Goal: Task Accomplishment & Management: Use online tool/utility

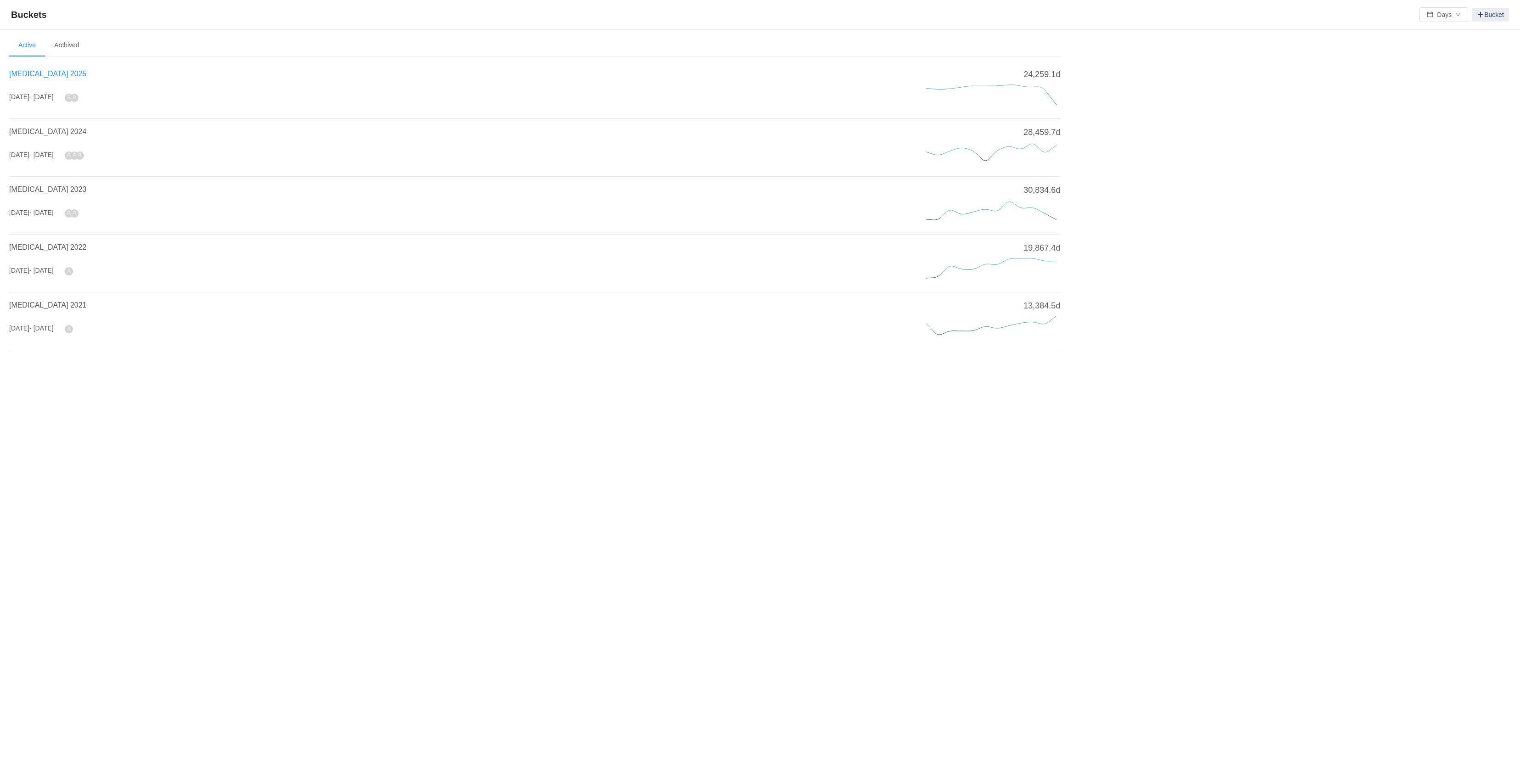
click at [31, 78] on span "[MEDICAL_DATA] 2025" at bounding box center [47, 74] width 77 height 8
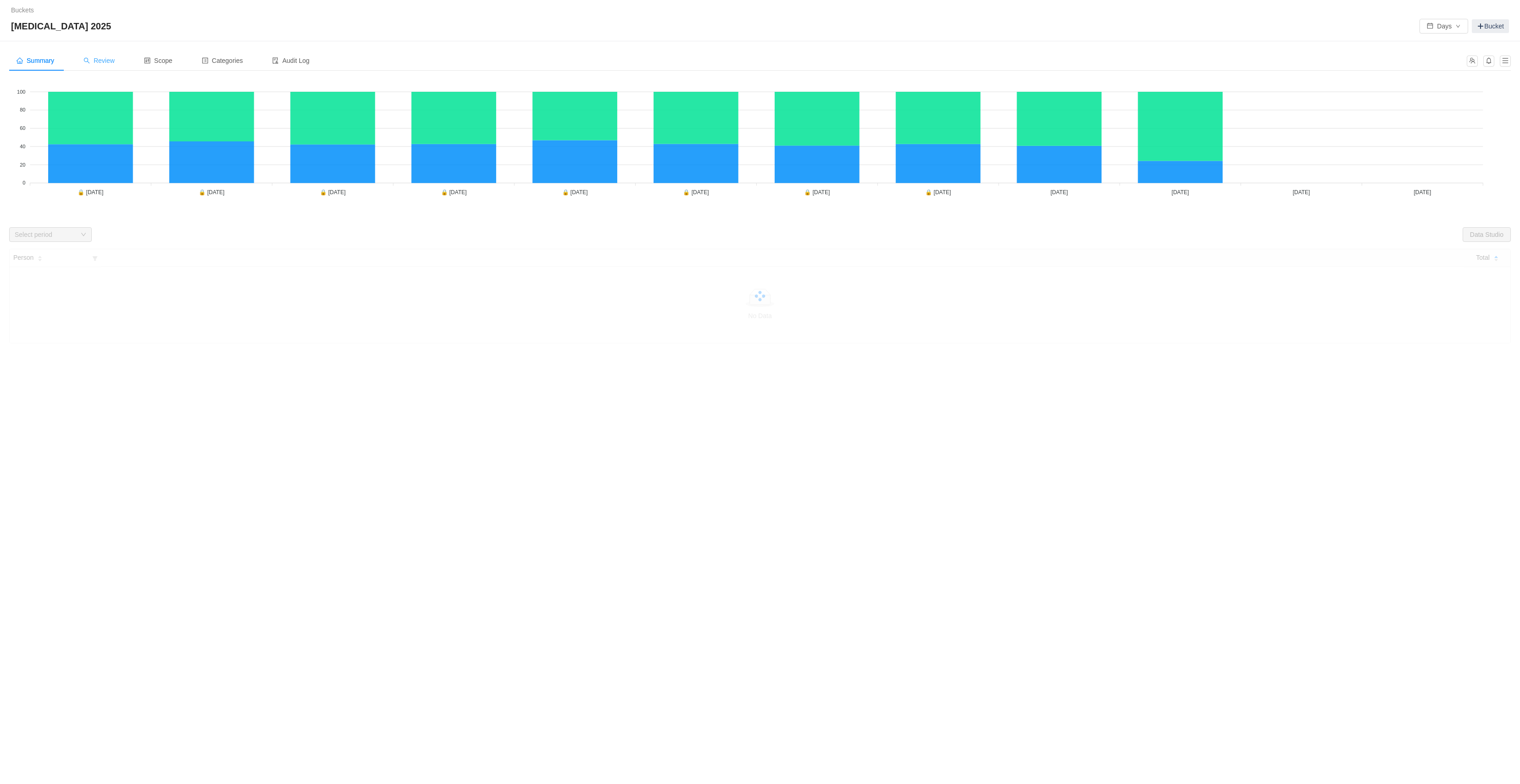
click at [100, 62] on span "Review" at bounding box center [99, 60] width 31 height 7
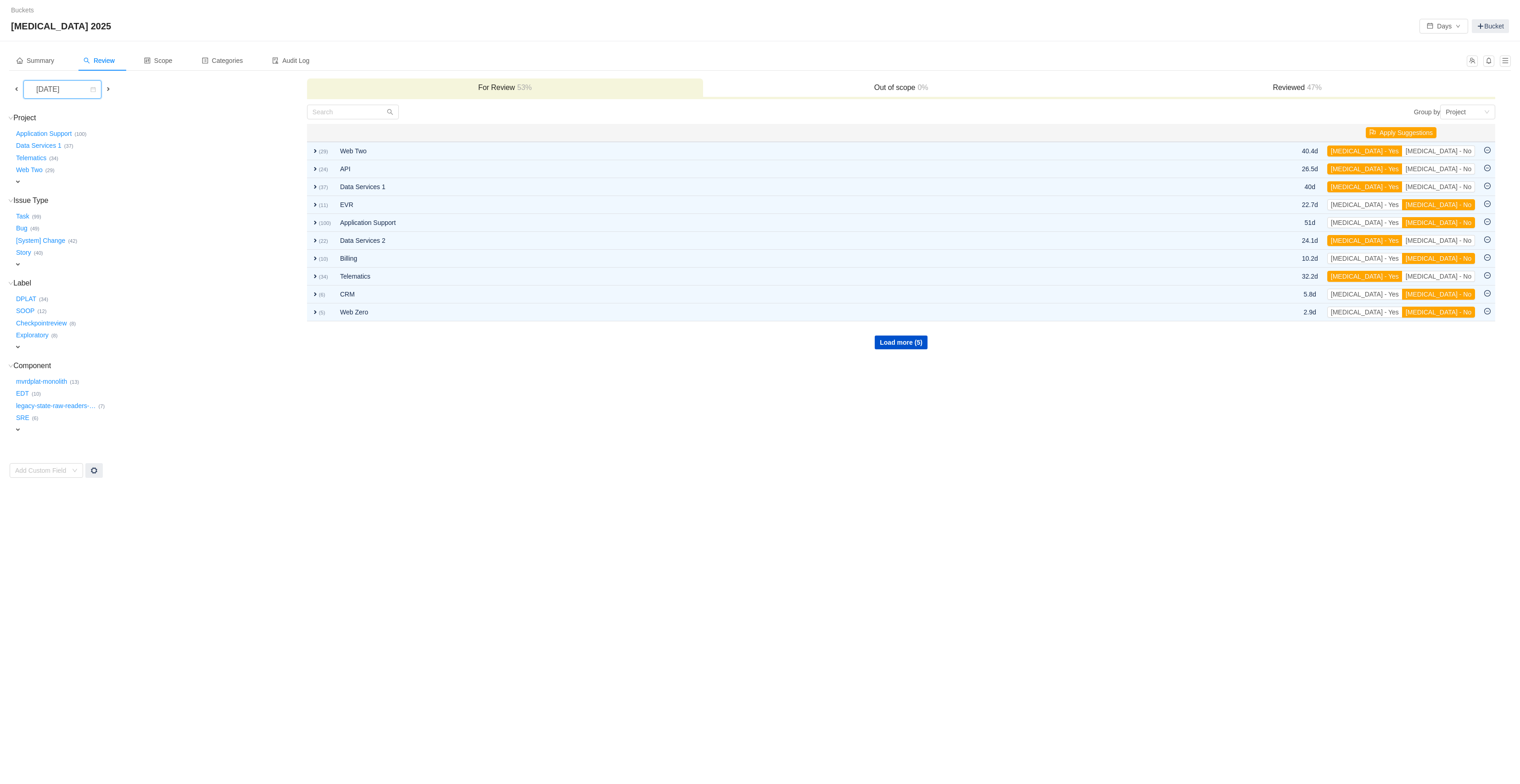
click at [69, 90] on div "[DATE]" at bounding box center [48, 89] width 39 height 18
click at [75, 195] on li "[DATE]" at bounding box center [65, 196] width 84 height 15
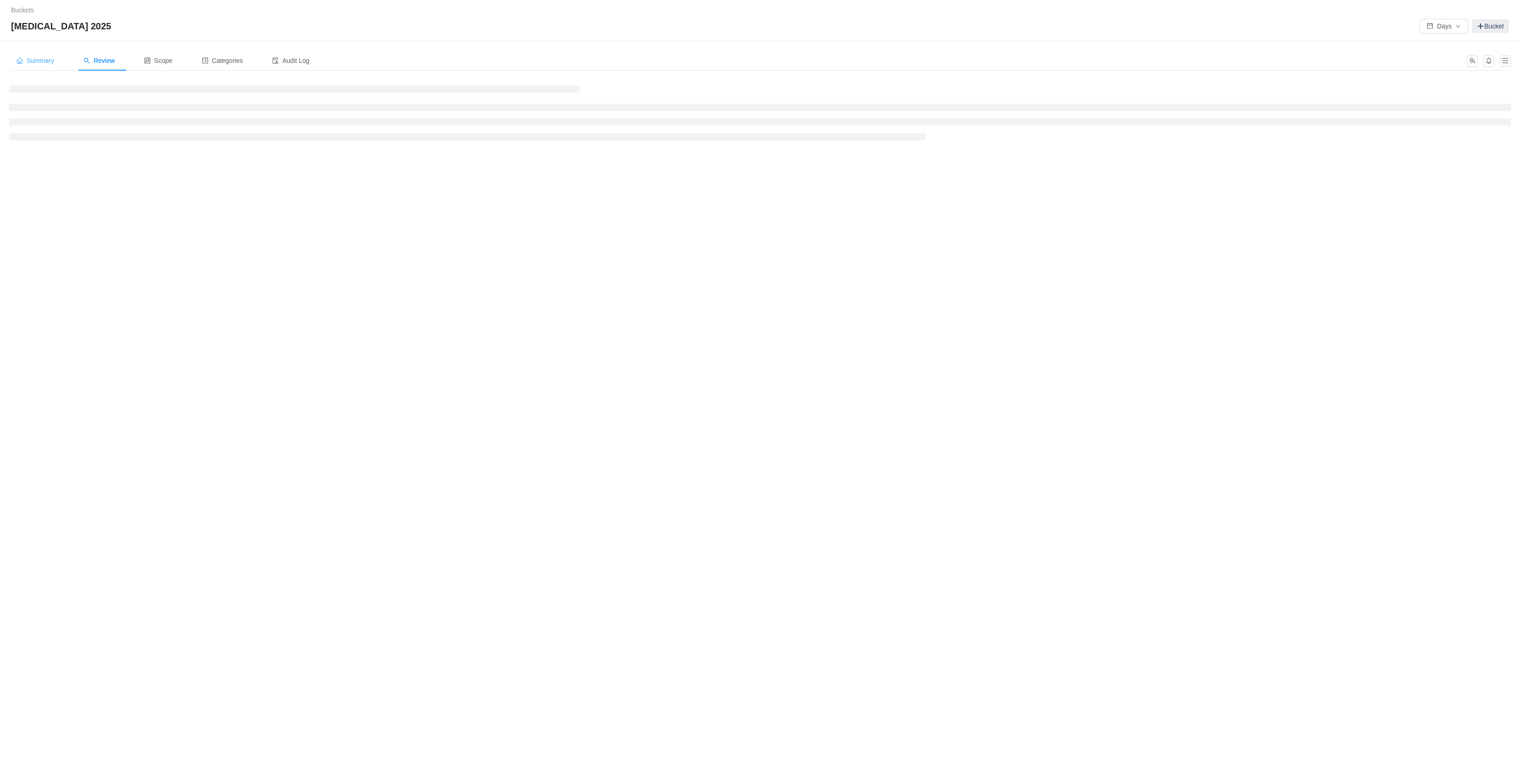
click at [28, 59] on span "Summary" at bounding box center [35, 60] width 37 height 7
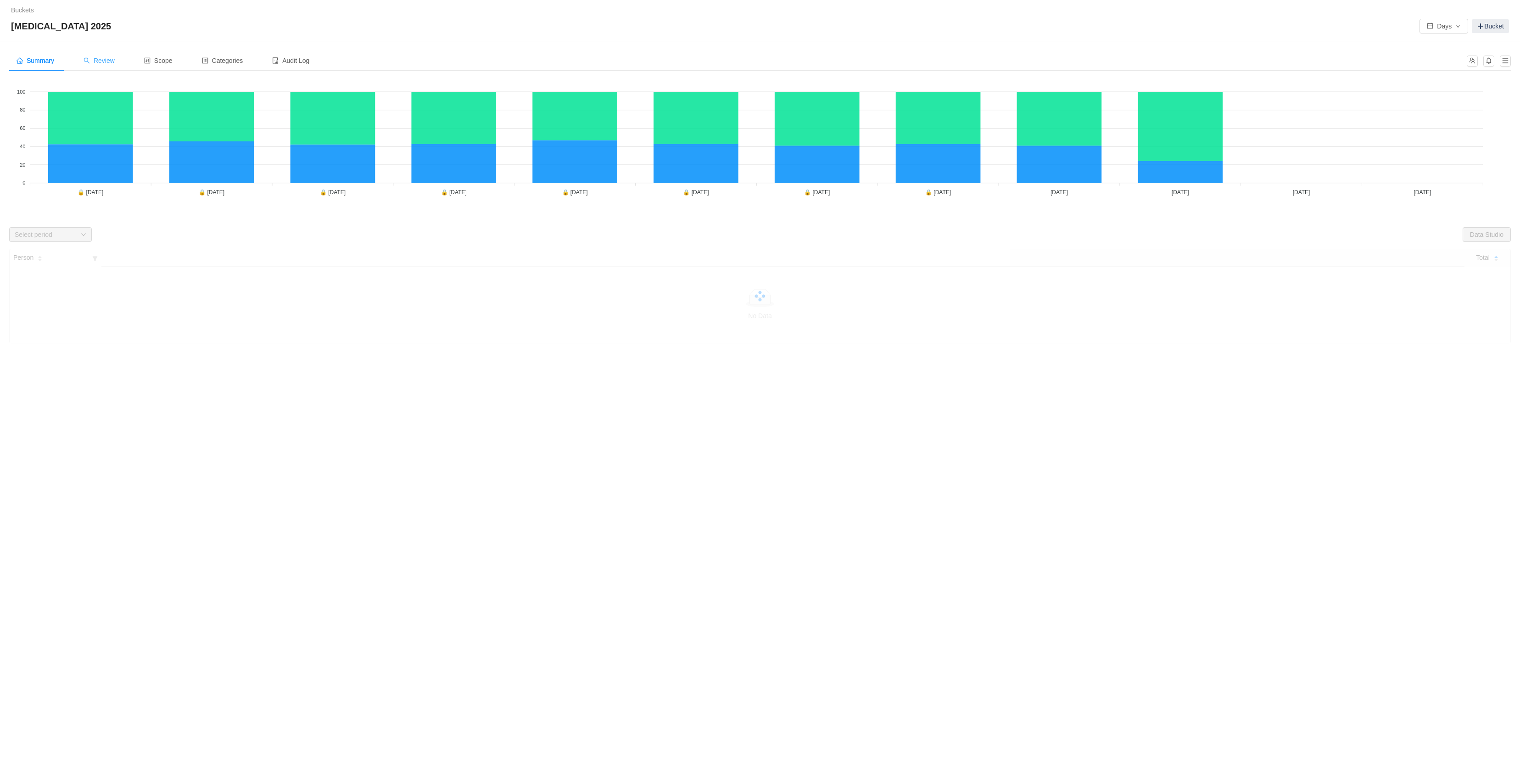
click at [110, 61] on span "Review" at bounding box center [99, 60] width 31 height 7
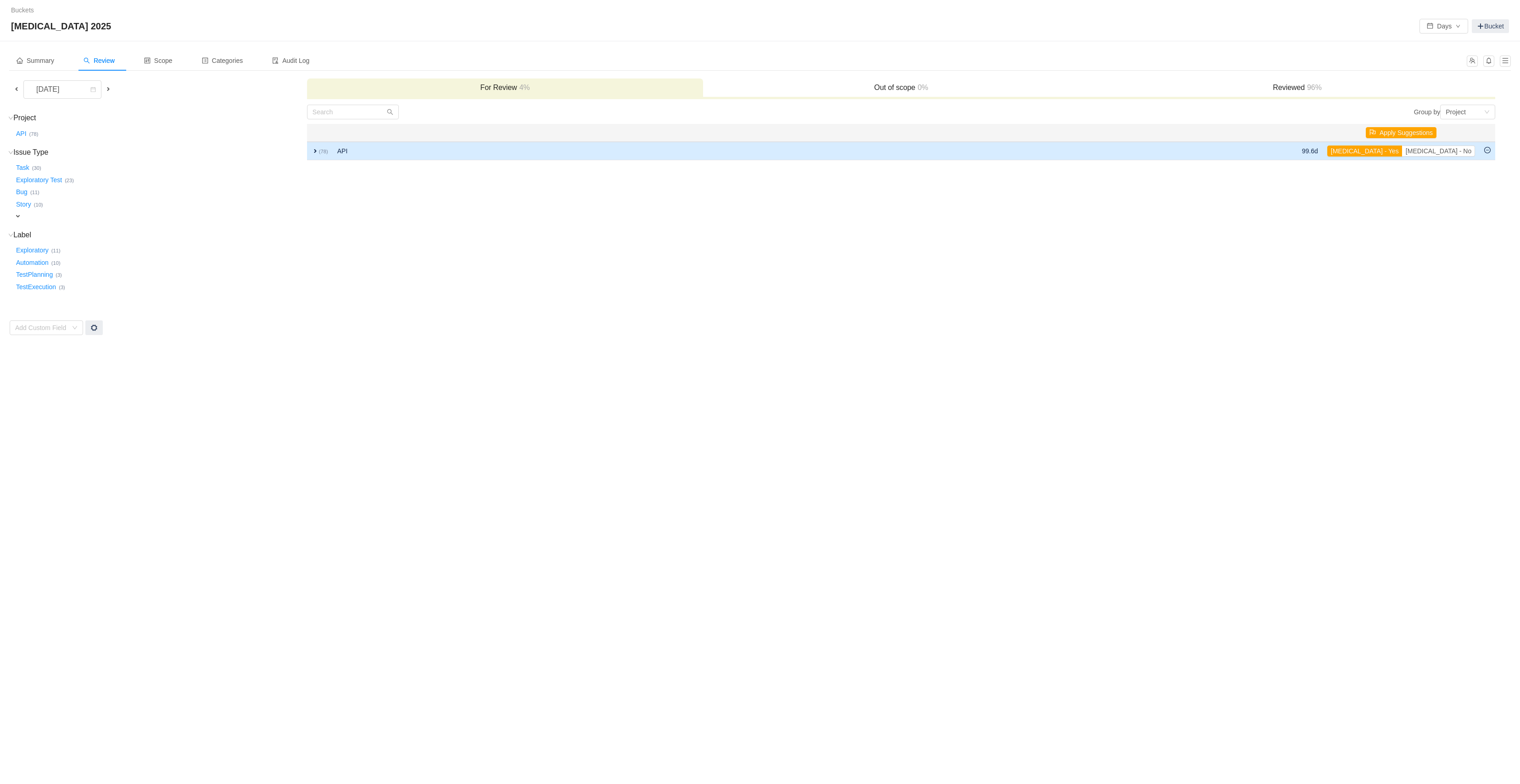
click at [314, 153] on span "expand" at bounding box center [314, 150] width 7 height 7
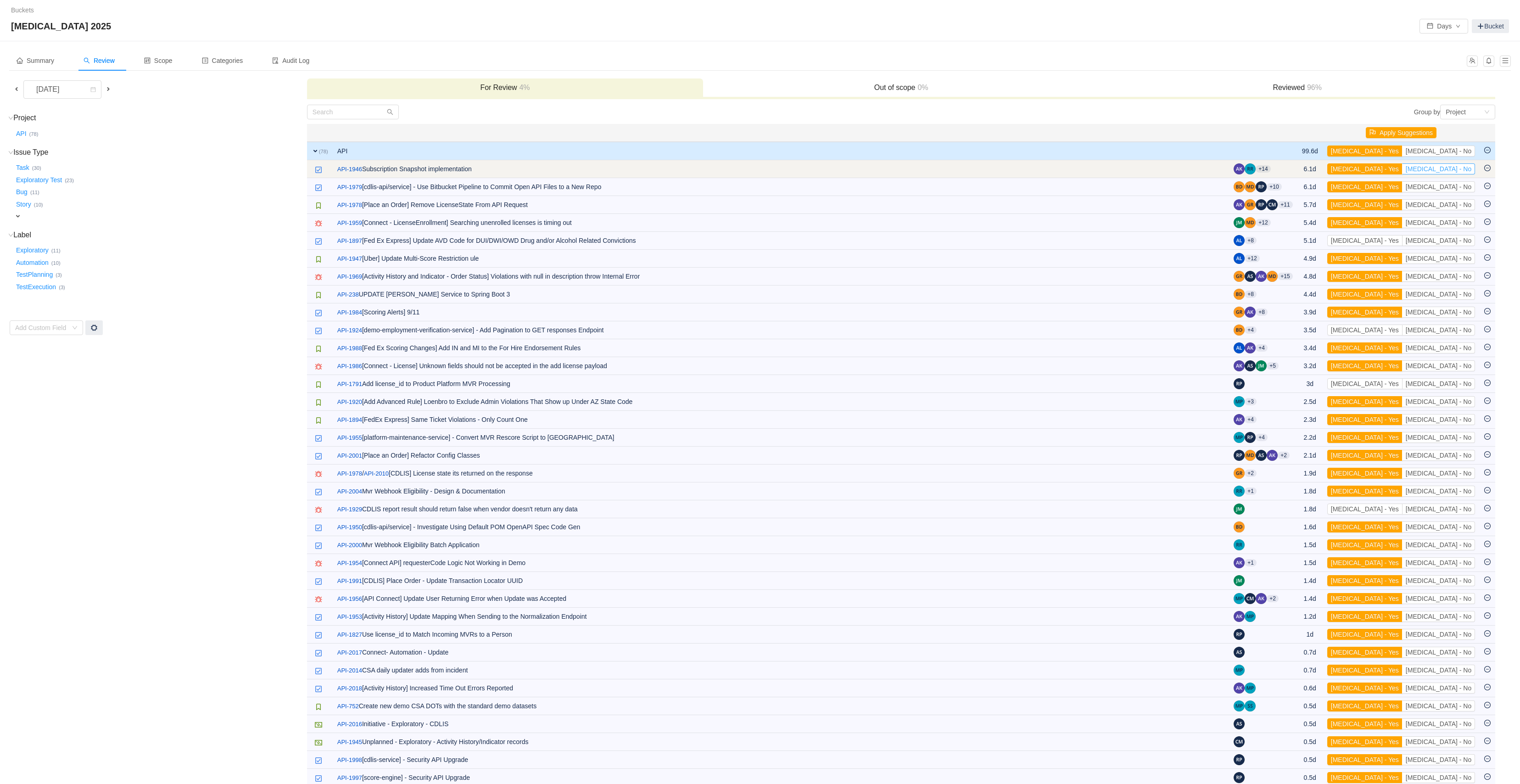
click at [1459, 170] on button "[MEDICAL_DATA] - No" at bounding box center [1438, 168] width 73 height 11
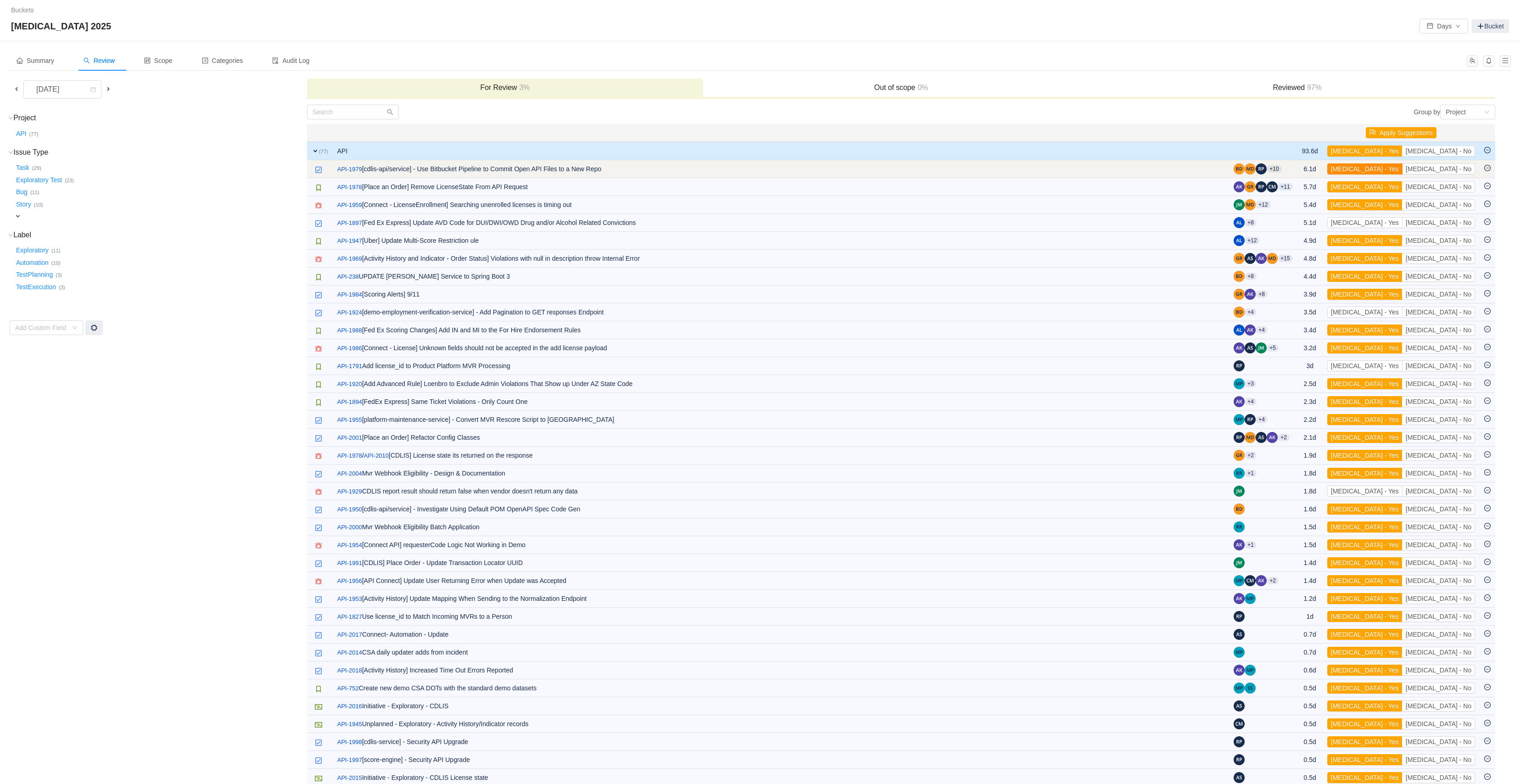
click at [1403, 169] on button "[MEDICAL_DATA] - Yes" at bounding box center [1365, 168] width 76 height 11
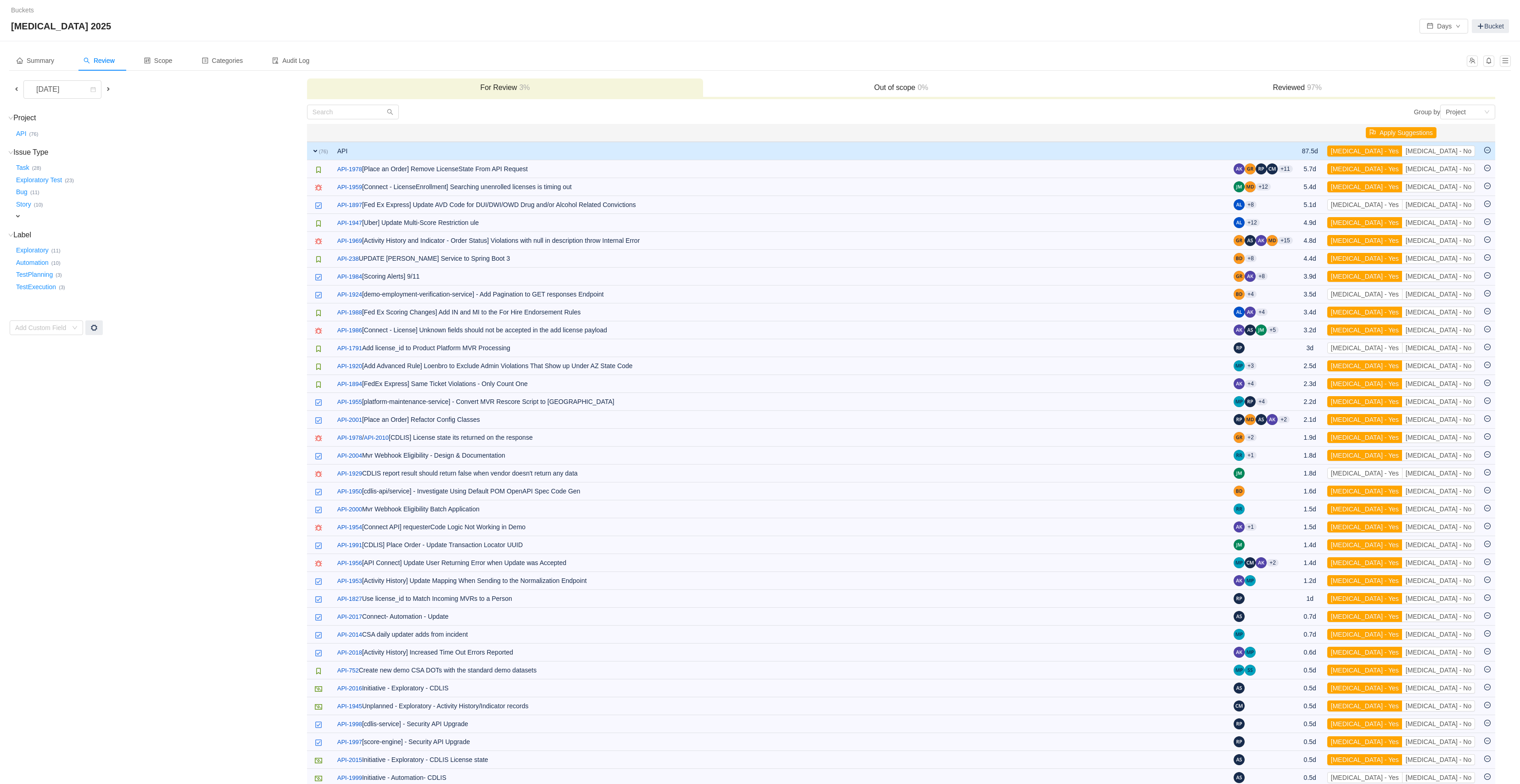
click at [1403, 169] on button "[MEDICAL_DATA] - Yes" at bounding box center [1365, 168] width 76 height 11
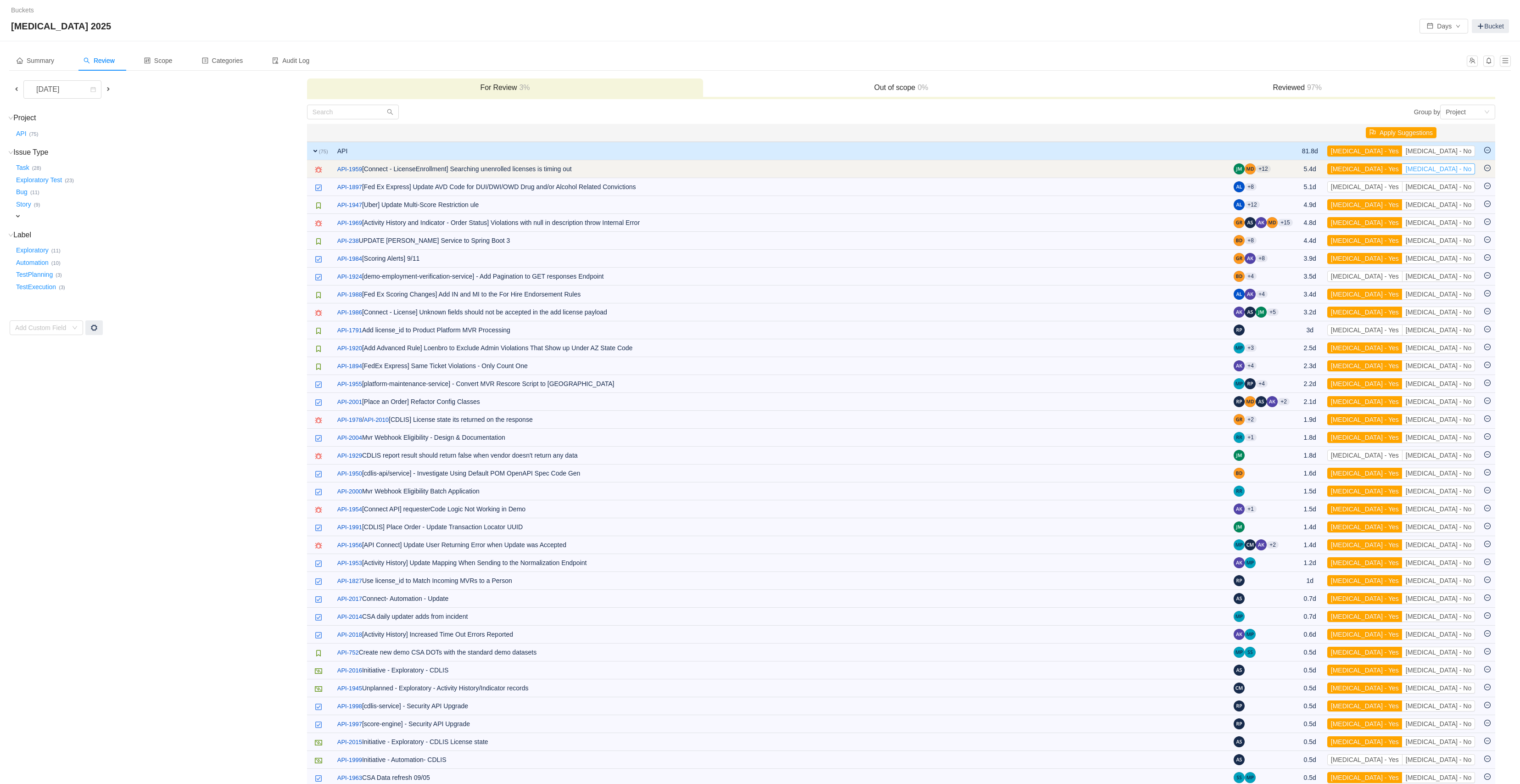
click at [1446, 169] on button "[MEDICAL_DATA] - No" at bounding box center [1438, 168] width 73 height 11
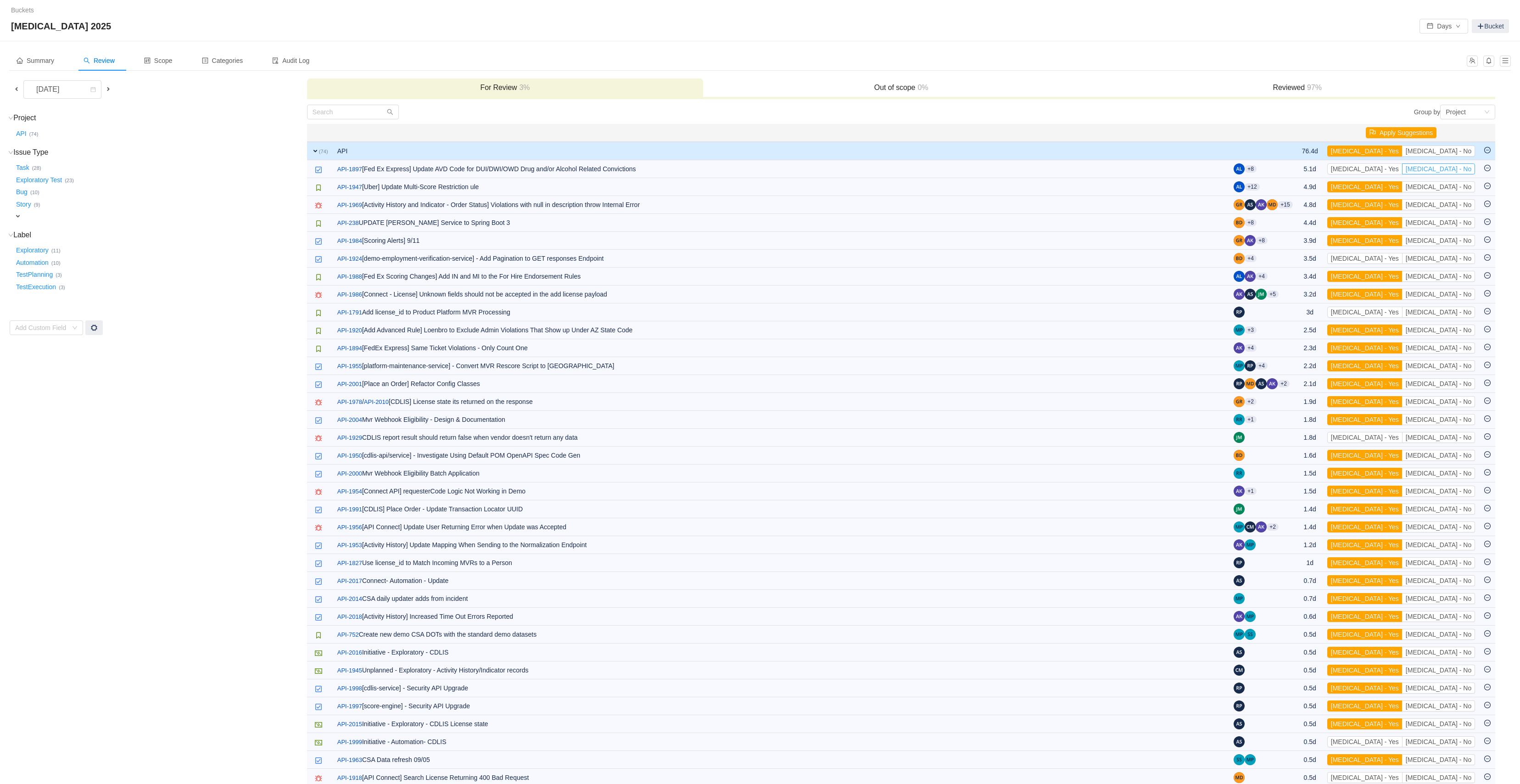
click at [1446, 169] on button "[MEDICAL_DATA] - No" at bounding box center [1438, 168] width 73 height 11
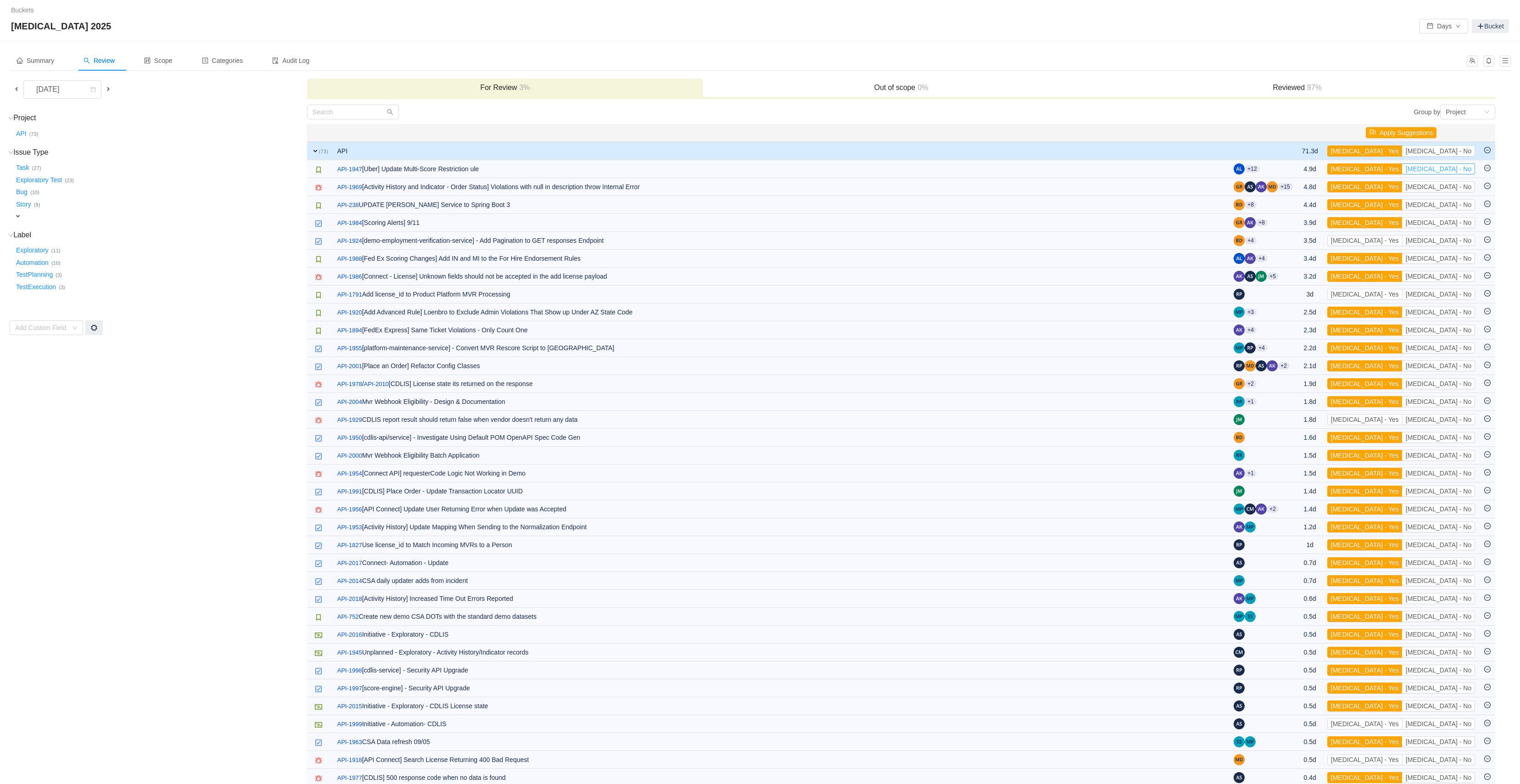
click at [1446, 169] on button "[MEDICAL_DATA] - No" at bounding box center [1438, 168] width 73 height 11
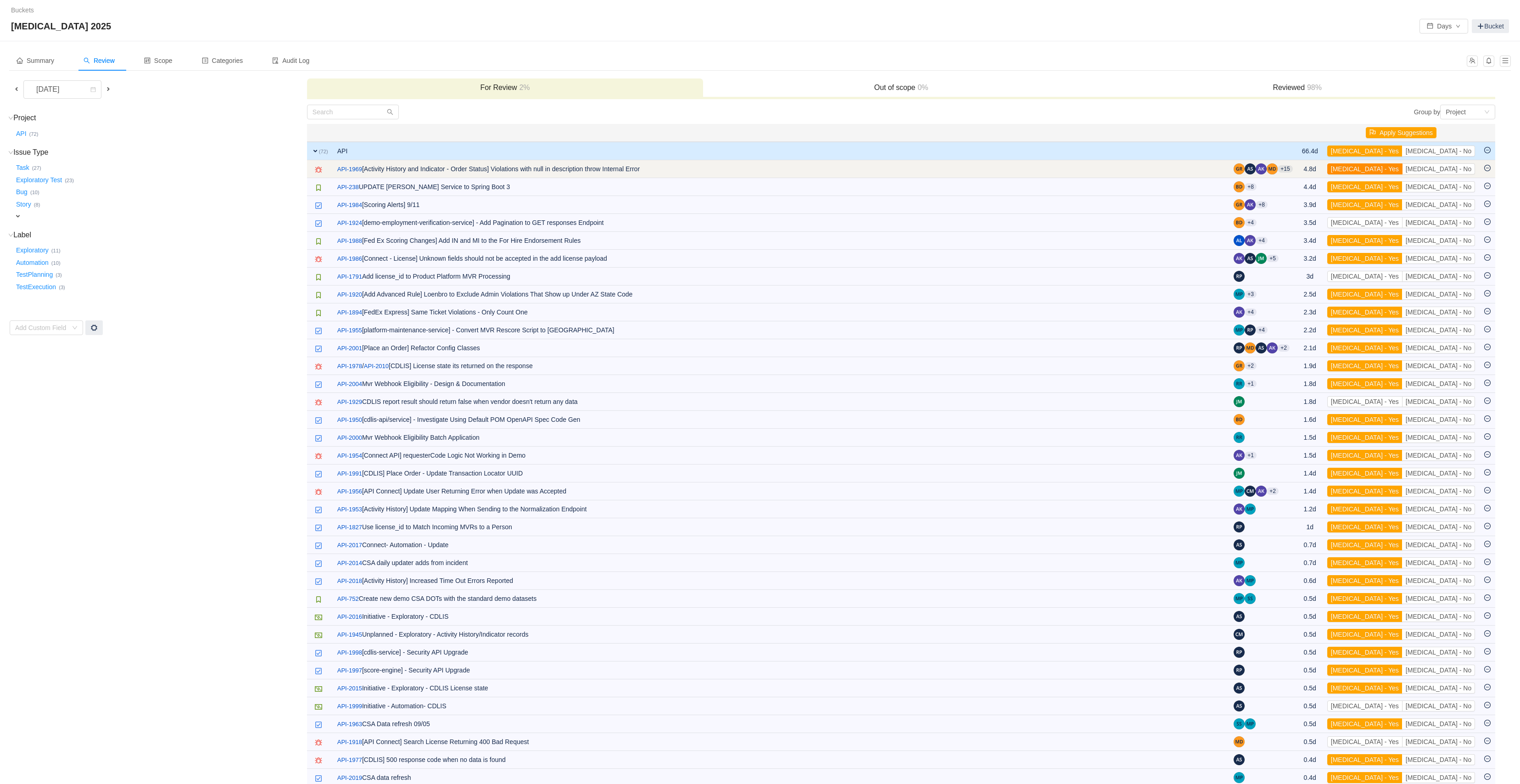
click at [1403, 174] on button "[MEDICAL_DATA] - Yes" at bounding box center [1365, 168] width 76 height 11
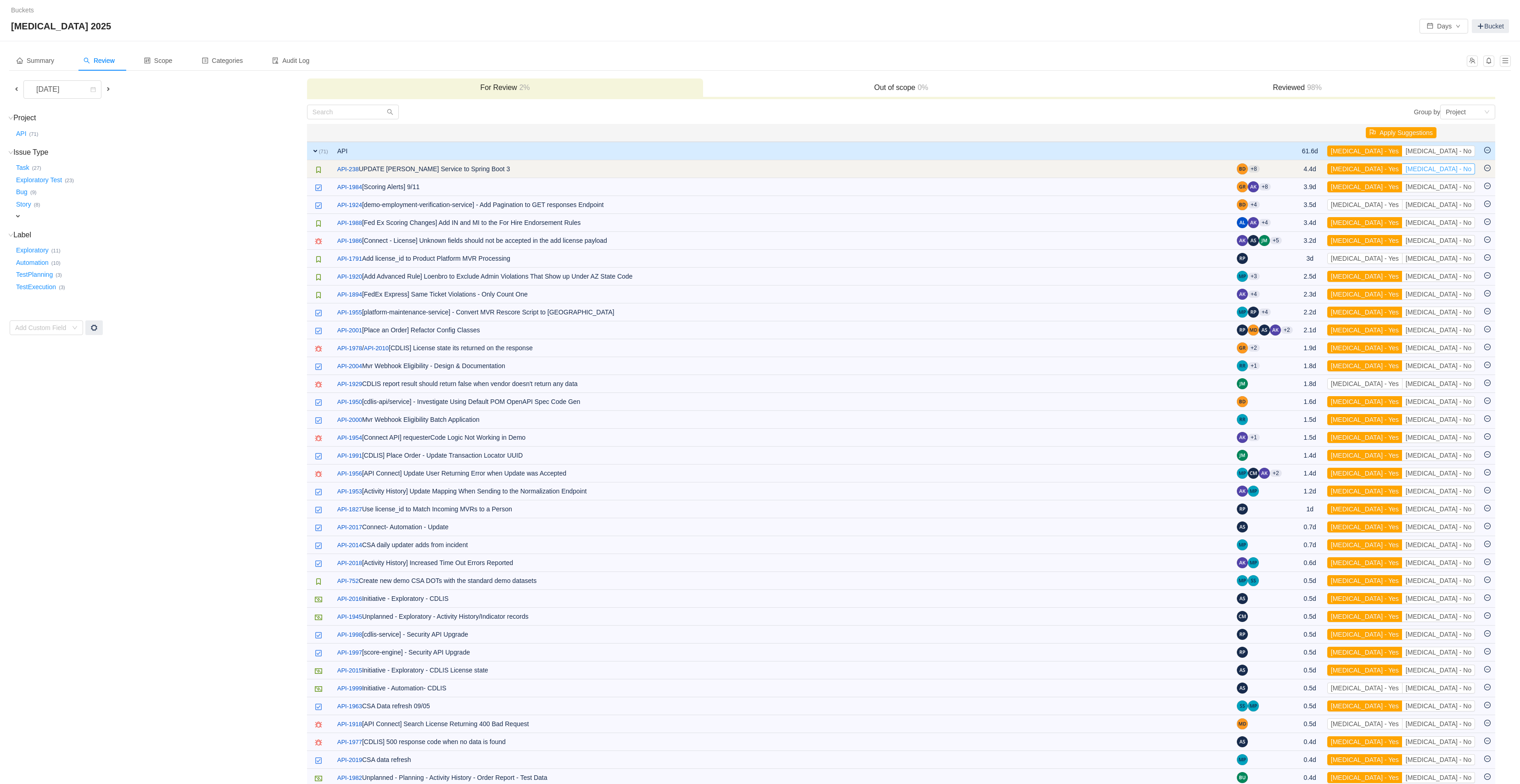
click at [1439, 172] on button "[MEDICAL_DATA] - No" at bounding box center [1438, 168] width 73 height 11
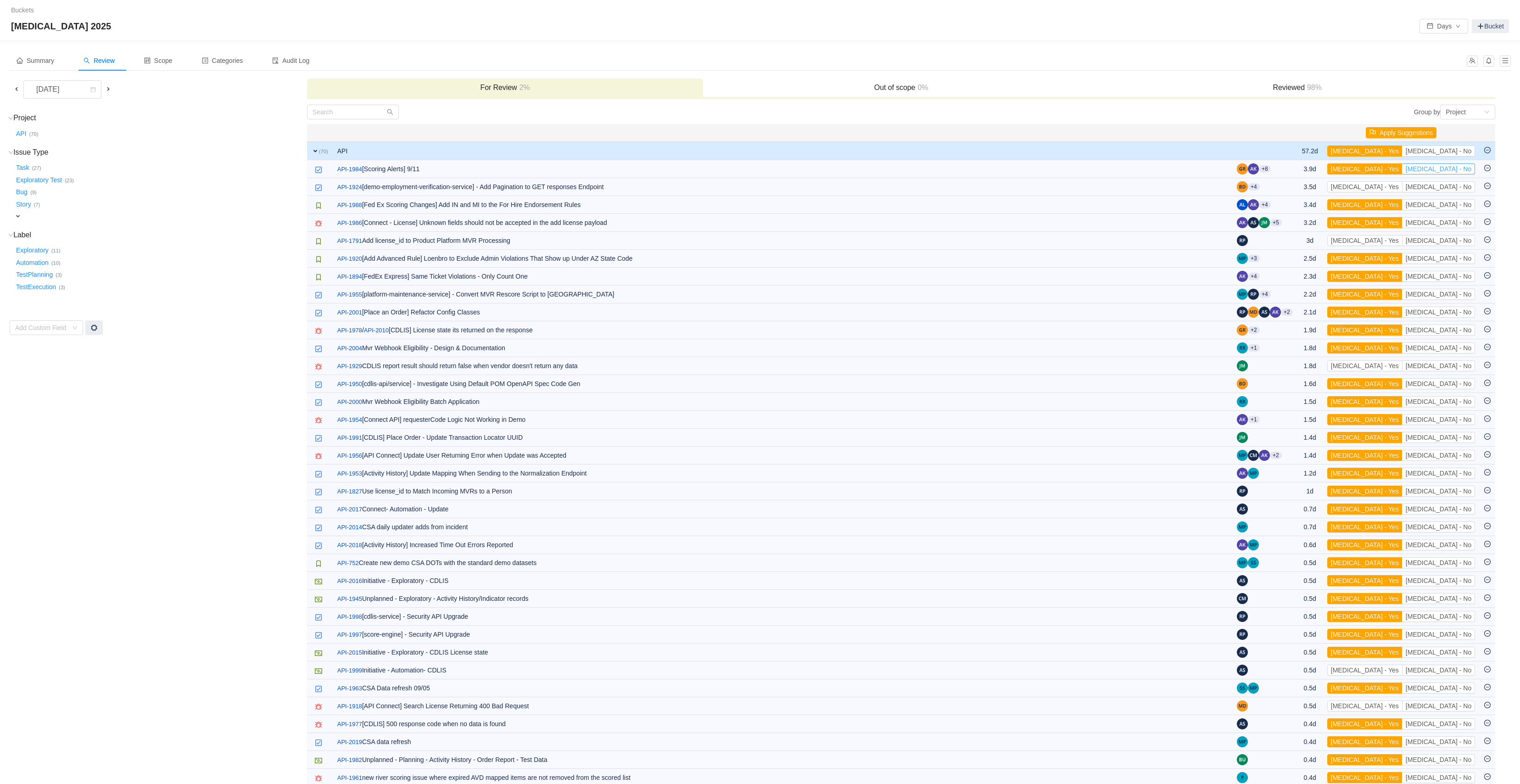
click at [1439, 172] on button "[MEDICAL_DATA] - No" at bounding box center [1438, 168] width 73 height 11
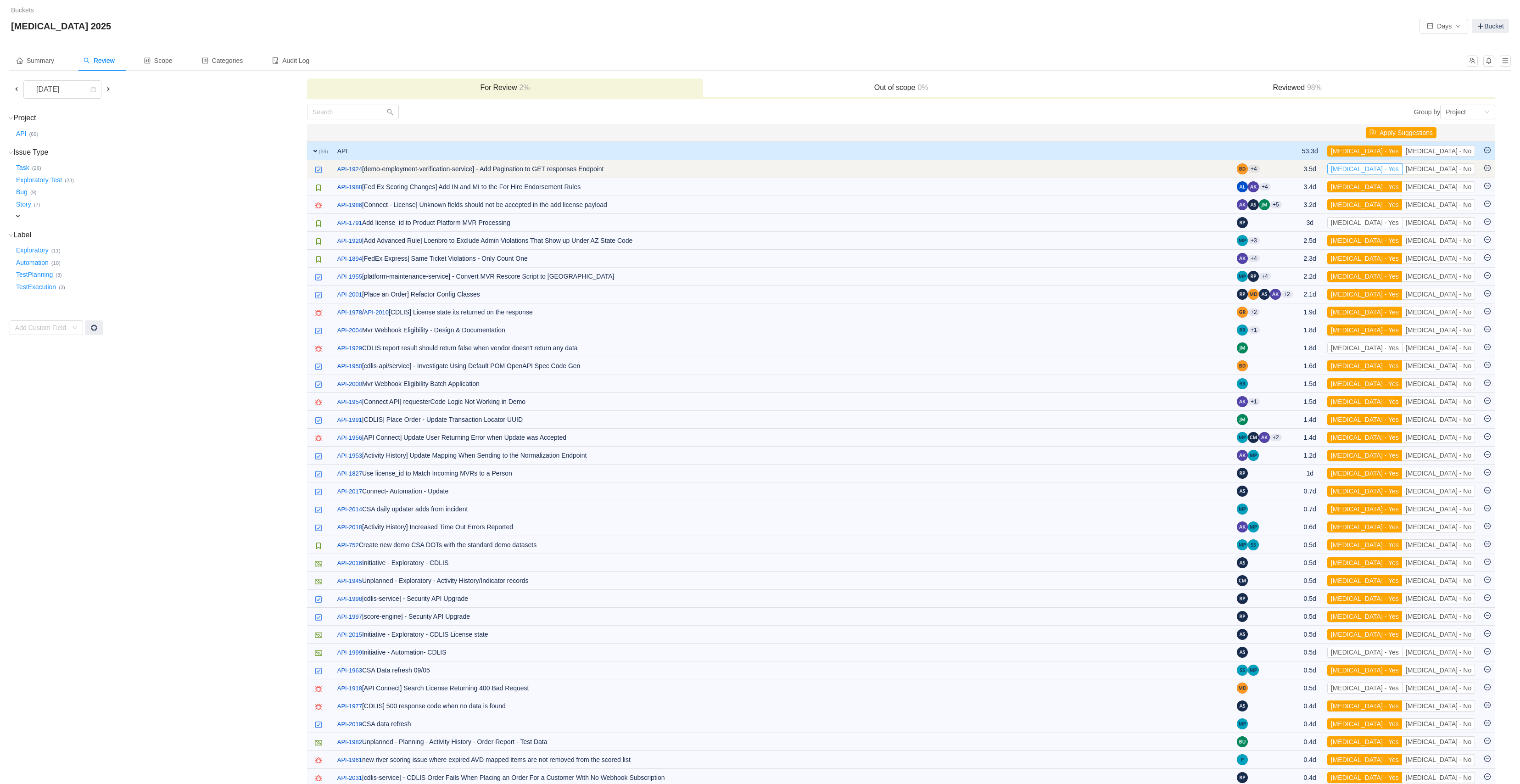
click at [1403, 172] on button "[MEDICAL_DATA] - Yes" at bounding box center [1365, 168] width 76 height 11
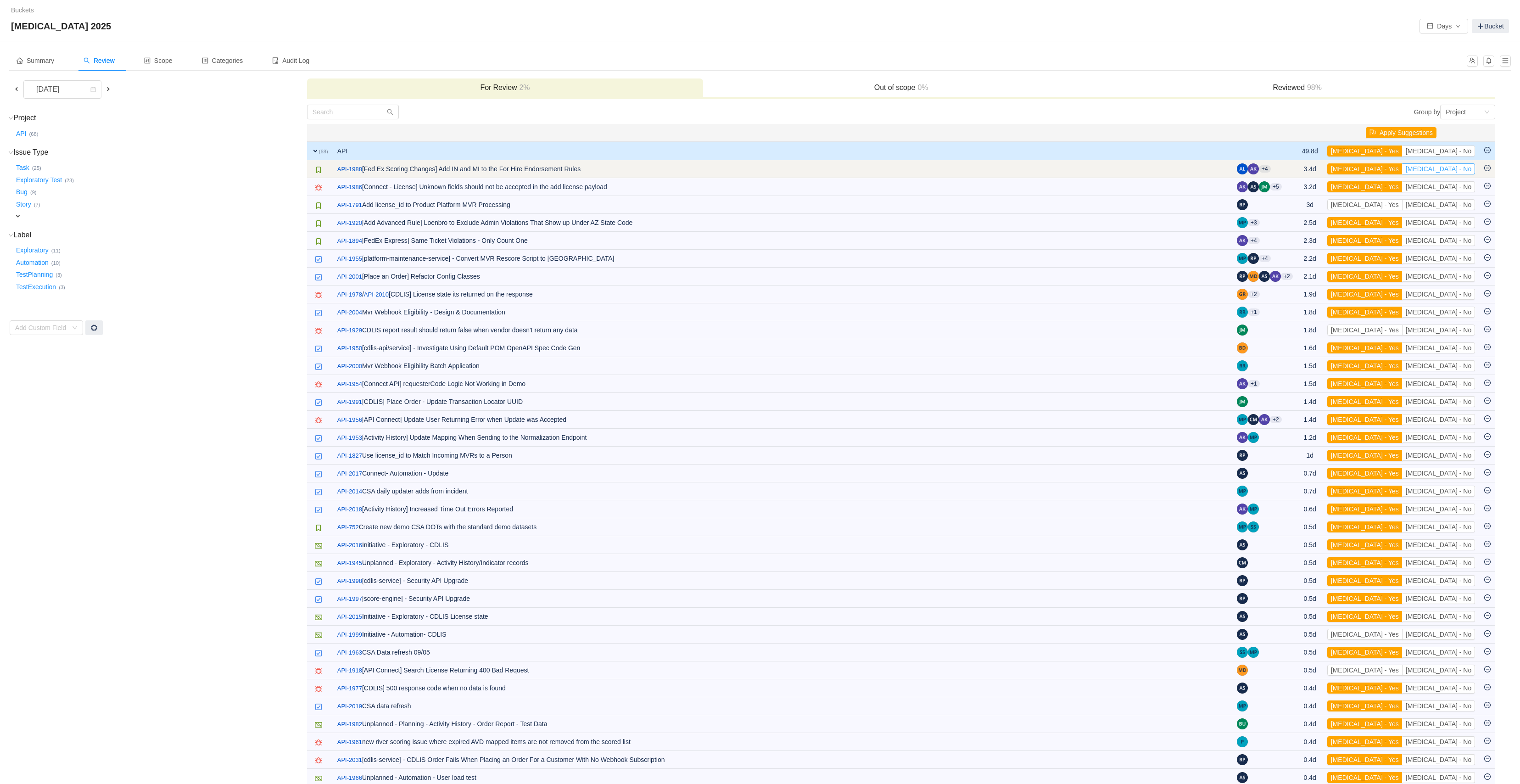
click at [1455, 171] on button "[MEDICAL_DATA] - No" at bounding box center [1438, 168] width 73 height 11
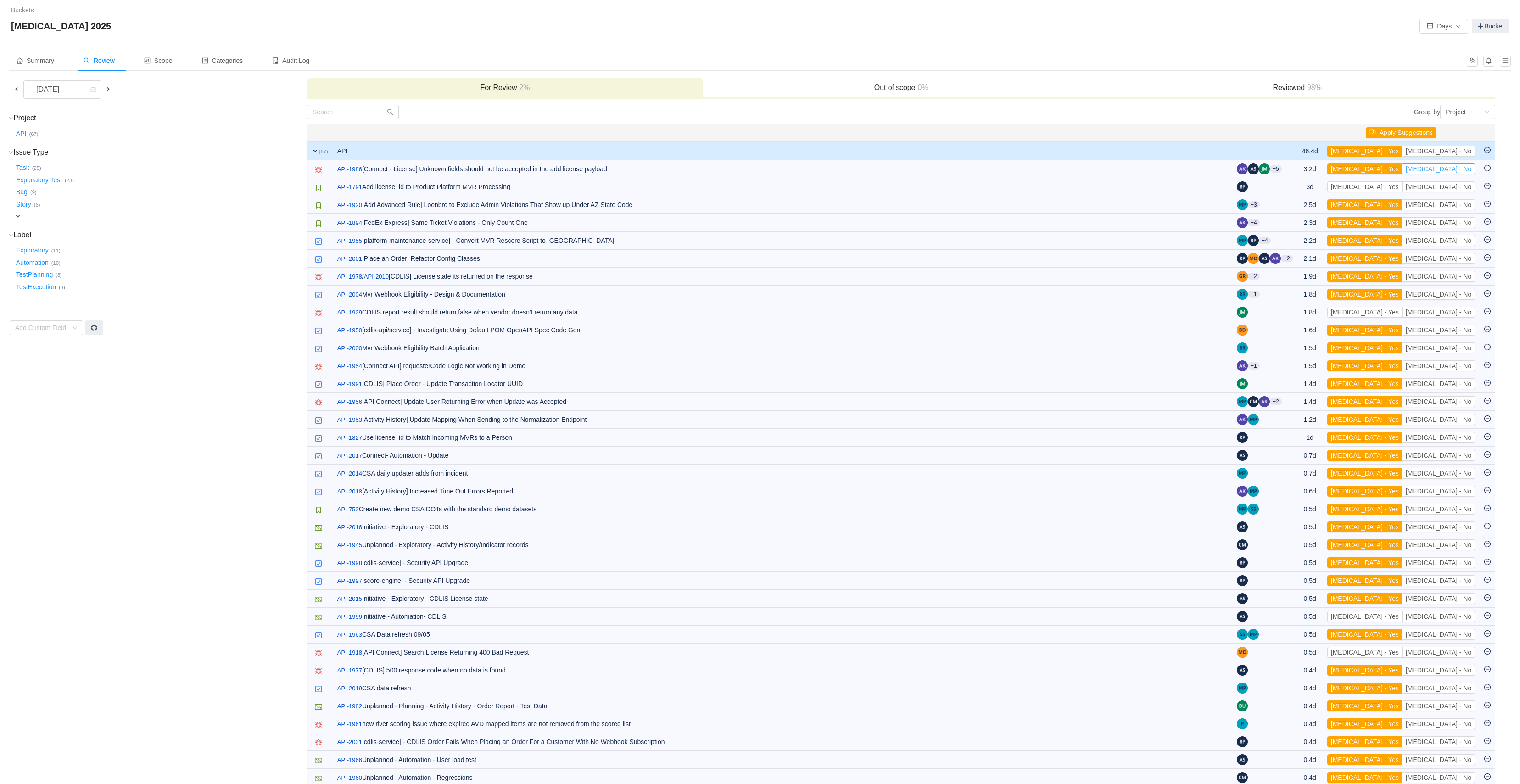
click at [1455, 171] on button "[MEDICAL_DATA] - No" at bounding box center [1438, 168] width 73 height 11
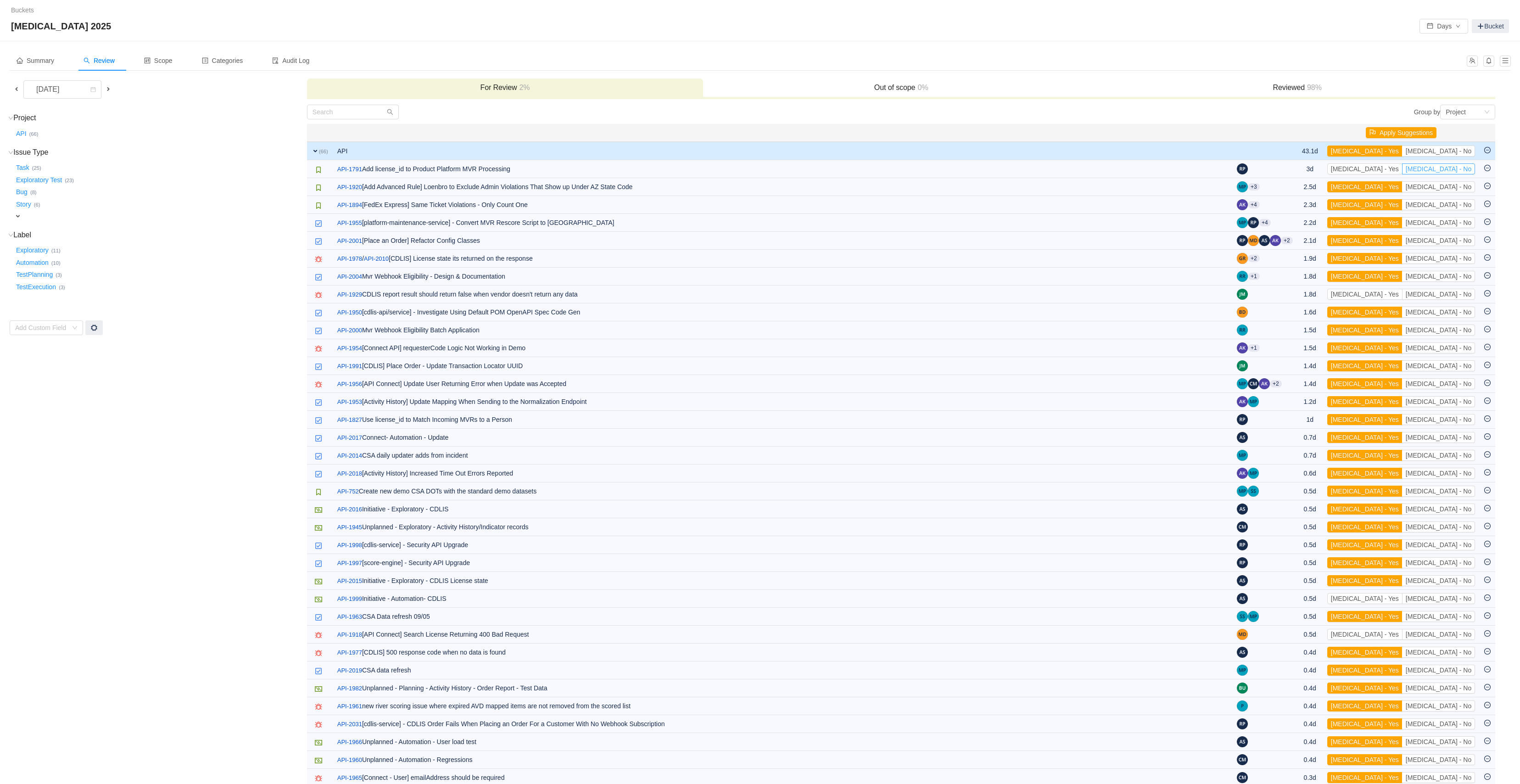
click at [1455, 171] on button "[MEDICAL_DATA] - No" at bounding box center [1438, 168] width 73 height 11
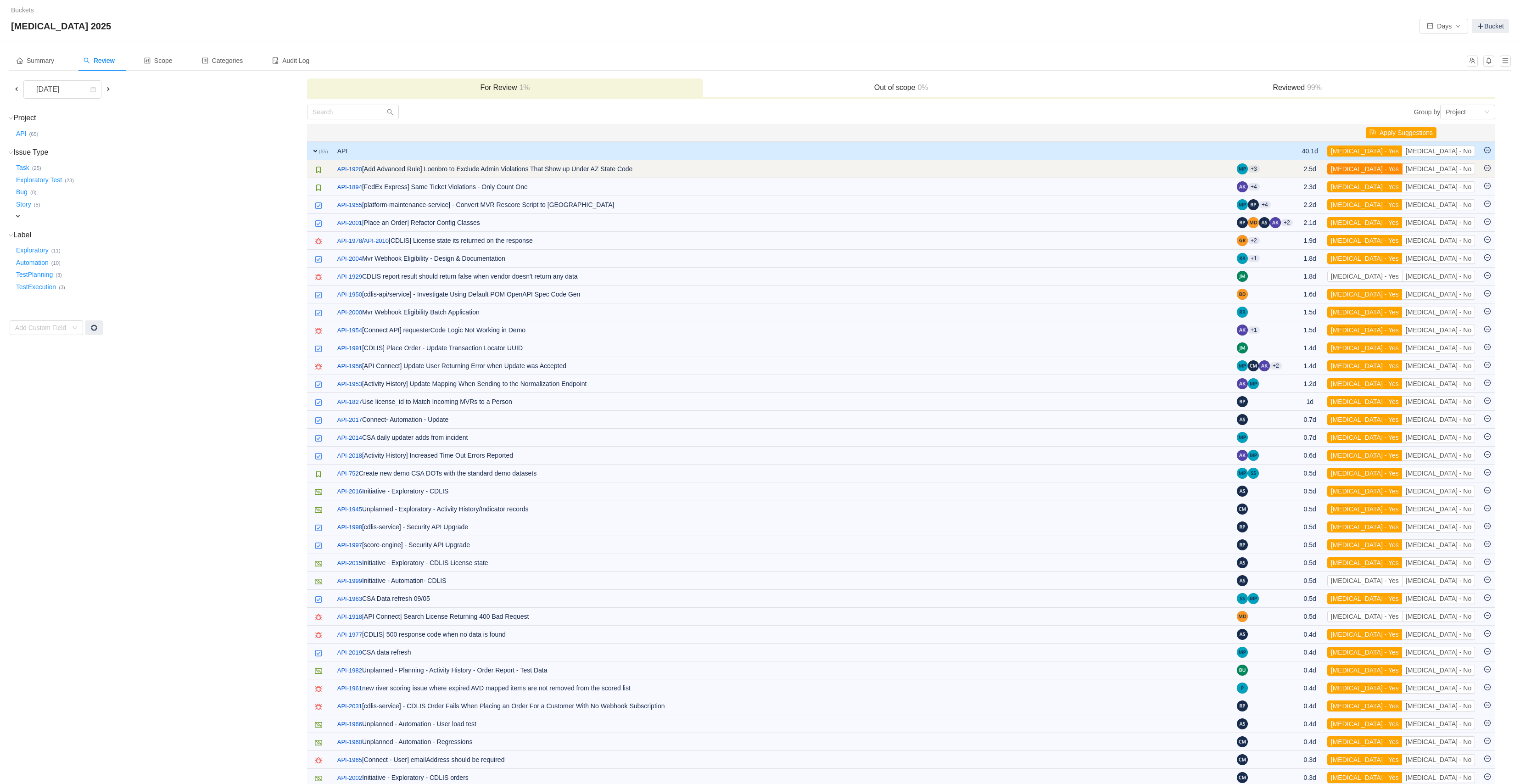
click at [1403, 170] on button "[MEDICAL_DATA] - Yes" at bounding box center [1365, 168] width 76 height 11
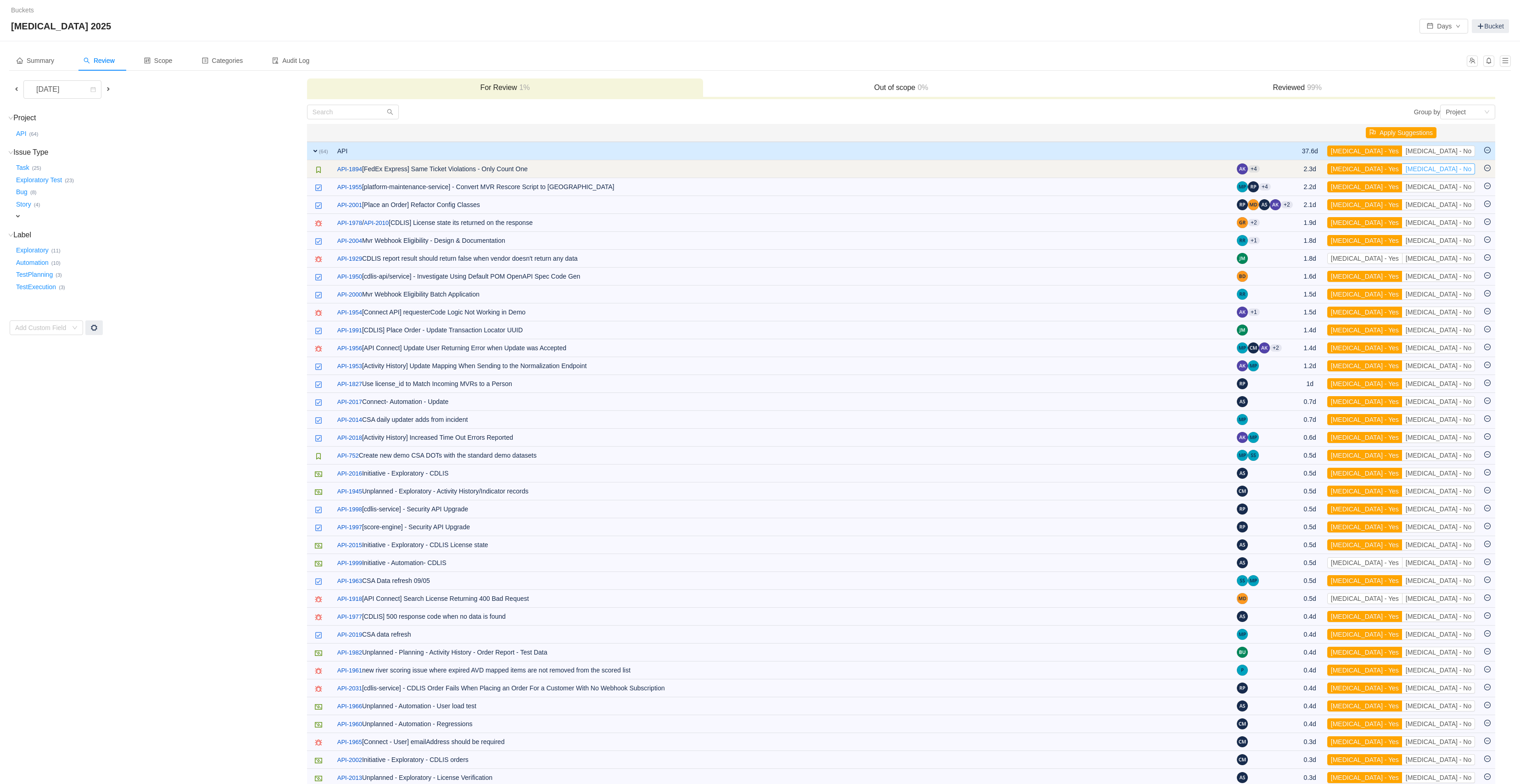
click at [1454, 170] on button "[MEDICAL_DATA] - No" at bounding box center [1438, 168] width 73 height 11
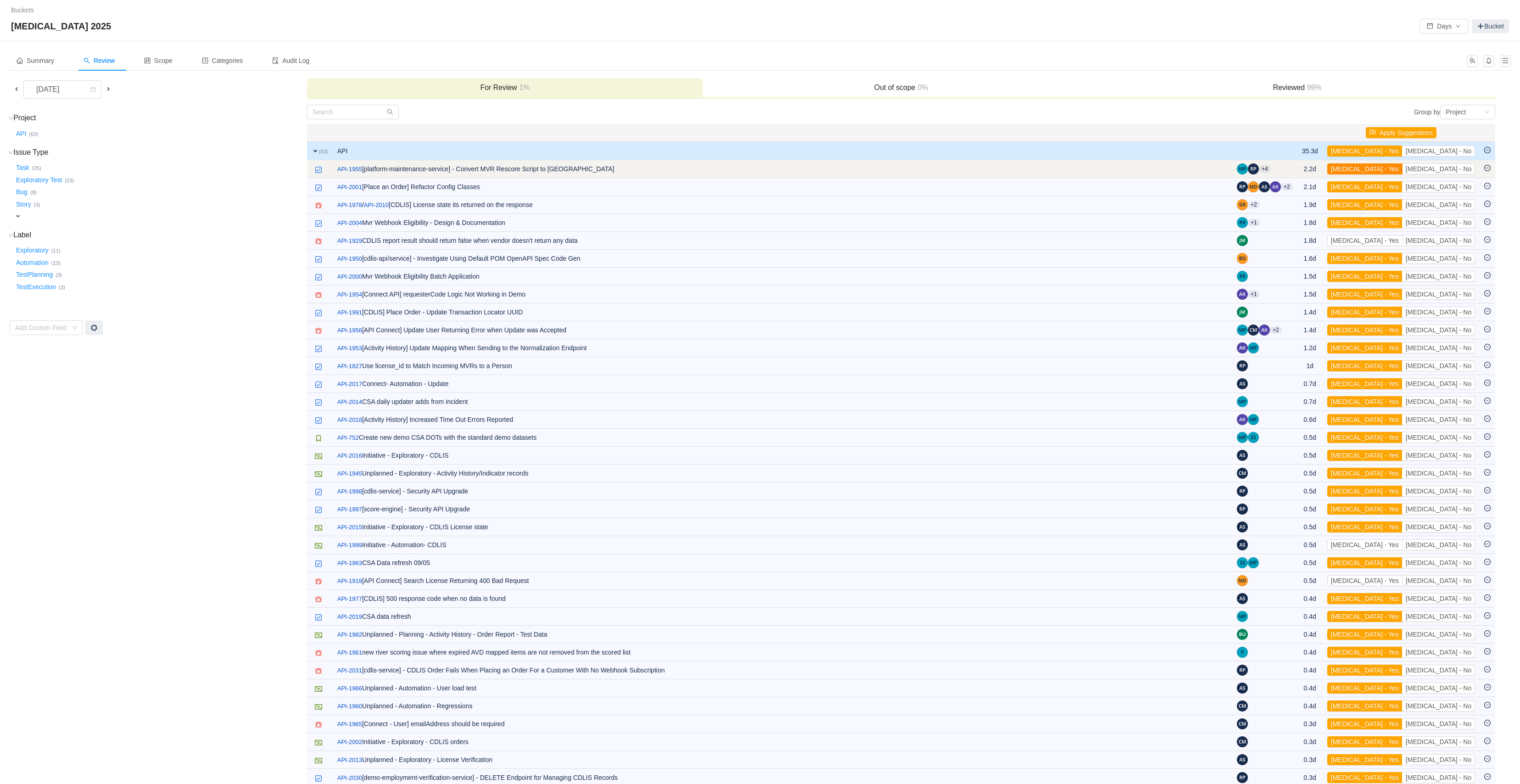
click at [1403, 169] on button "[MEDICAL_DATA] - Yes" at bounding box center [1365, 168] width 76 height 11
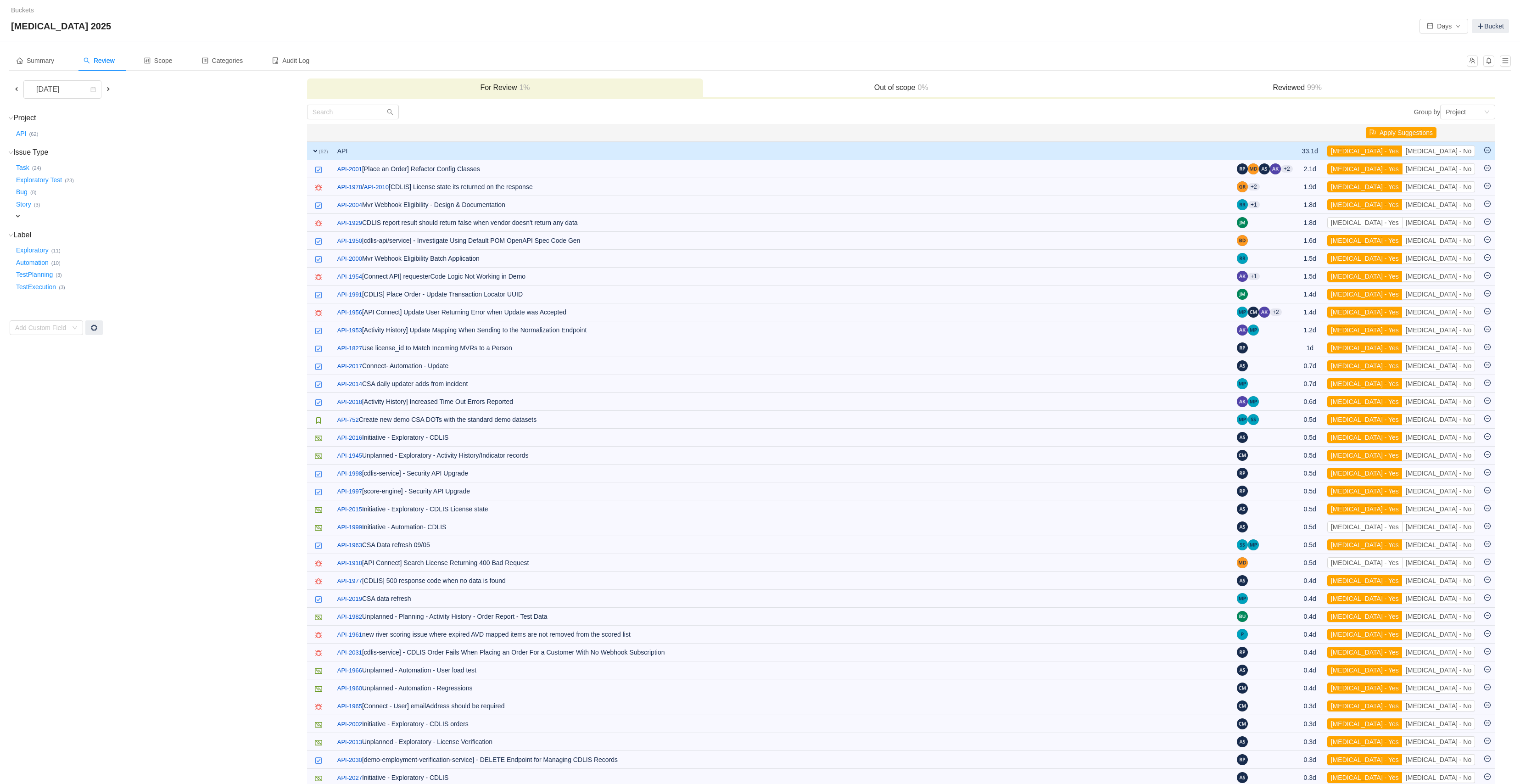
click at [1403, 169] on button "[MEDICAL_DATA] - Yes" at bounding box center [1365, 168] width 76 height 11
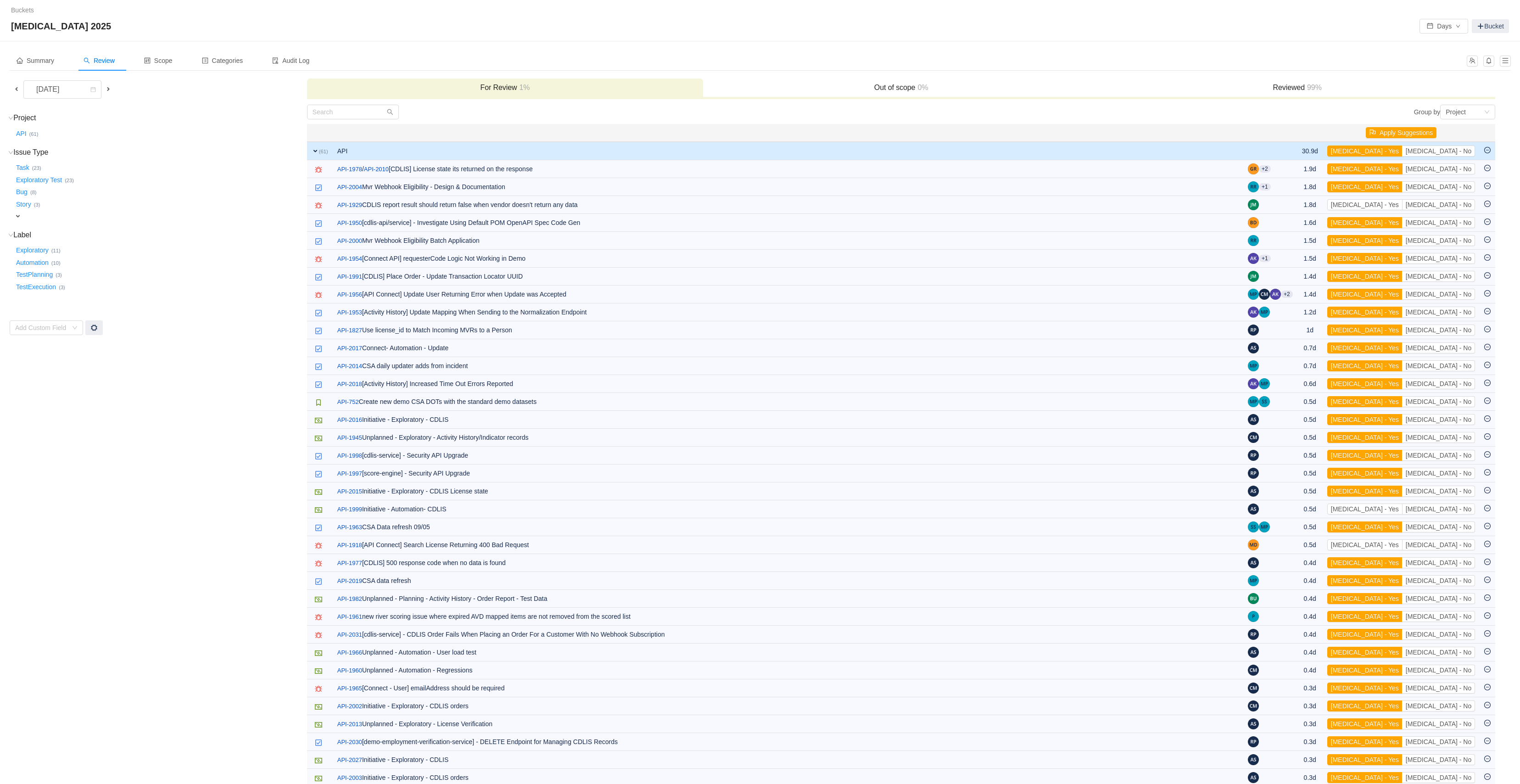
click at [1403, 169] on button "[MEDICAL_DATA] - Yes" at bounding box center [1365, 168] width 76 height 11
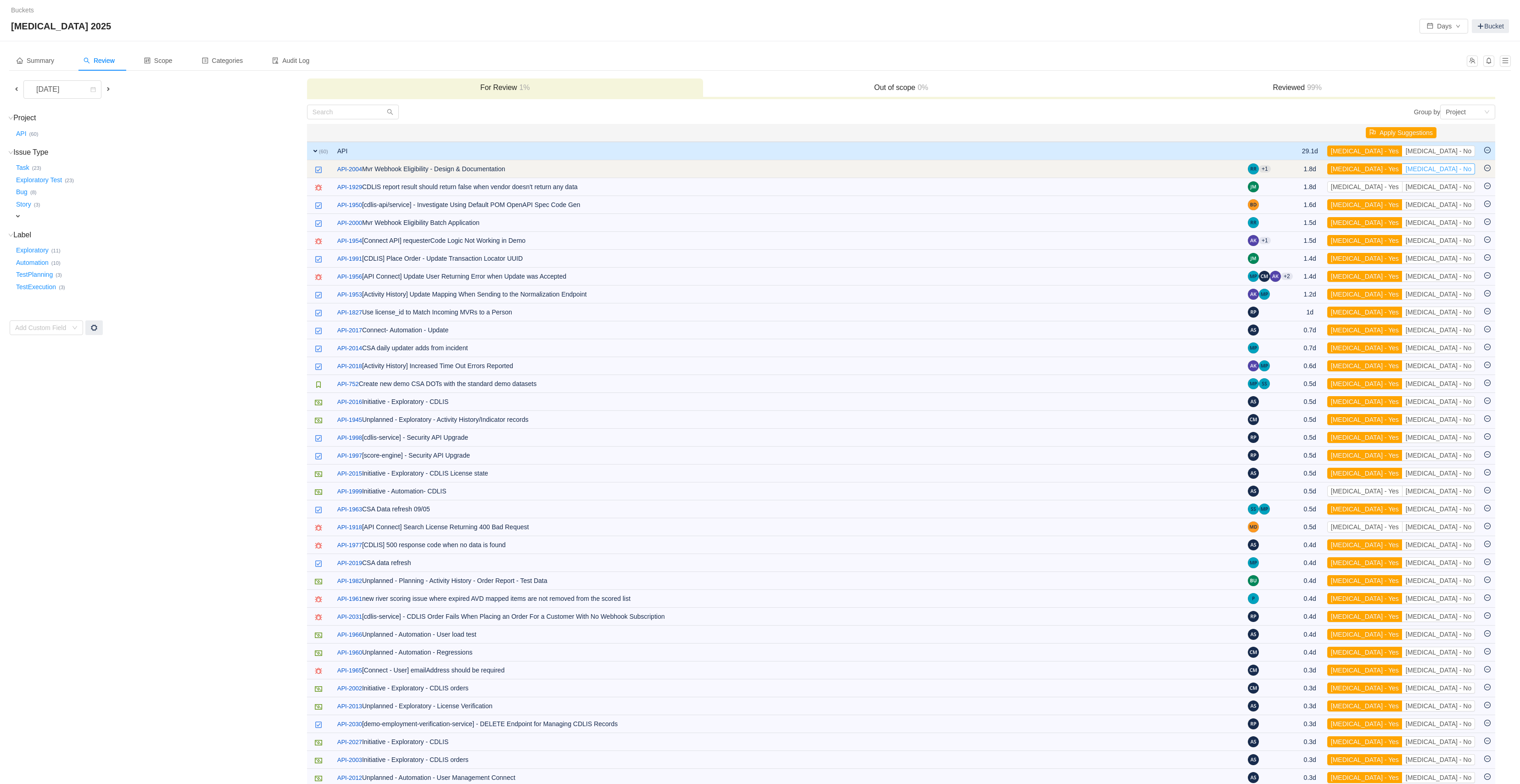
click at [1446, 170] on button "[MEDICAL_DATA] - No" at bounding box center [1438, 168] width 73 height 11
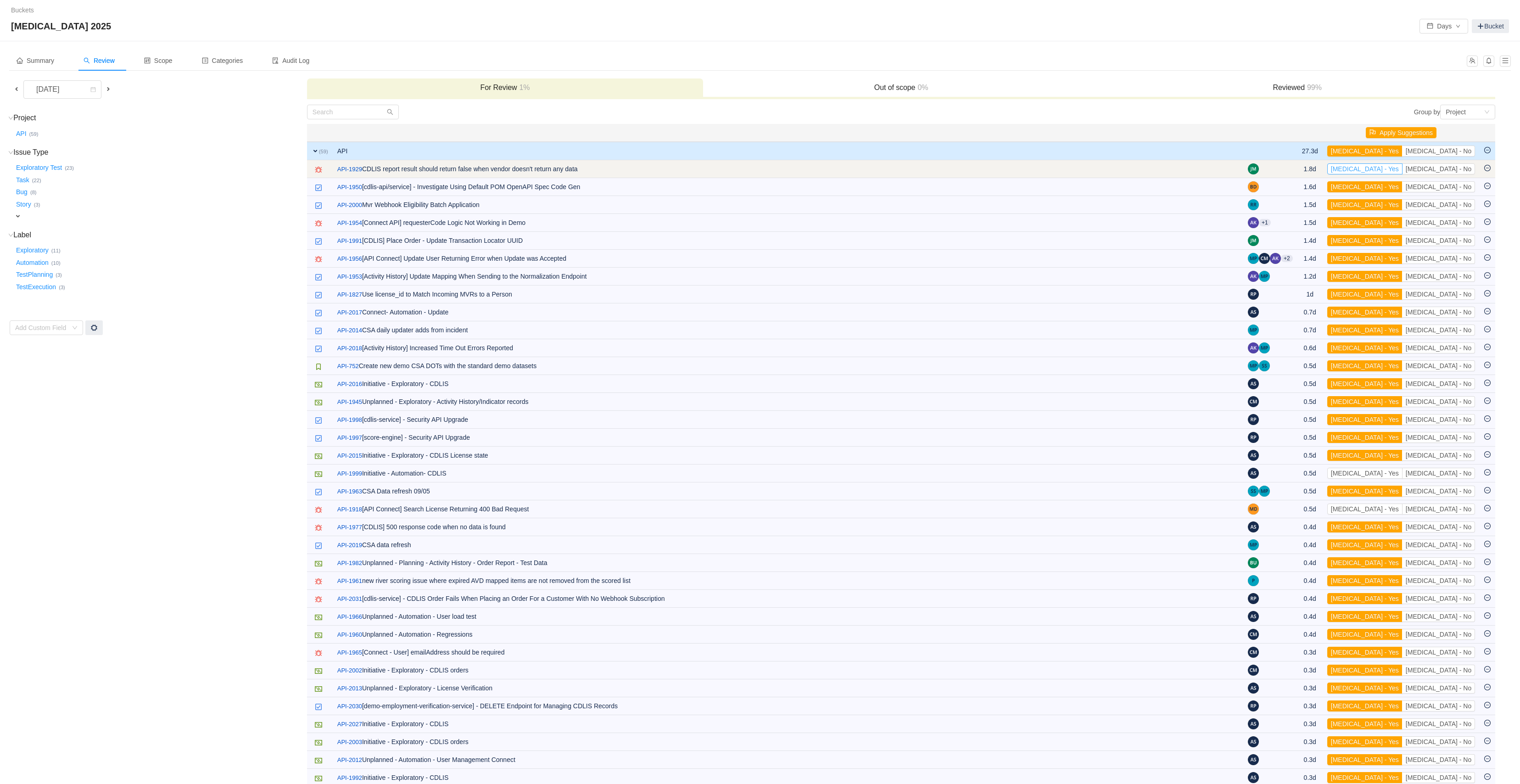
click at [1403, 169] on button "[MEDICAL_DATA] - Yes" at bounding box center [1365, 168] width 76 height 11
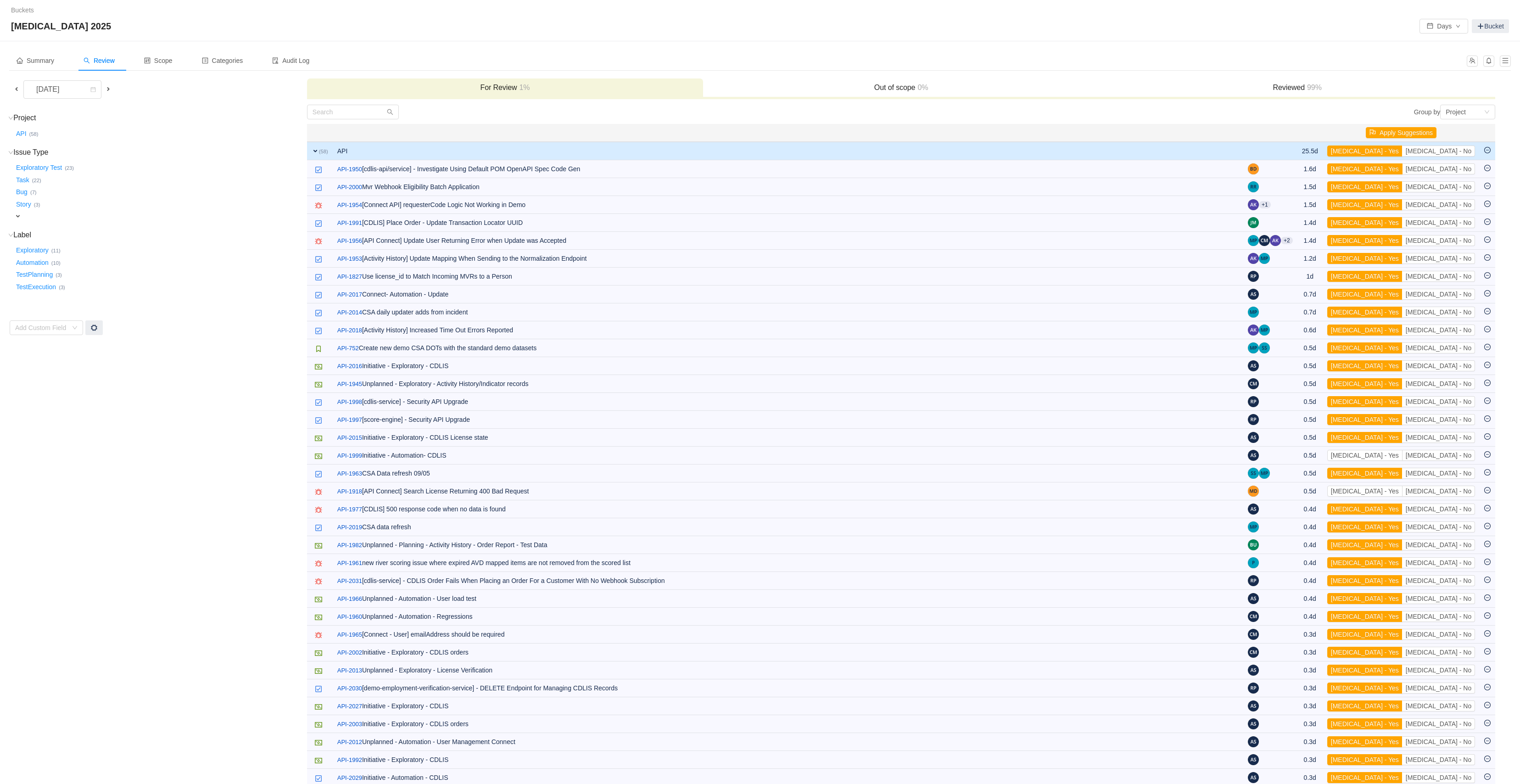
click at [1403, 169] on button "[MEDICAL_DATA] - Yes" at bounding box center [1365, 168] width 76 height 11
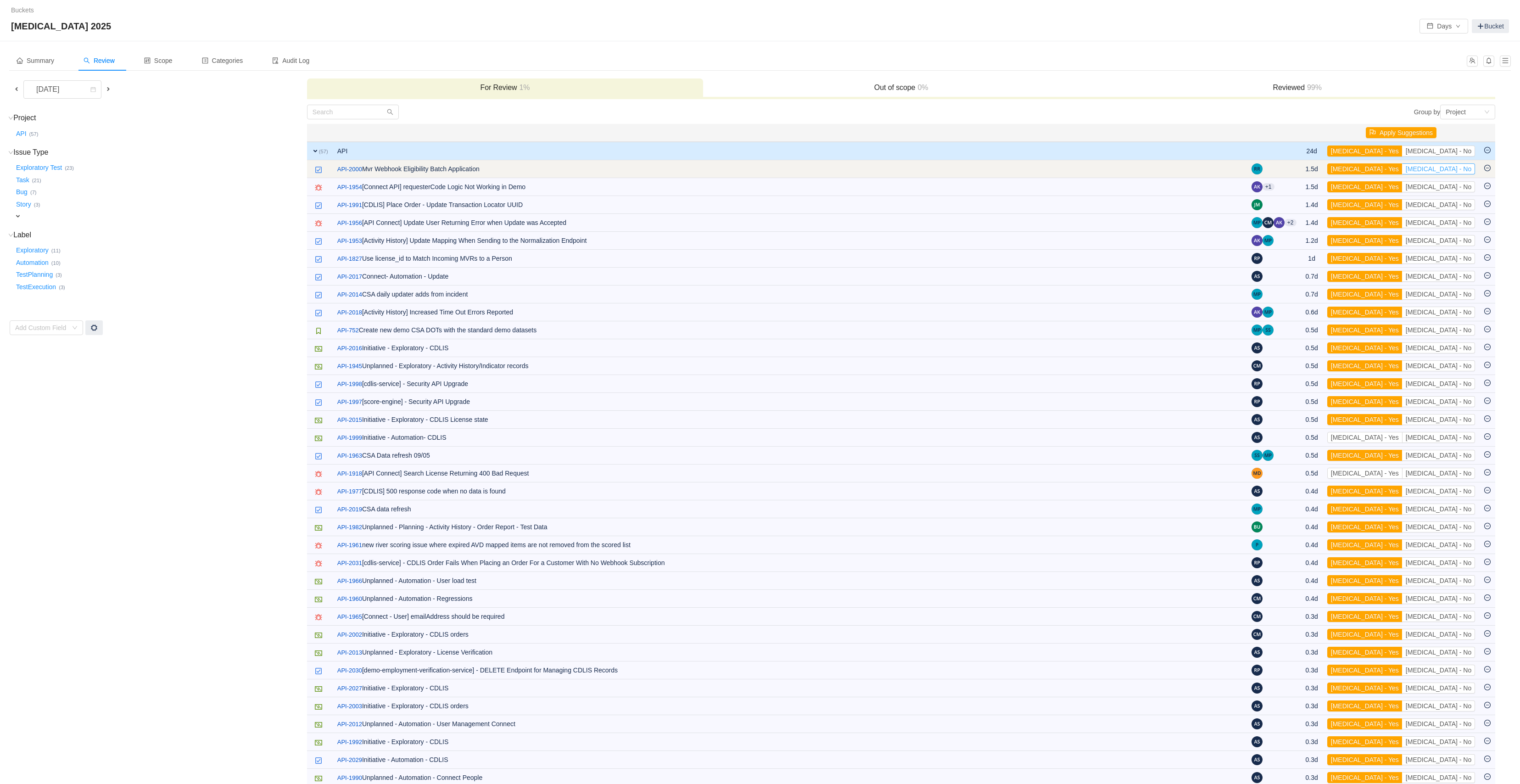
click at [1445, 169] on button "[MEDICAL_DATA] - No" at bounding box center [1438, 168] width 73 height 11
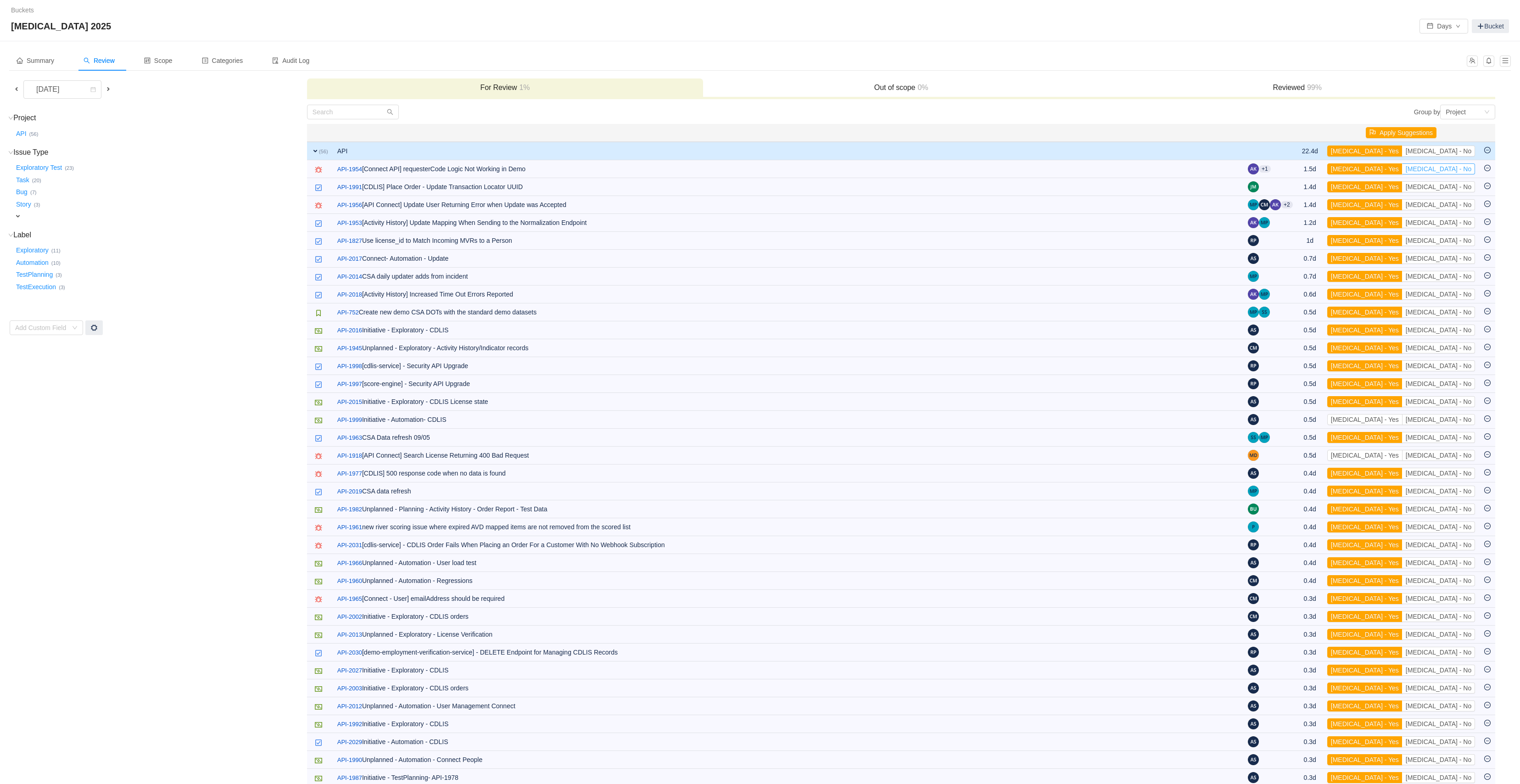
click at [1445, 169] on button "[MEDICAL_DATA] - No" at bounding box center [1438, 168] width 73 height 11
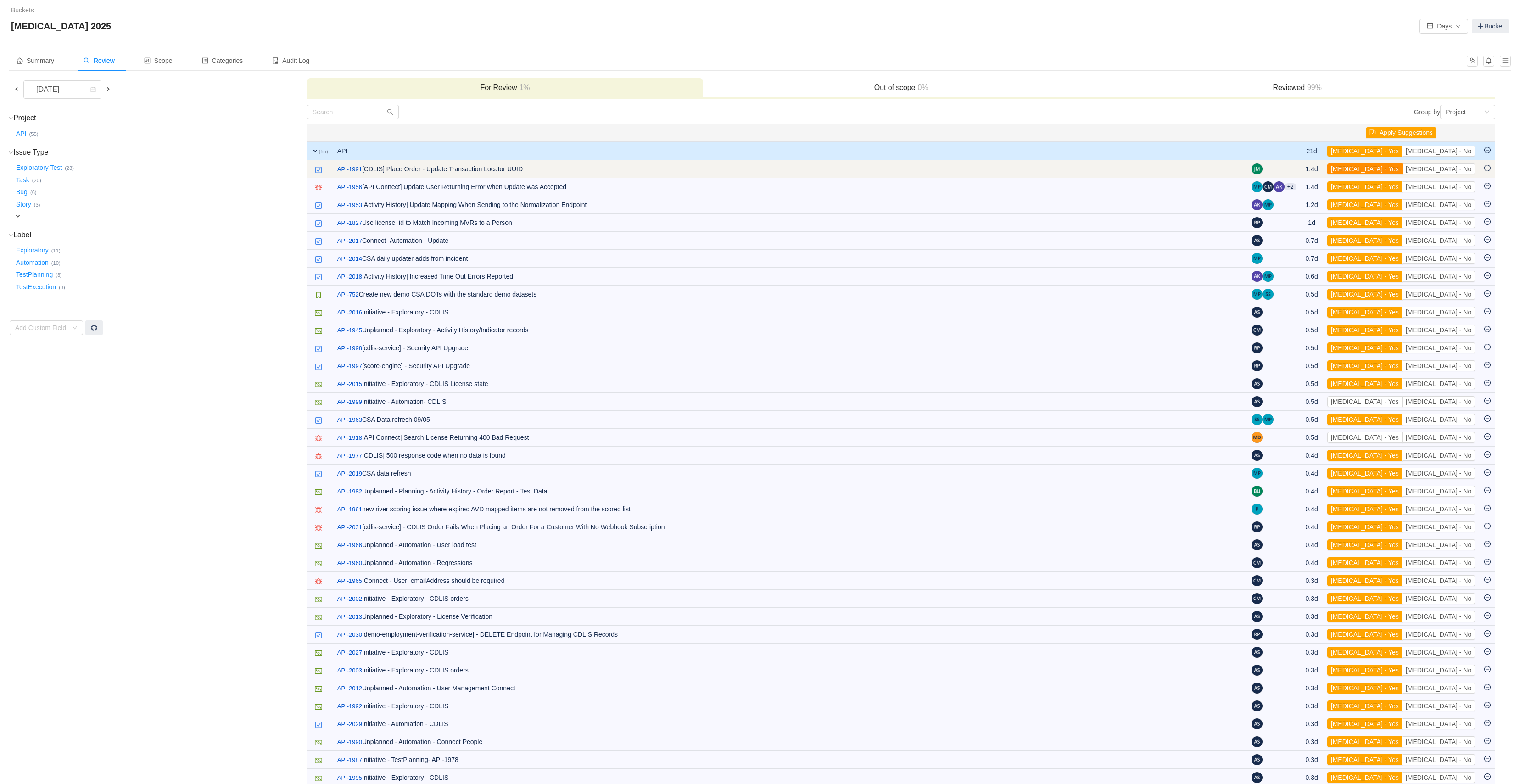
click at [1403, 168] on button "[MEDICAL_DATA] - Yes" at bounding box center [1365, 168] width 76 height 11
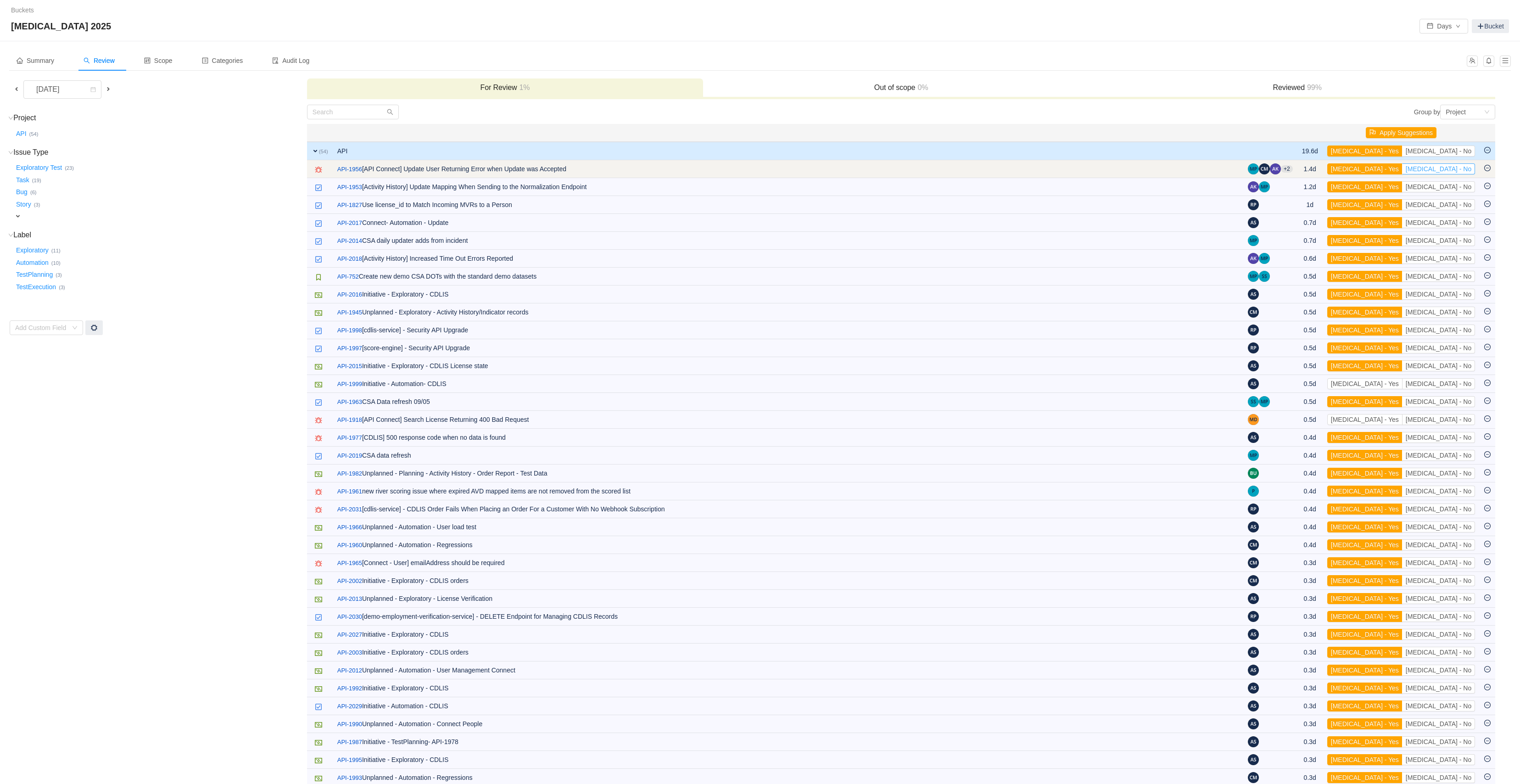
click at [1443, 168] on button "[MEDICAL_DATA] - No" at bounding box center [1438, 168] width 73 height 11
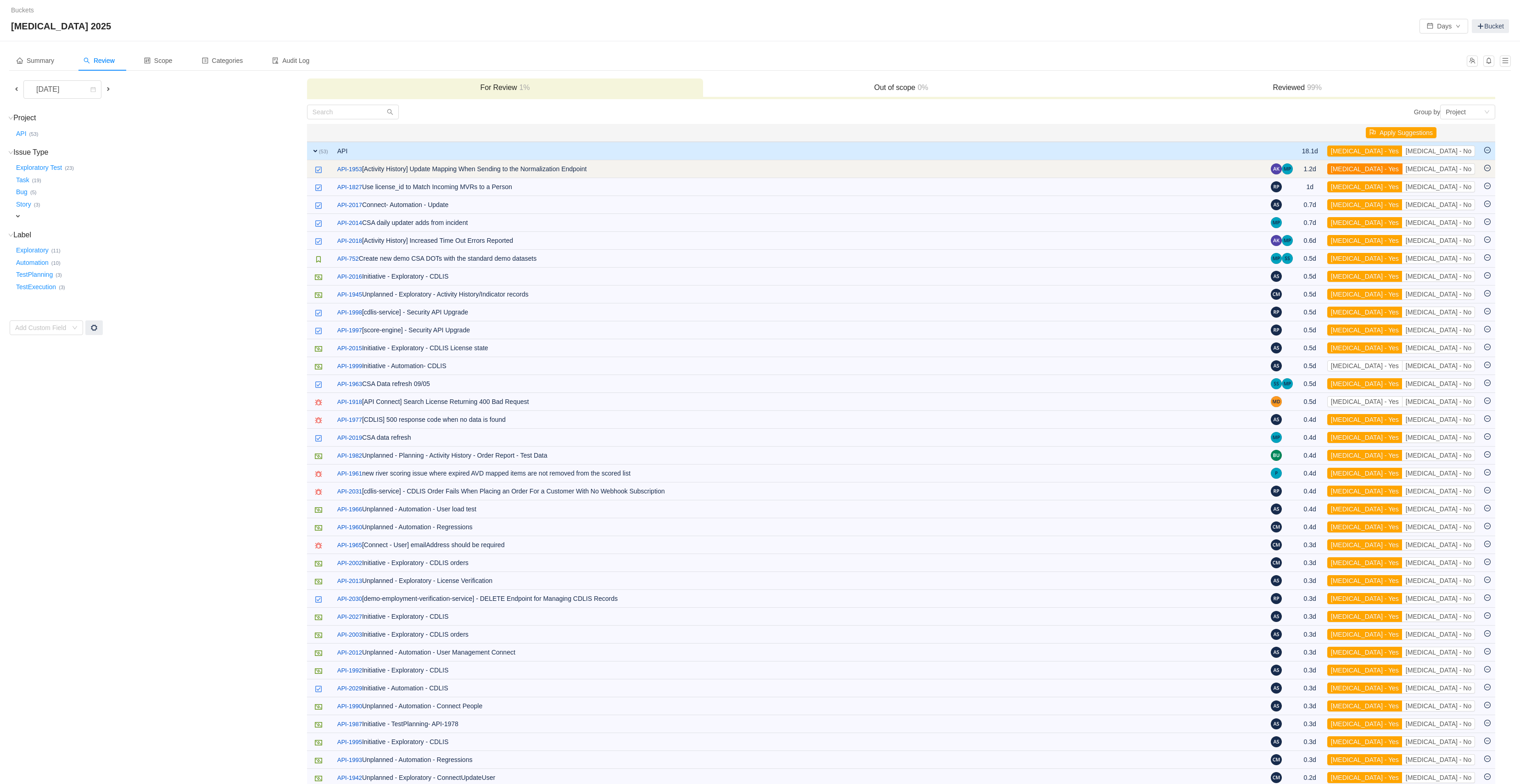
click at [1403, 169] on button "[MEDICAL_DATA] - Yes" at bounding box center [1365, 168] width 76 height 11
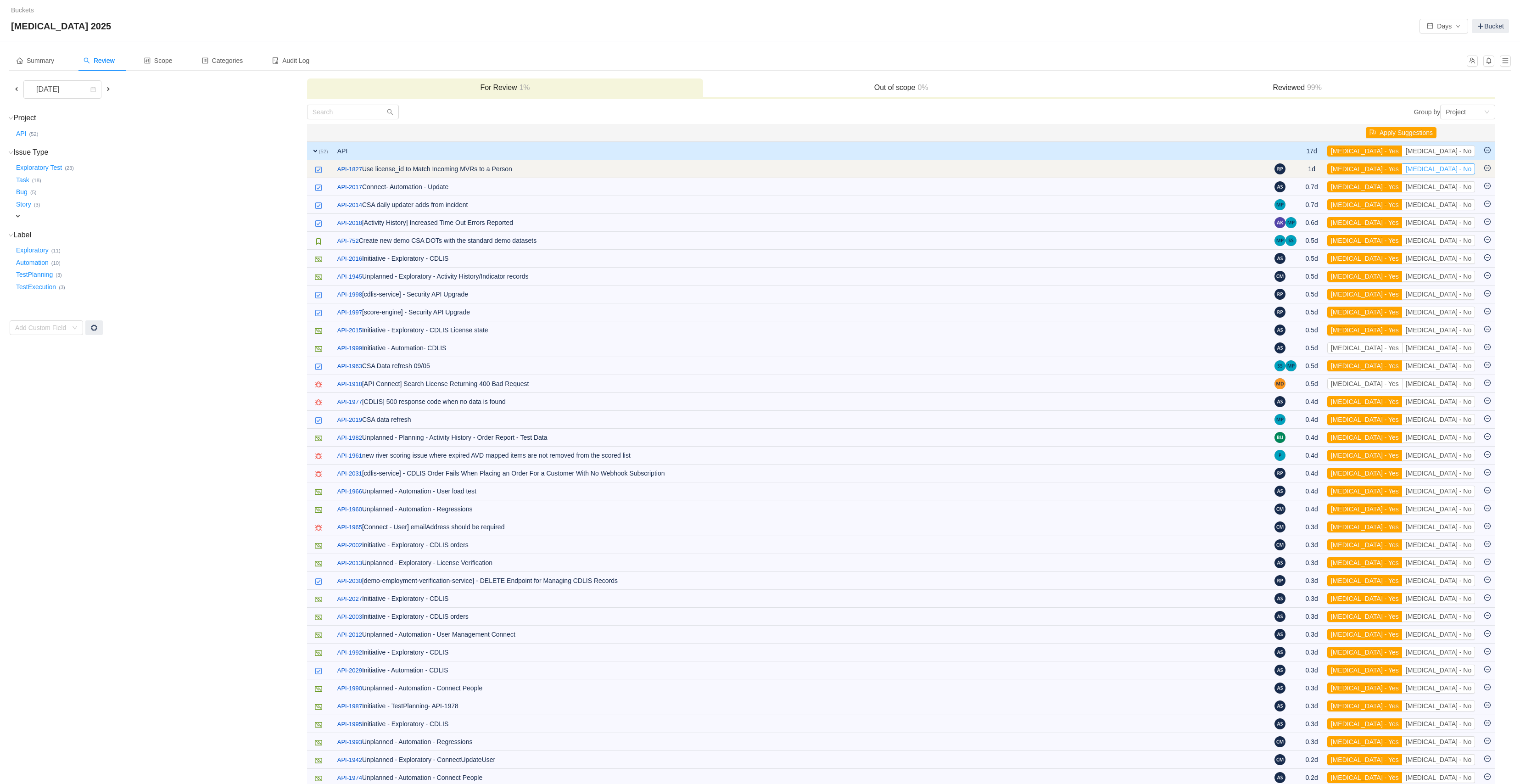
click at [1452, 171] on button "[MEDICAL_DATA] - No" at bounding box center [1438, 168] width 73 height 11
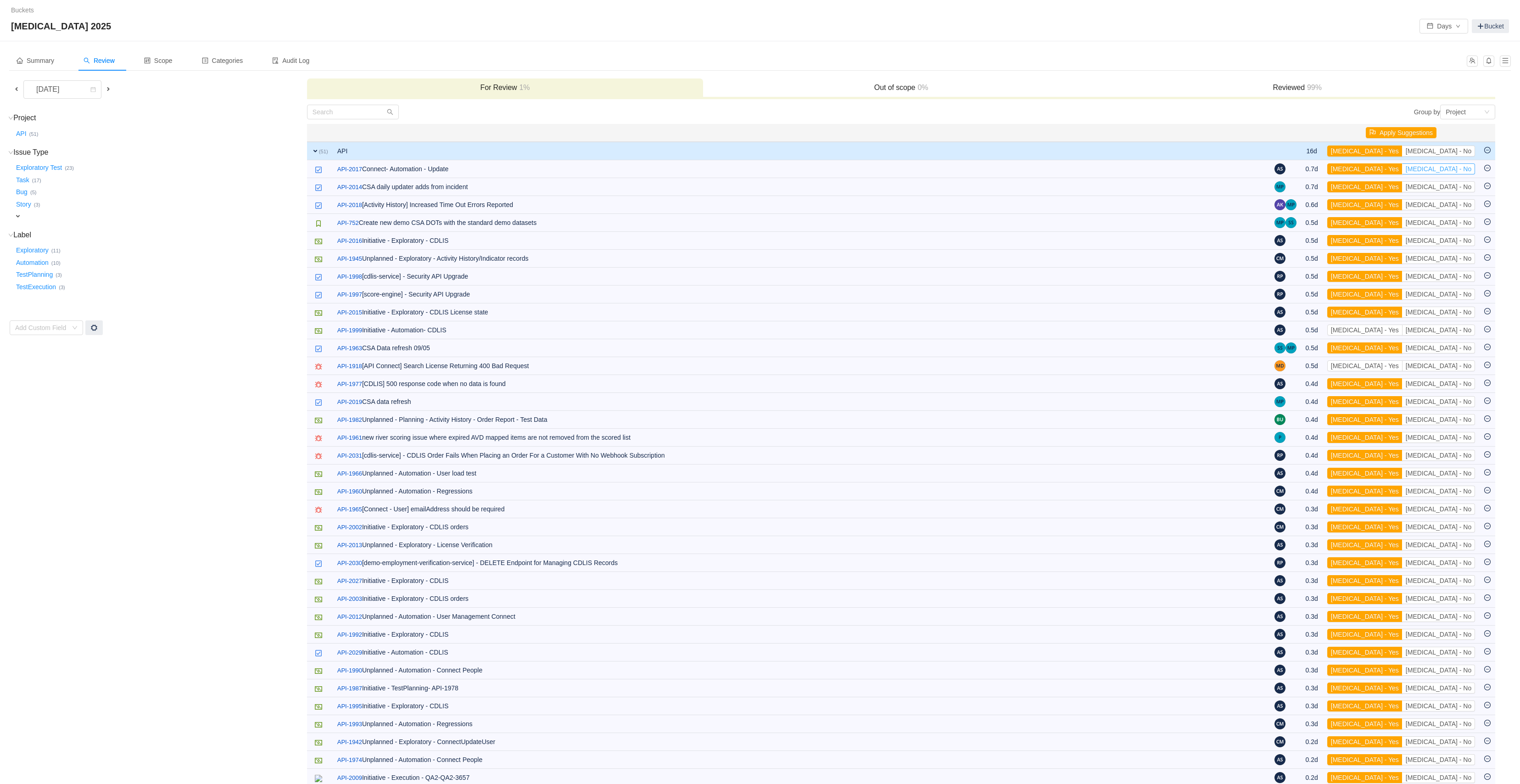
click at [1452, 171] on button "[MEDICAL_DATA] - No" at bounding box center [1438, 168] width 73 height 11
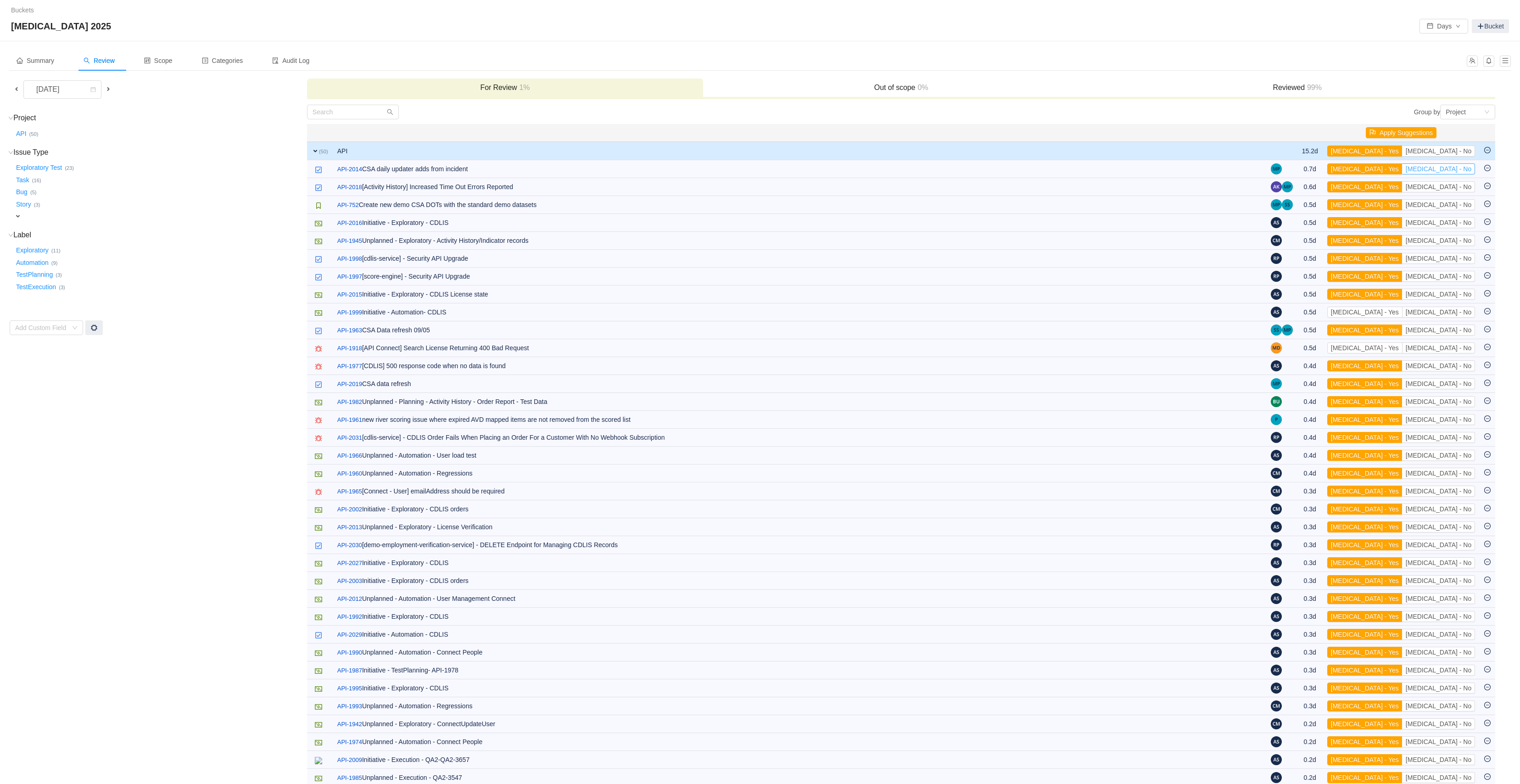
click at [1452, 171] on button "[MEDICAL_DATA] - No" at bounding box center [1438, 168] width 73 height 11
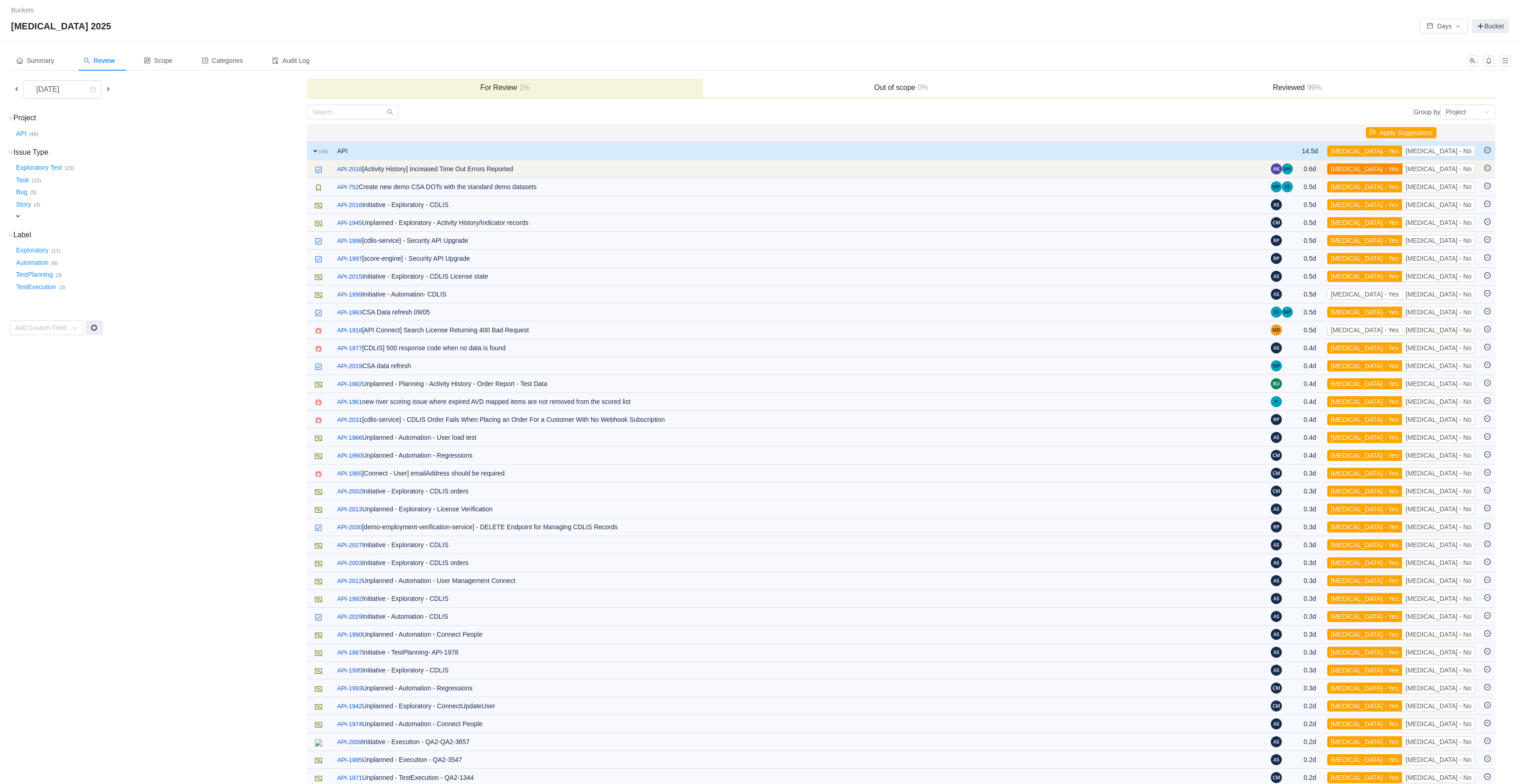
click at [1403, 171] on button "[MEDICAL_DATA] - Yes" at bounding box center [1365, 168] width 76 height 11
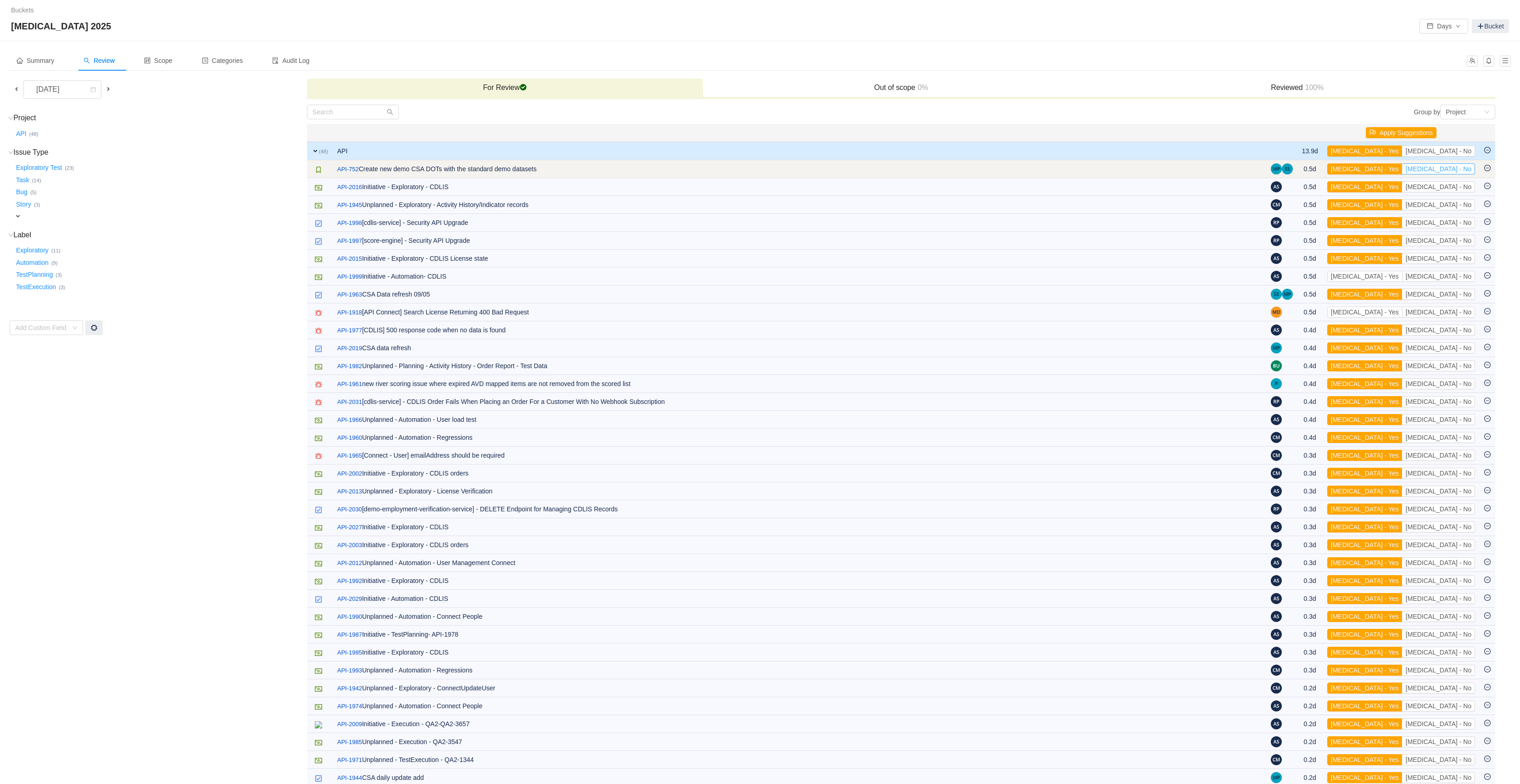
click at [1450, 171] on button "[MEDICAL_DATA] - No" at bounding box center [1438, 168] width 73 height 11
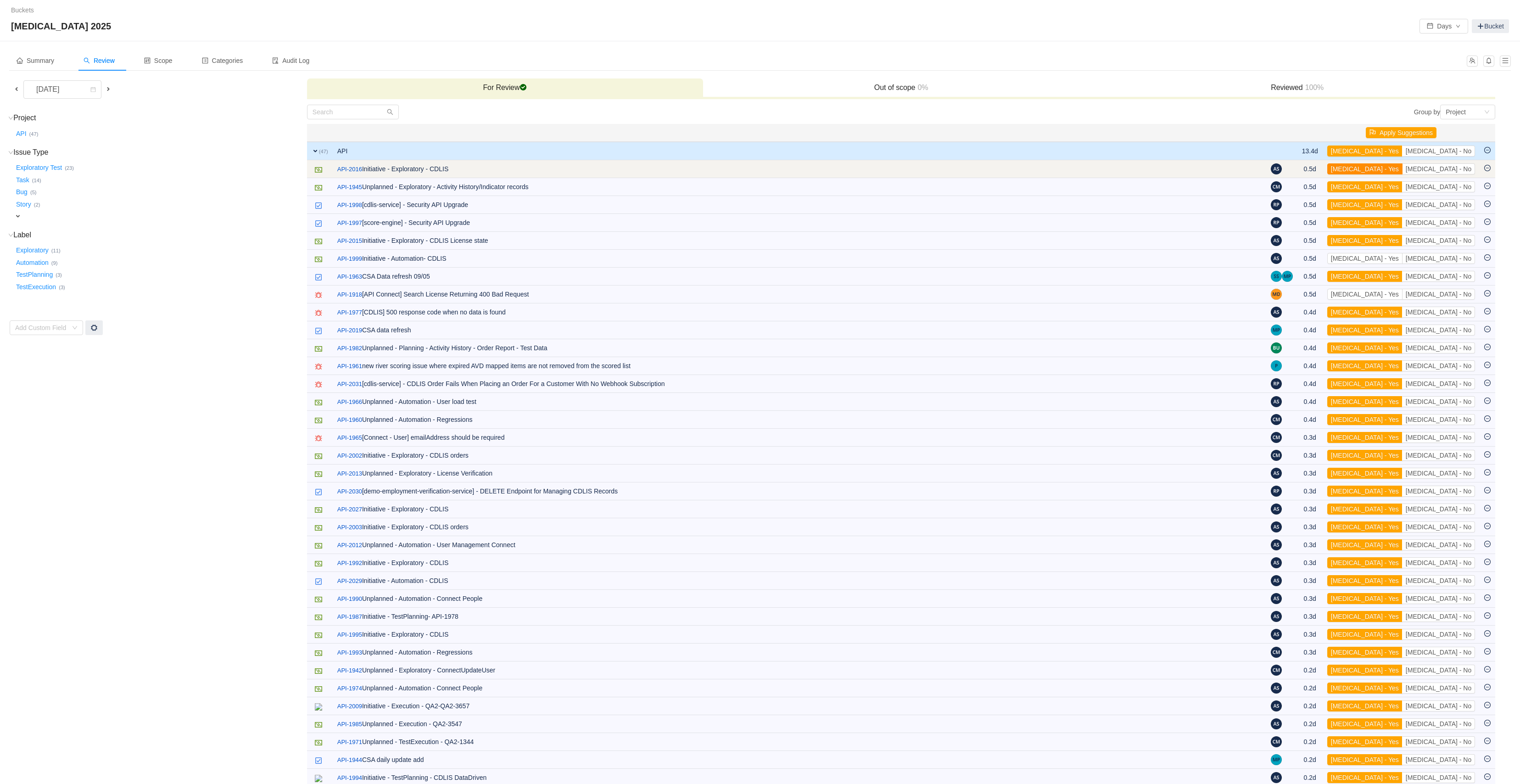
click at [1403, 173] on button "[MEDICAL_DATA] - Yes" at bounding box center [1365, 168] width 76 height 11
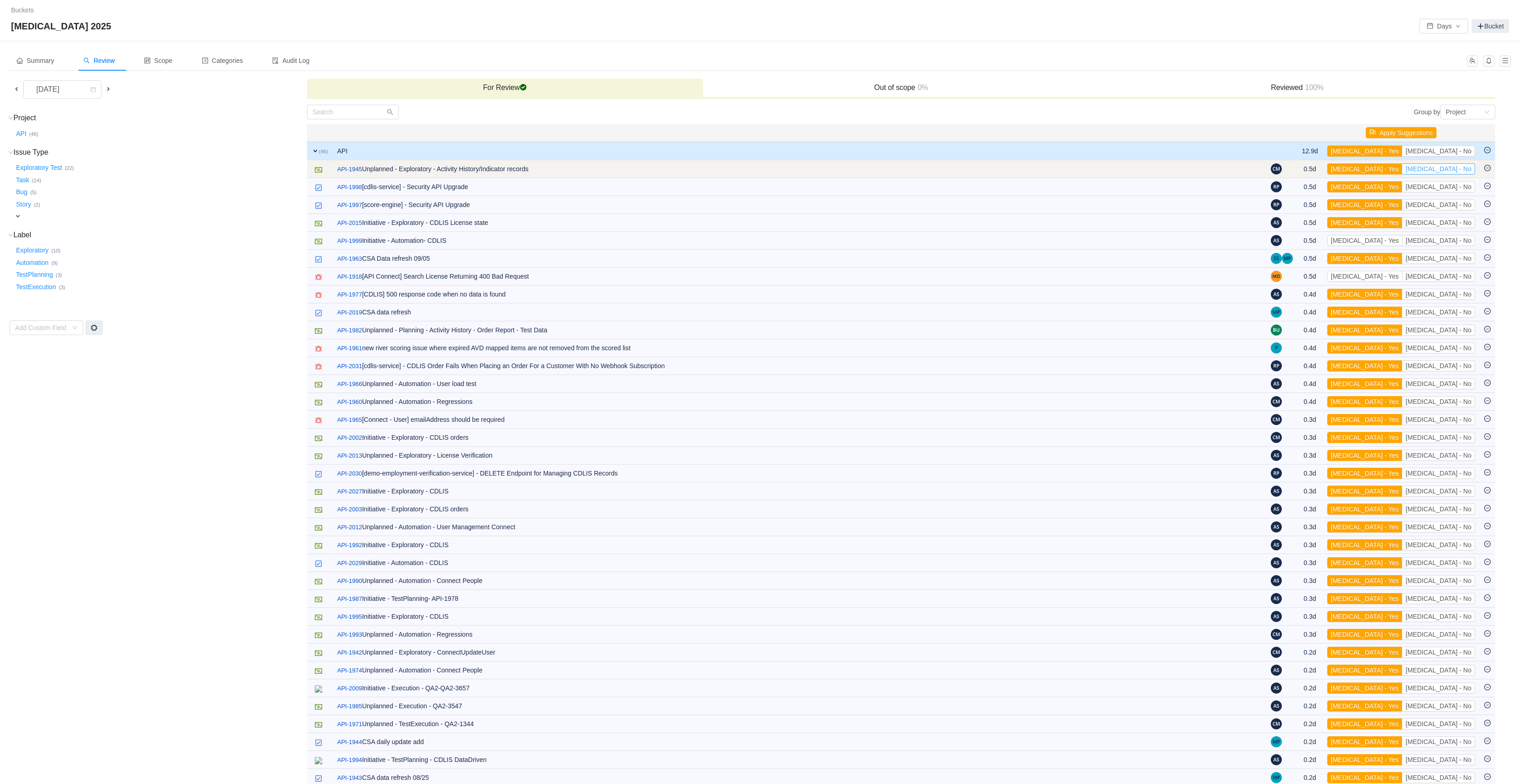
click at [1447, 173] on button "[MEDICAL_DATA] - No" at bounding box center [1438, 168] width 73 height 11
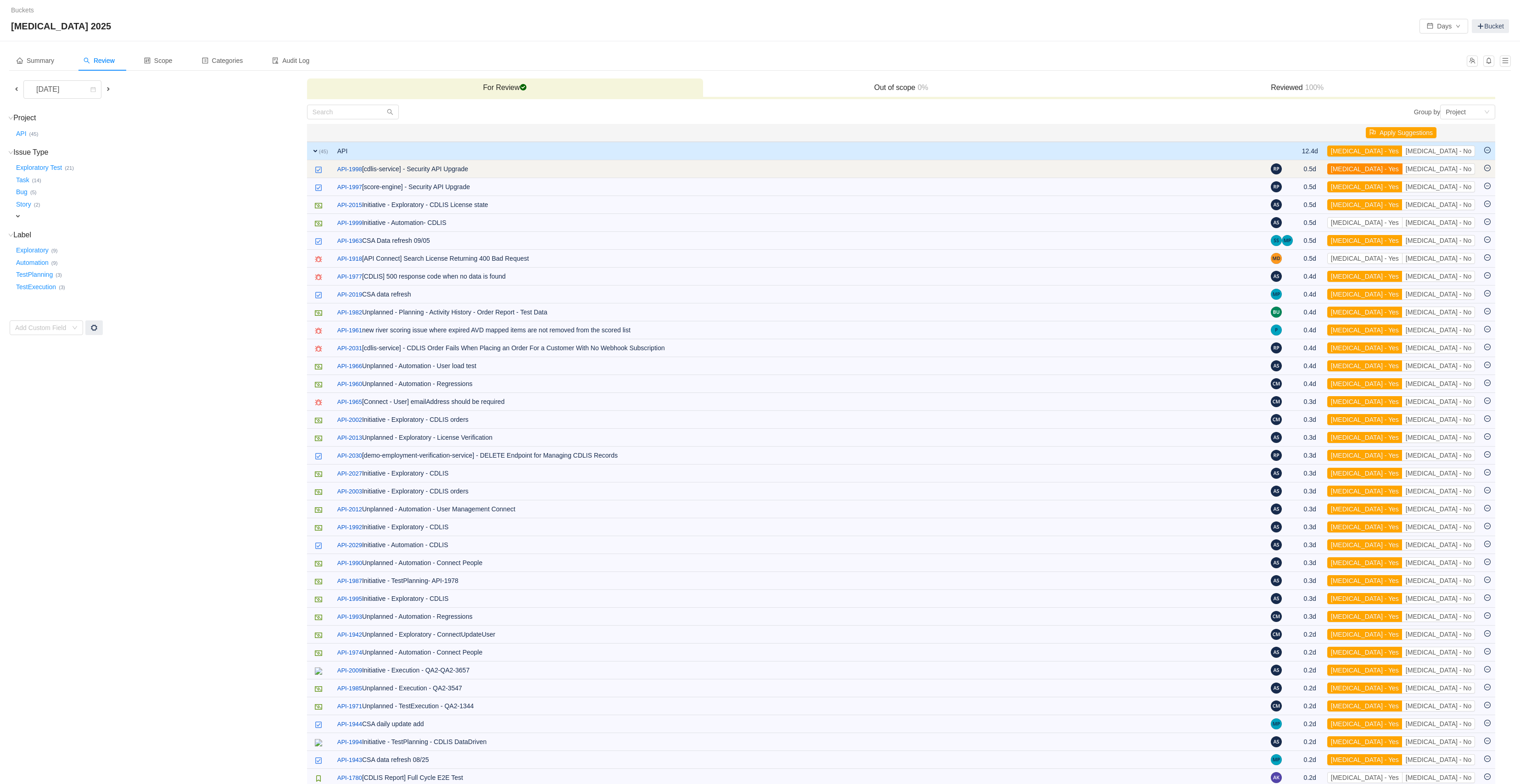
click at [1403, 172] on button "[MEDICAL_DATA] - Yes" at bounding box center [1365, 168] width 76 height 11
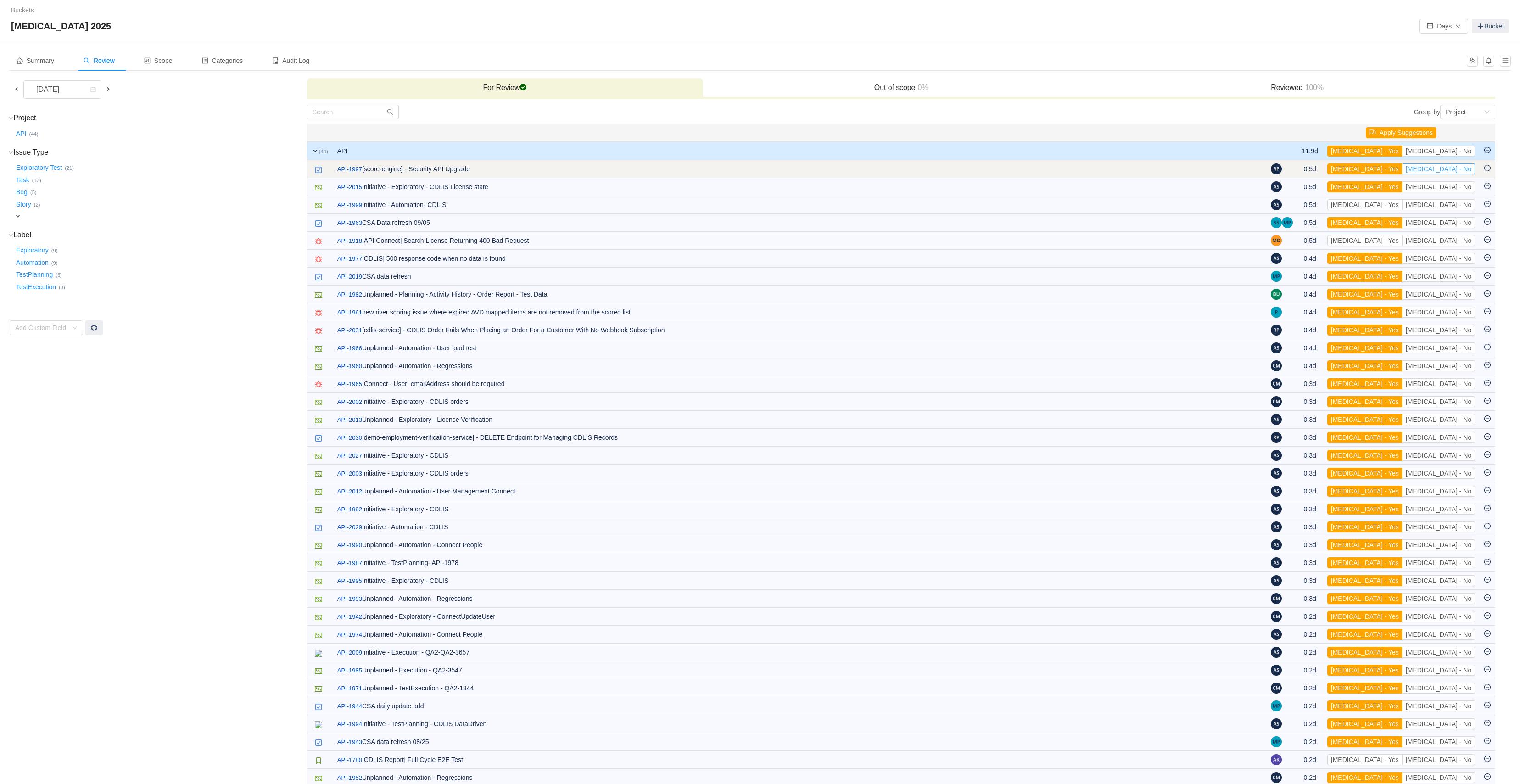
click at [1445, 171] on button "[MEDICAL_DATA] - No" at bounding box center [1438, 168] width 73 height 11
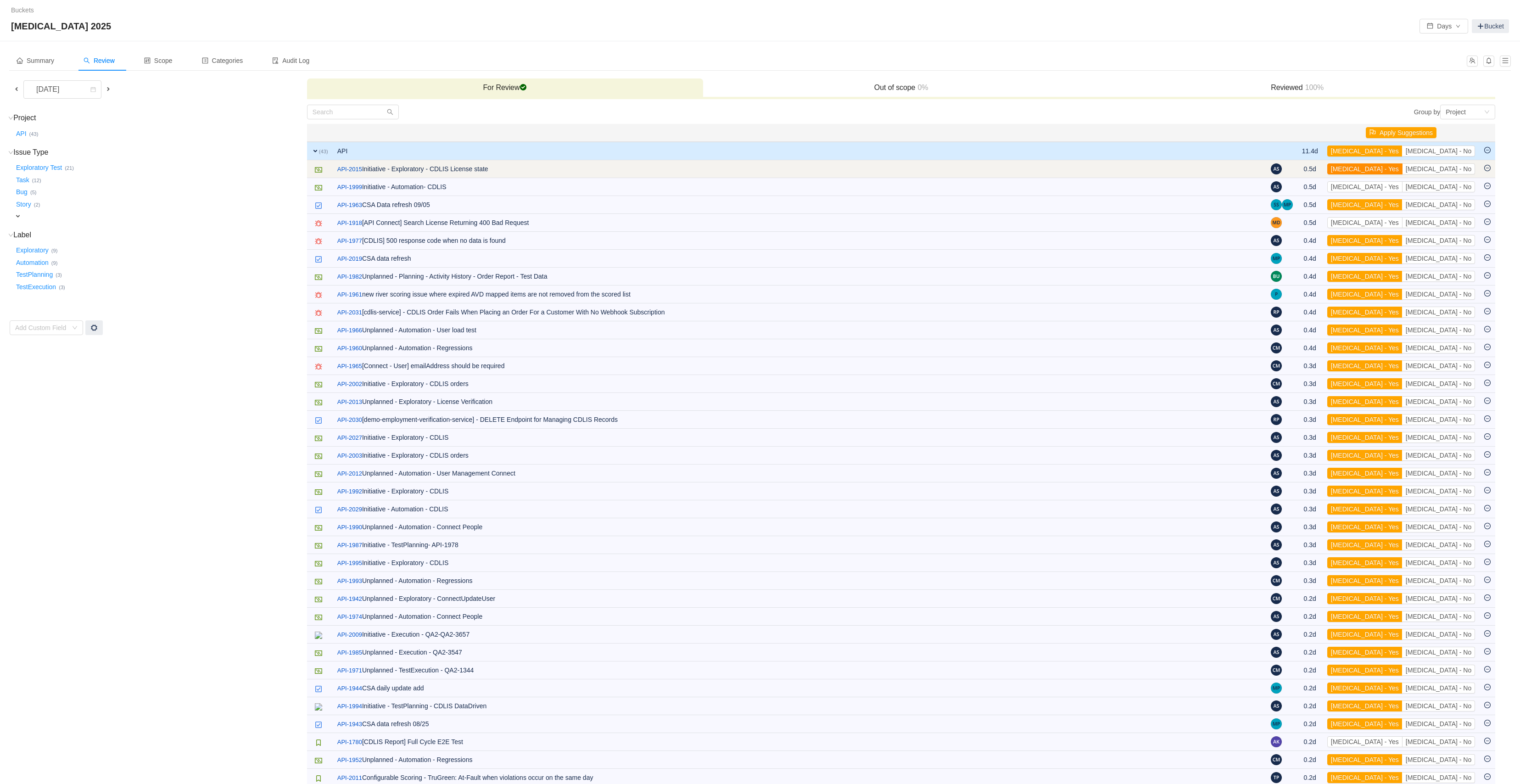
click at [1402, 171] on button "[MEDICAL_DATA] - Yes" at bounding box center [1365, 168] width 76 height 11
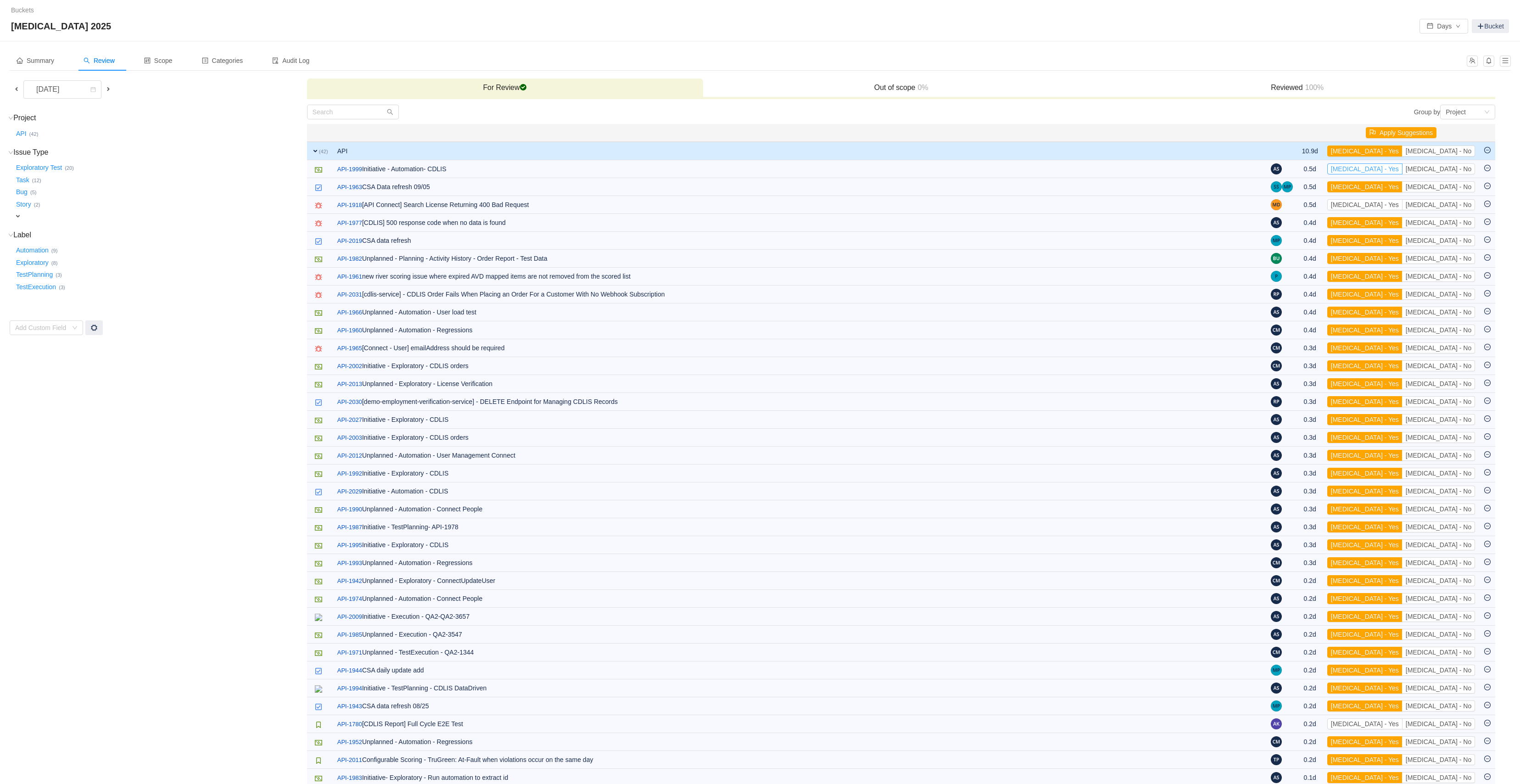
click at [1402, 171] on button "[MEDICAL_DATA] - Yes" at bounding box center [1365, 168] width 76 height 11
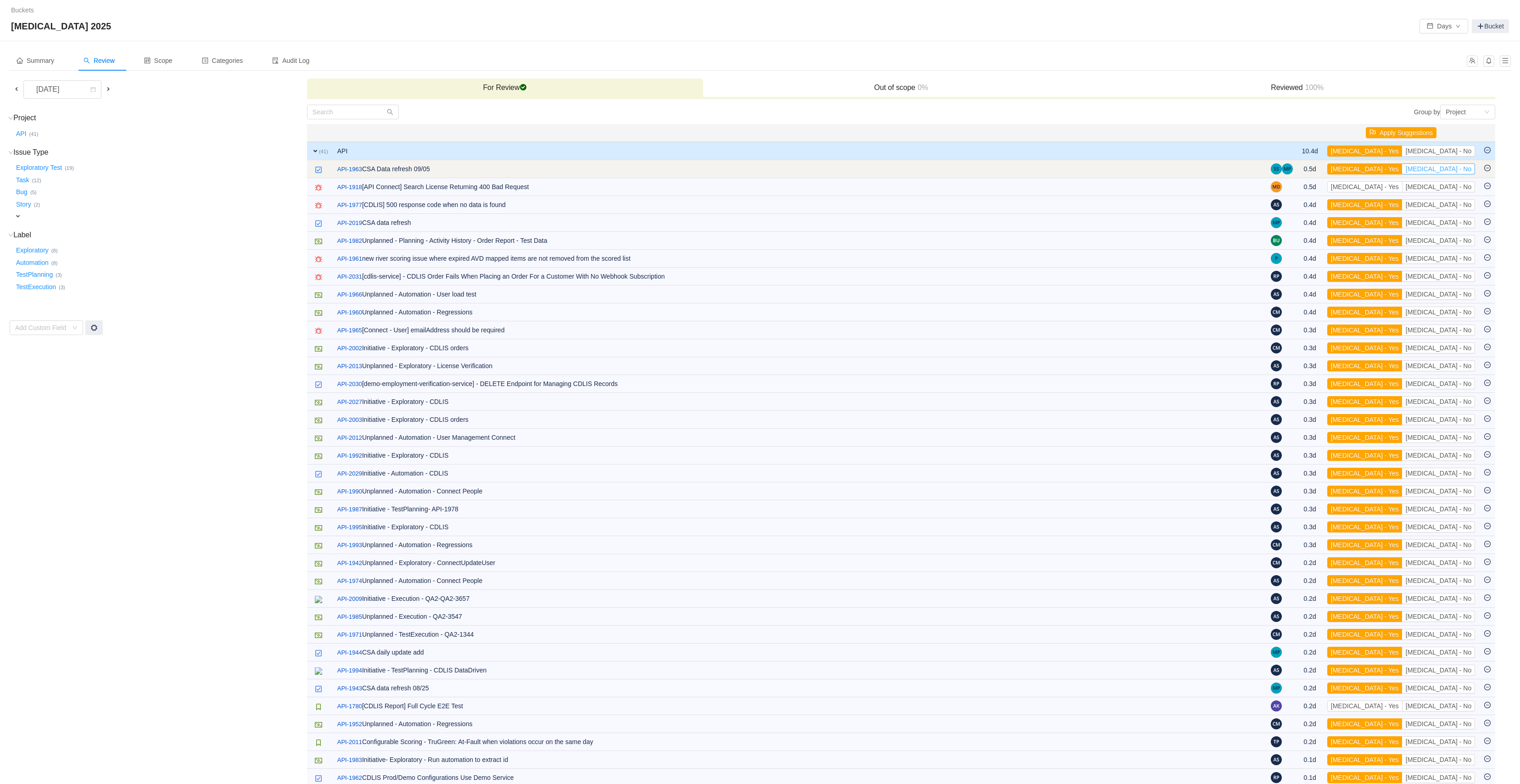
click at [1442, 171] on button "[MEDICAL_DATA] - No" at bounding box center [1438, 168] width 73 height 11
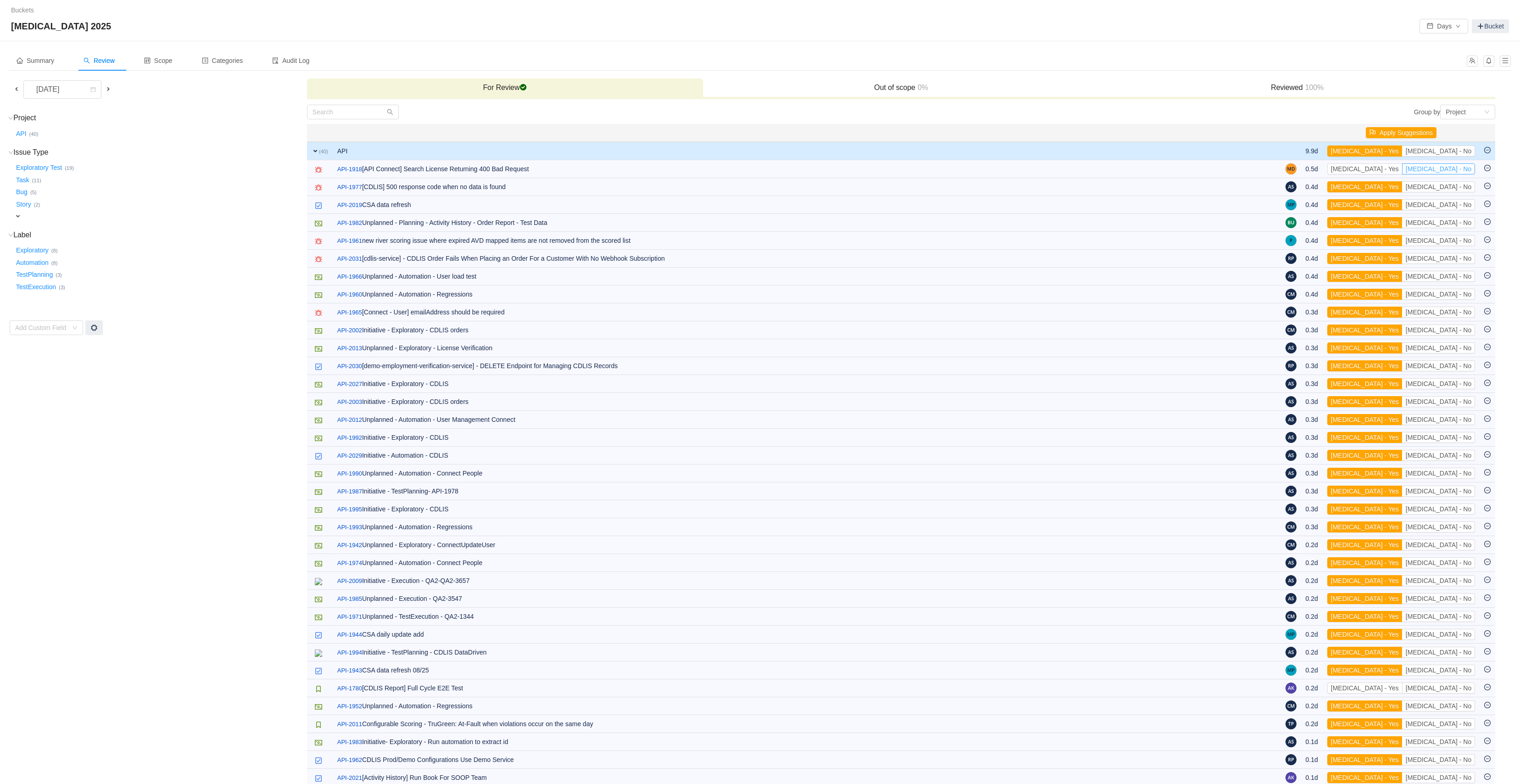
click at [1442, 171] on button "[MEDICAL_DATA] - No" at bounding box center [1438, 168] width 73 height 11
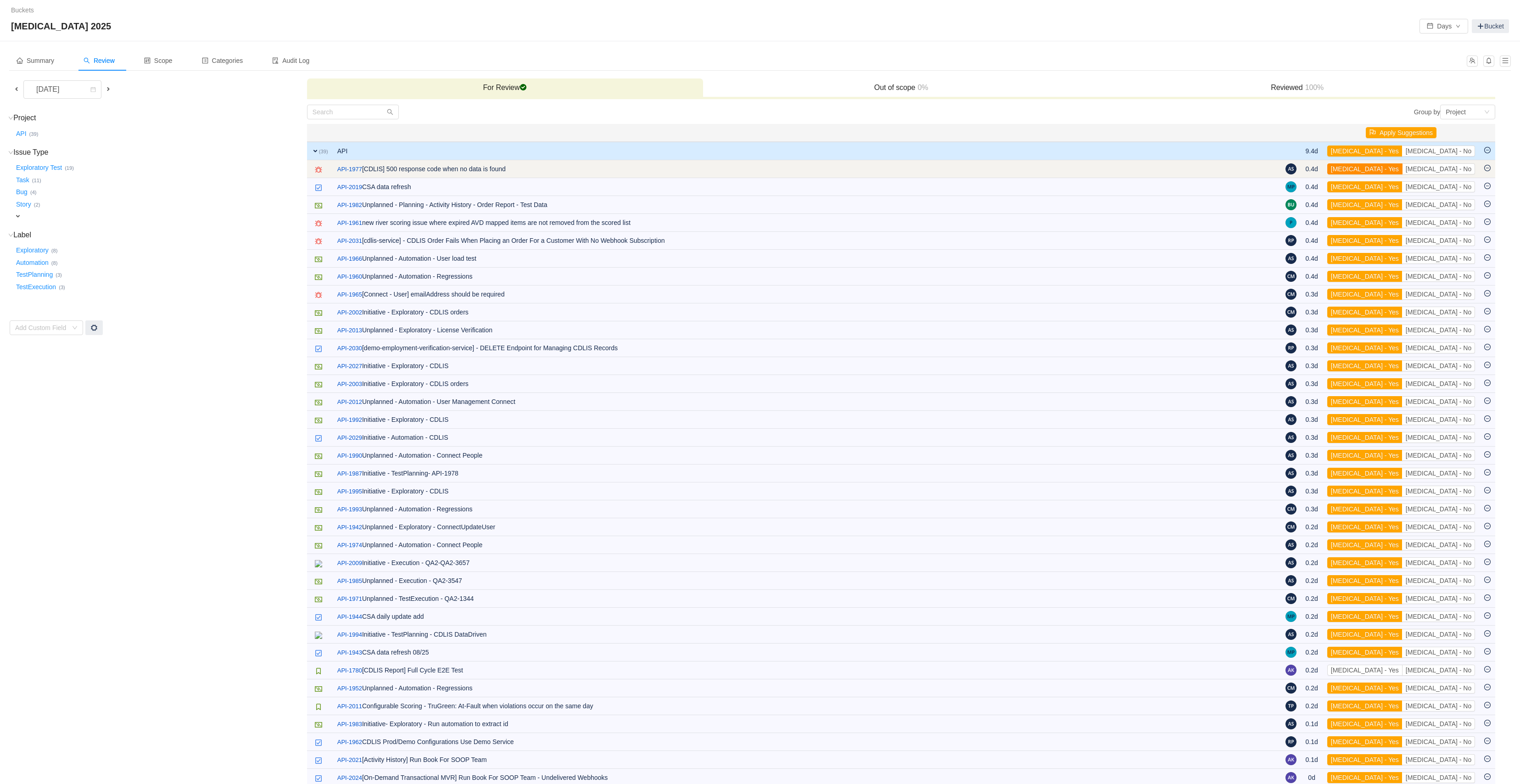
click at [1403, 172] on button "[MEDICAL_DATA] - Yes" at bounding box center [1365, 168] width 76 height 11
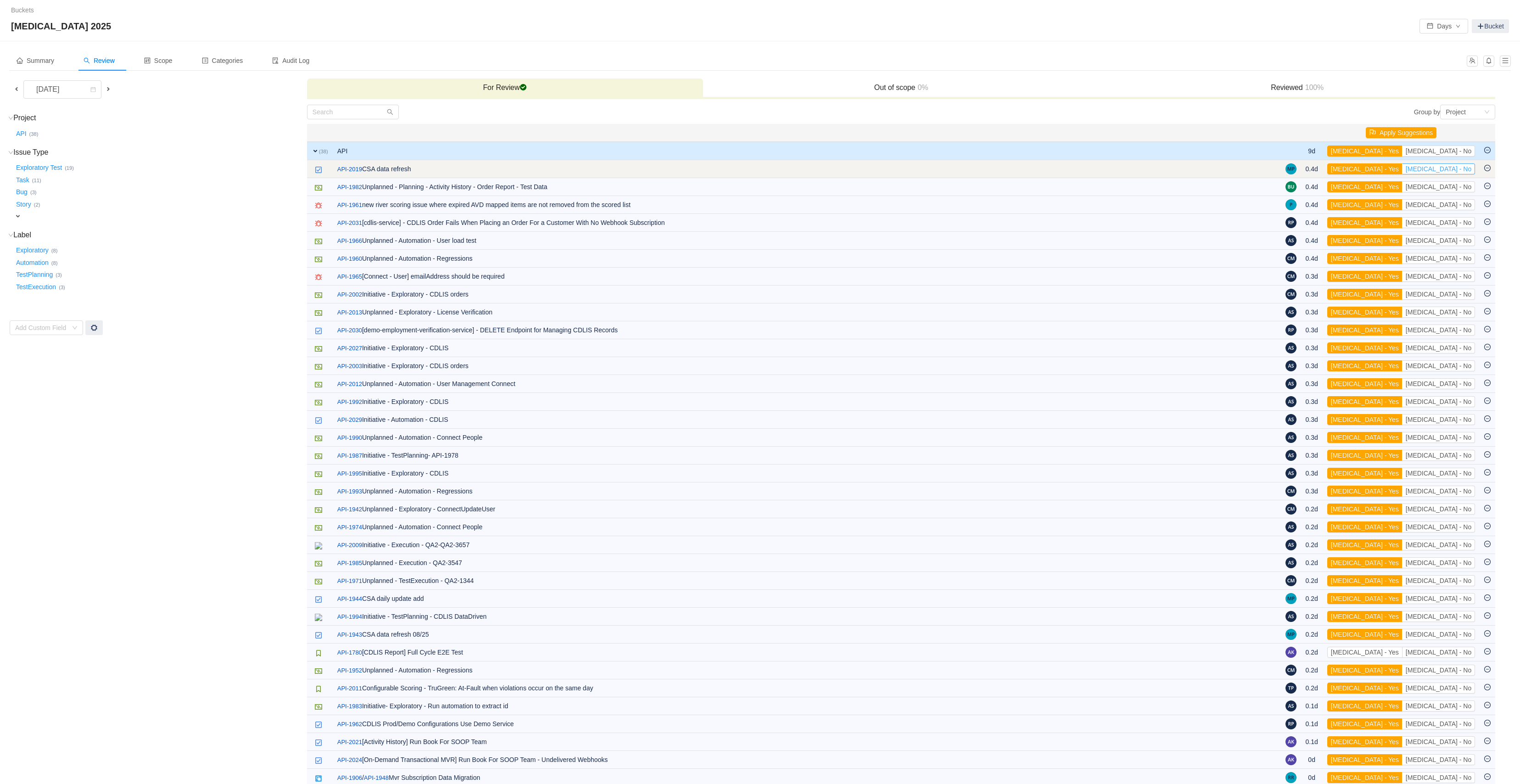
click at [1457, 170] on button "[MEDICAL_DATA] - No" at bounding box center [1438, 168] width 73 height 11
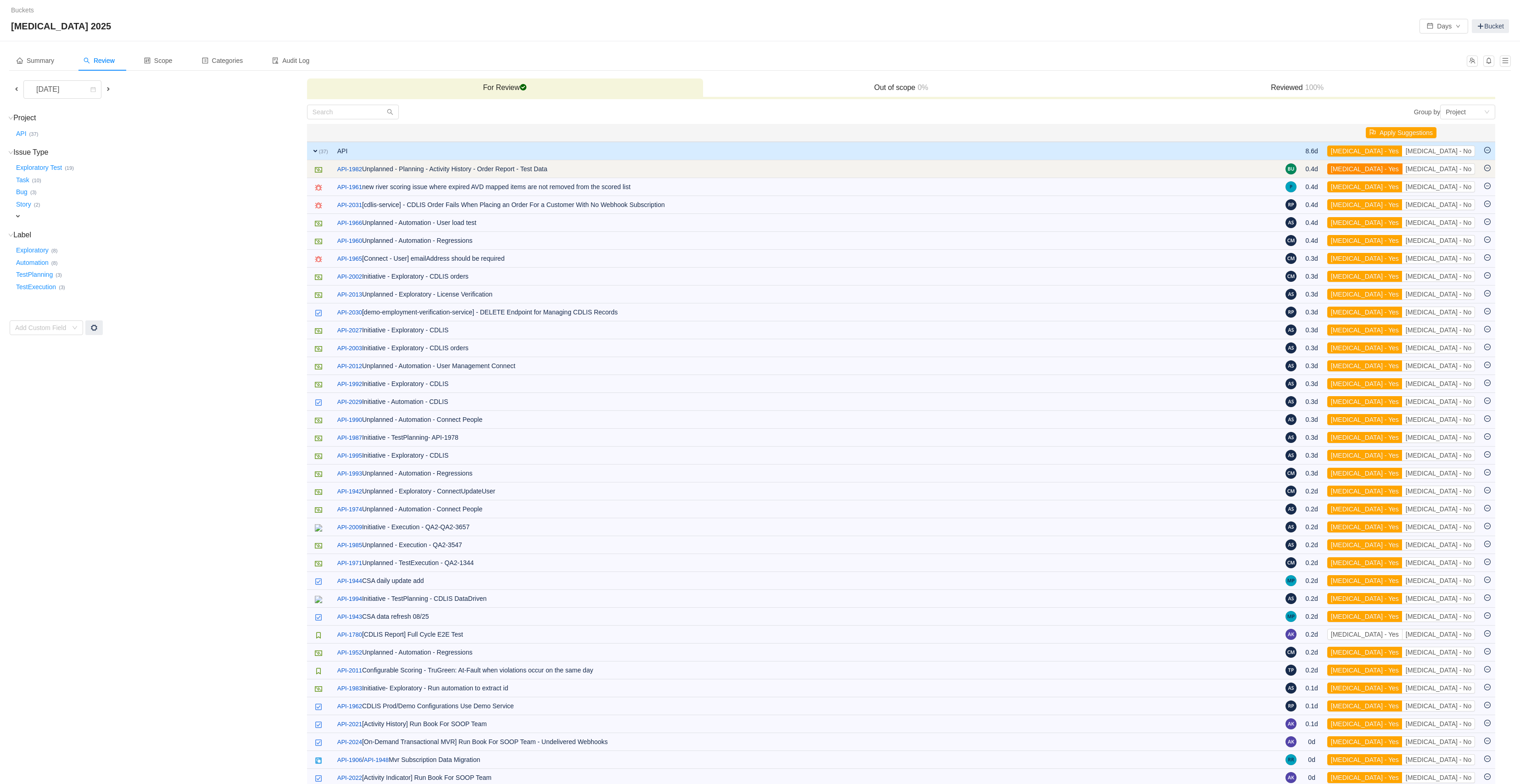
click at [1403, 172] on button "[MEDICAL_DATA] - Yes" at bounding box center [1365, 168] width 76 height 11
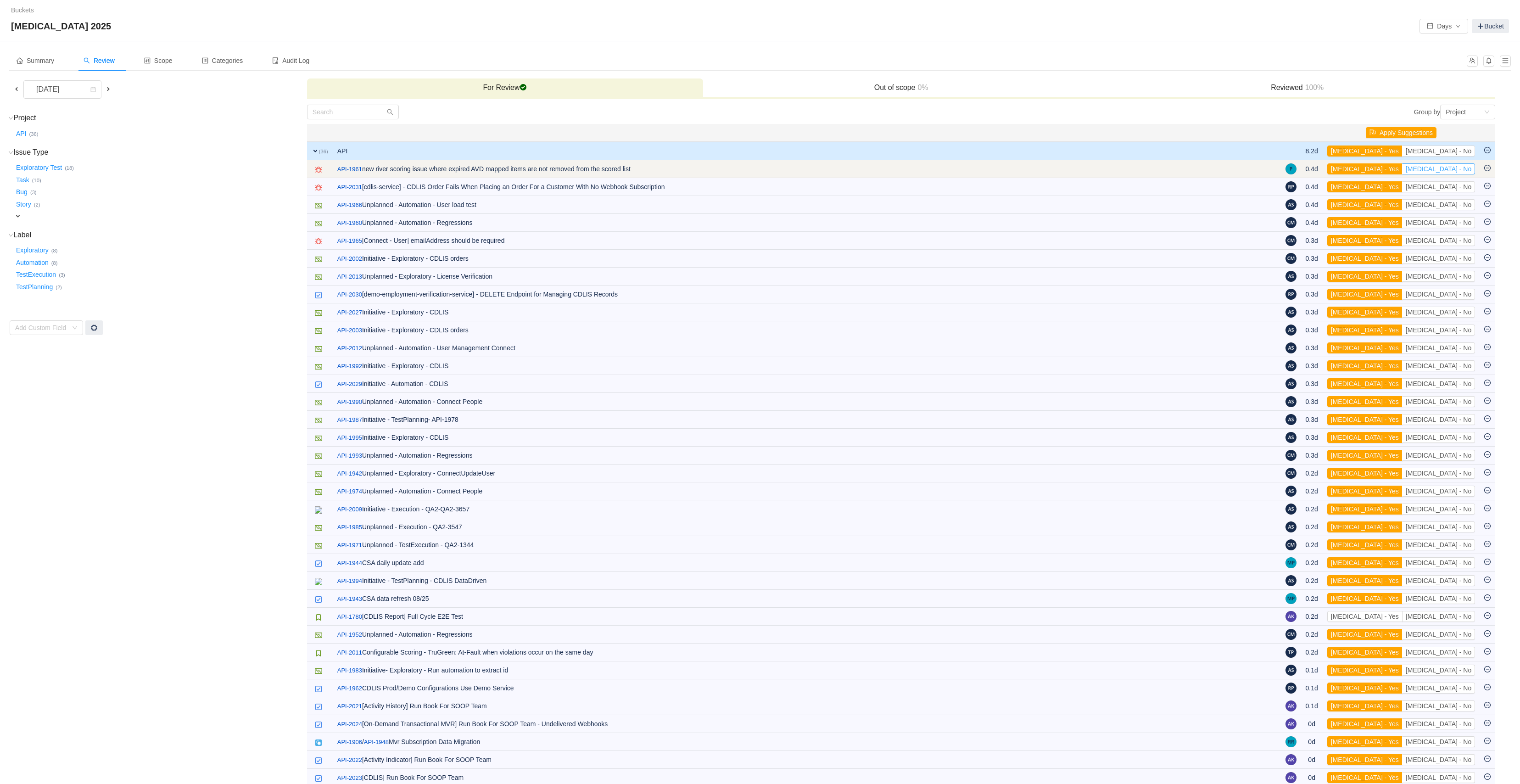
click at [1445, 173] on button "[MEDICAL_DATA] - No" at bounding box center [1438, 168] width 73 height 11
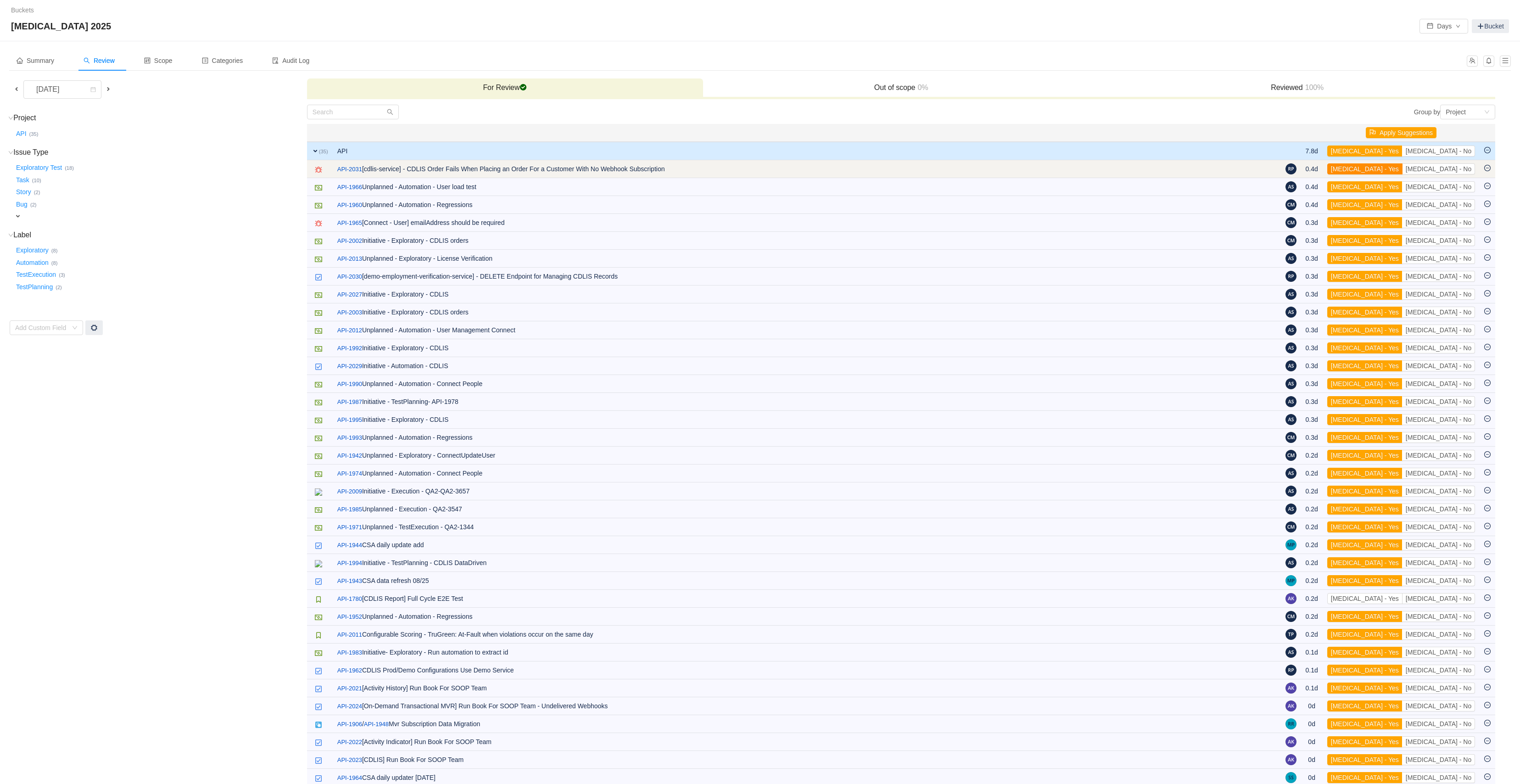
click at [1403, 173] on button "[MEDICAL_DATA] - Yes" at bounding box center [1365, 168] width 76 height 11
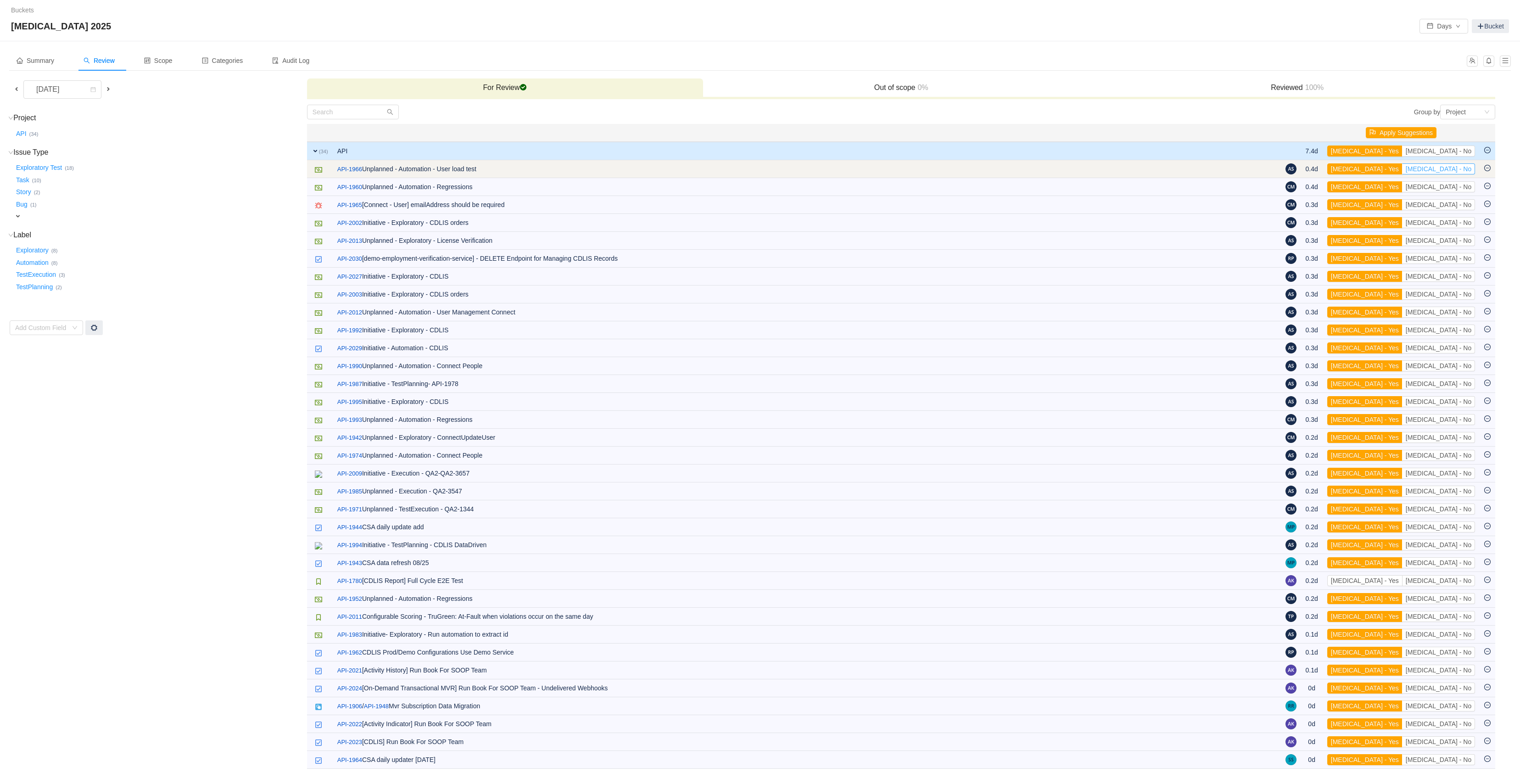
click at [1462, 173] on button "[MEDICAL_DATA] - No" at bounding box center [1438, 168] width 73 height 11
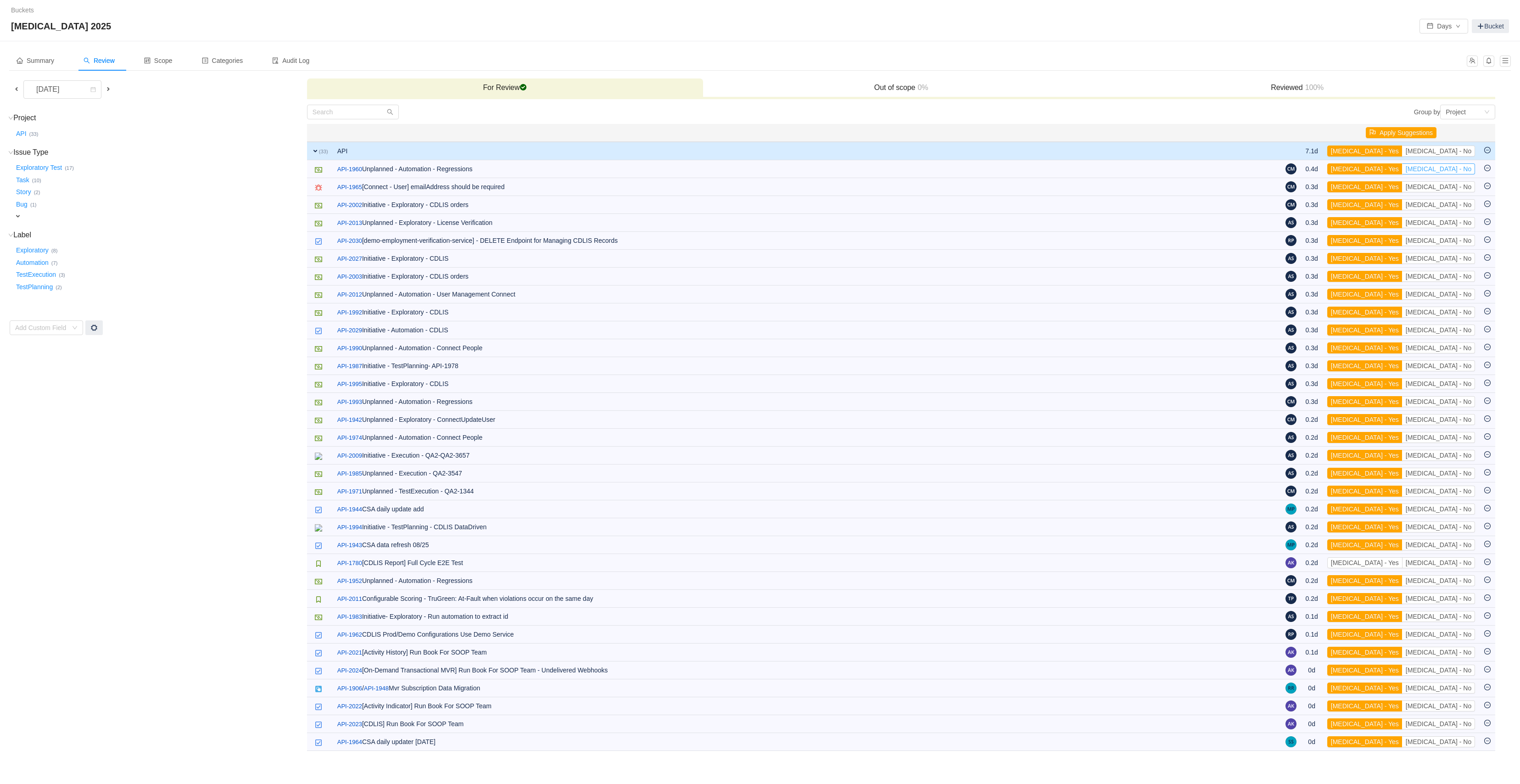
click at [1462, 173] on button "[MEDICAL_DATA] - No" at bounding box center [1438, 168] width 73 height 11
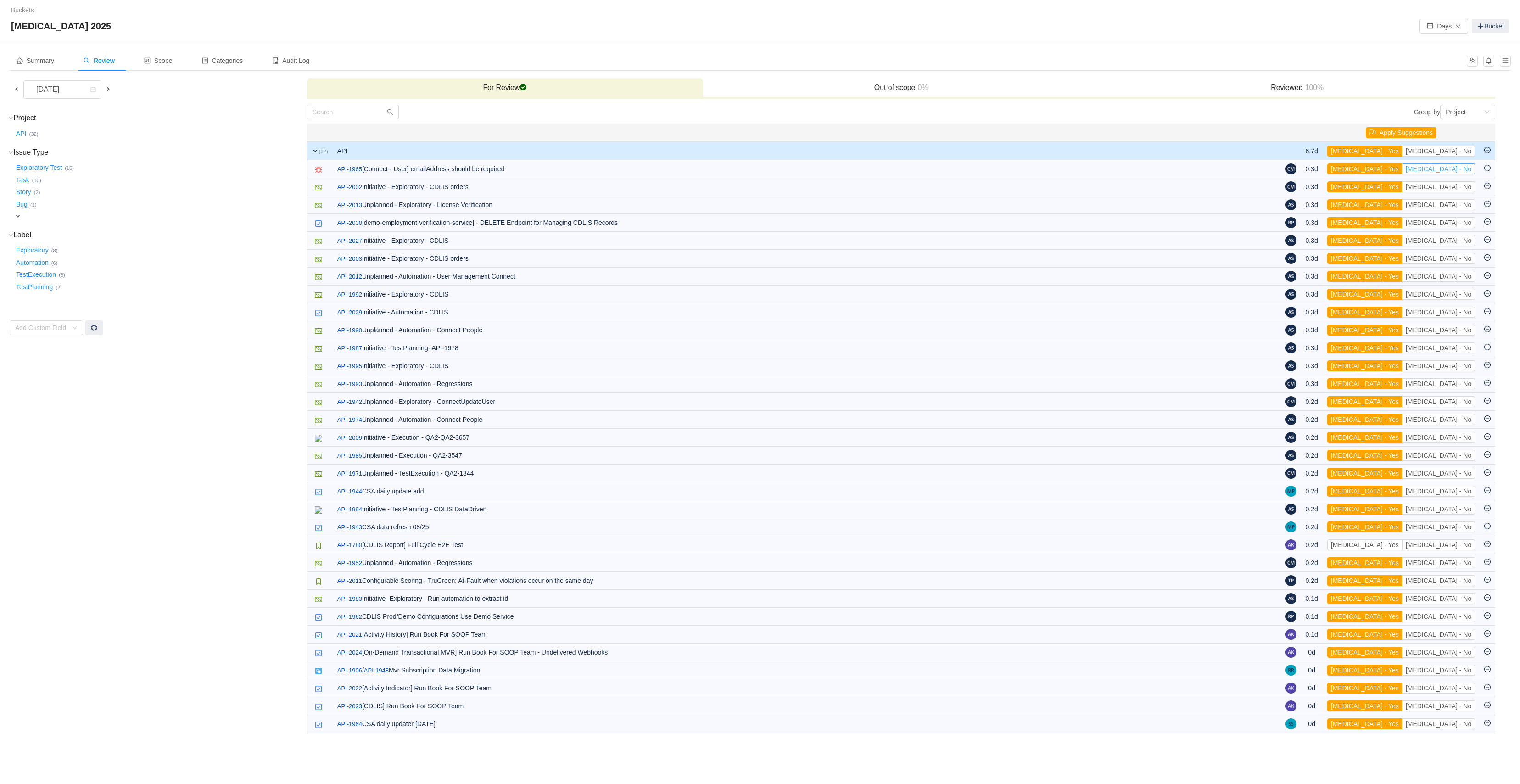
click at [1462, 173] on button "[MEDICAL_DATA] - No" at bounding box center [1438, 168] width 73 height 11
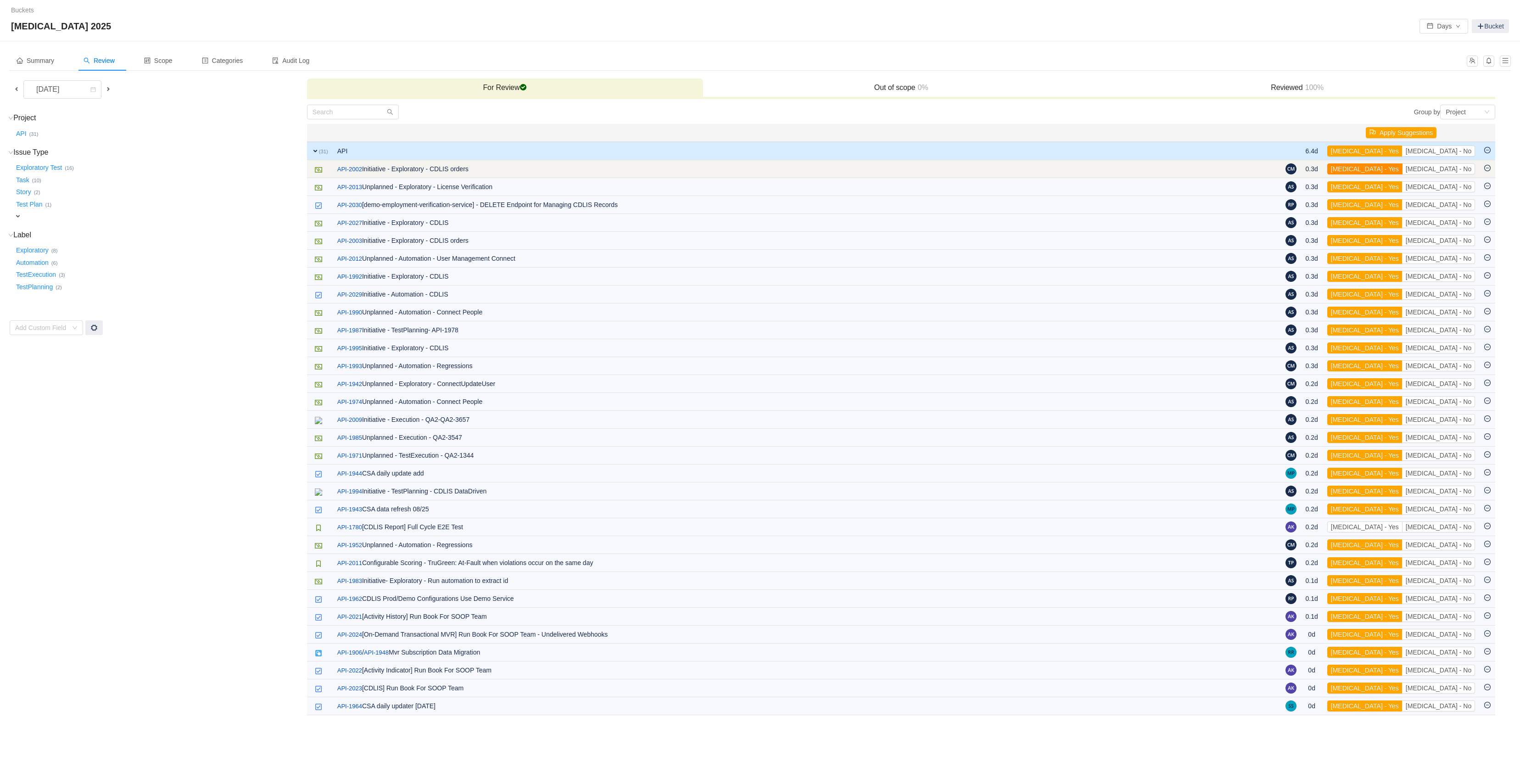
click at [1403, 173] on button "[MEDICAL_DATA] - Yes" at bounding box center [1365, 168] width 76 height 11
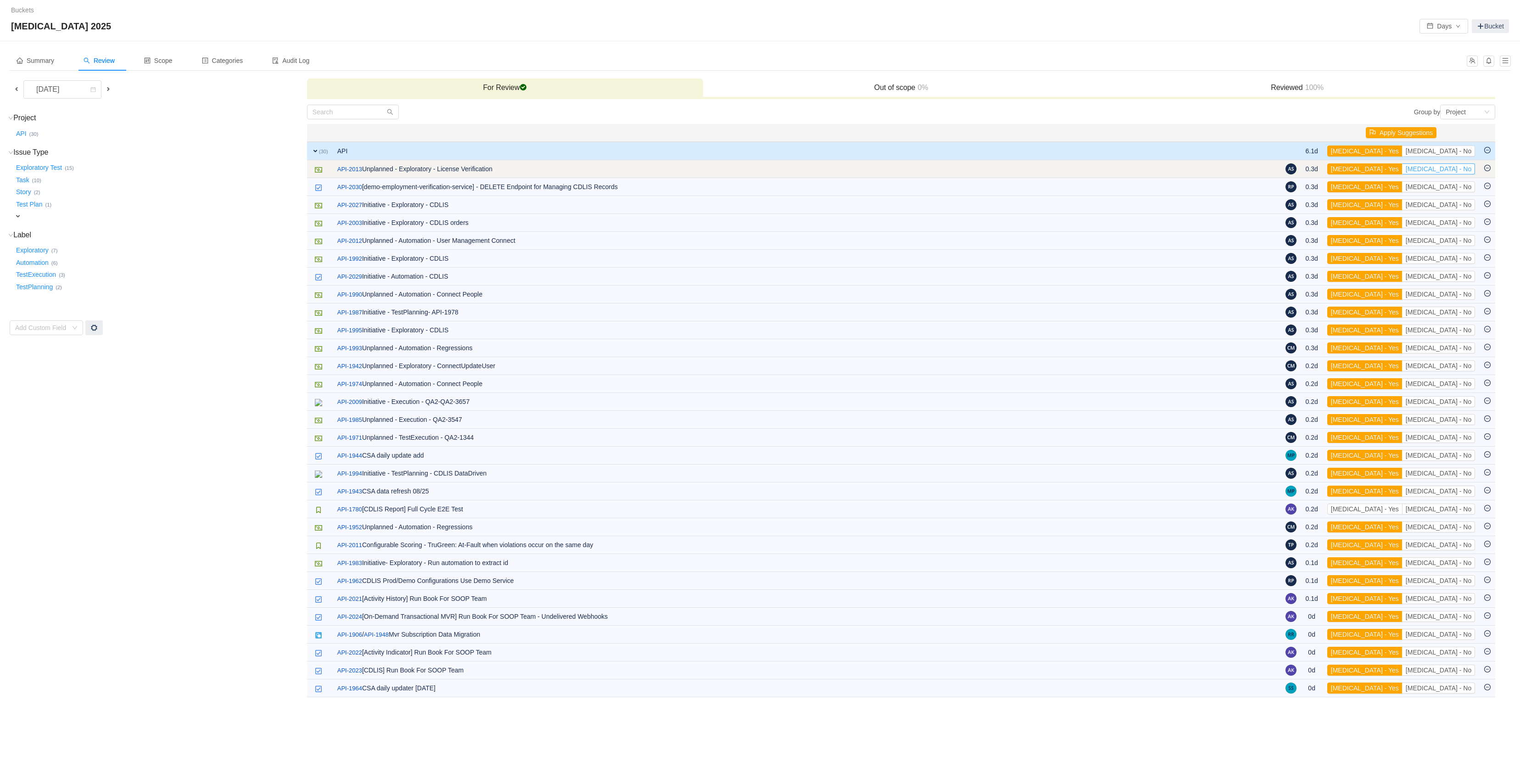
click at [1461, 173] on button "[MEDICAL_DATA] - No" at bounding box center [1438, 168] width 73 height 11
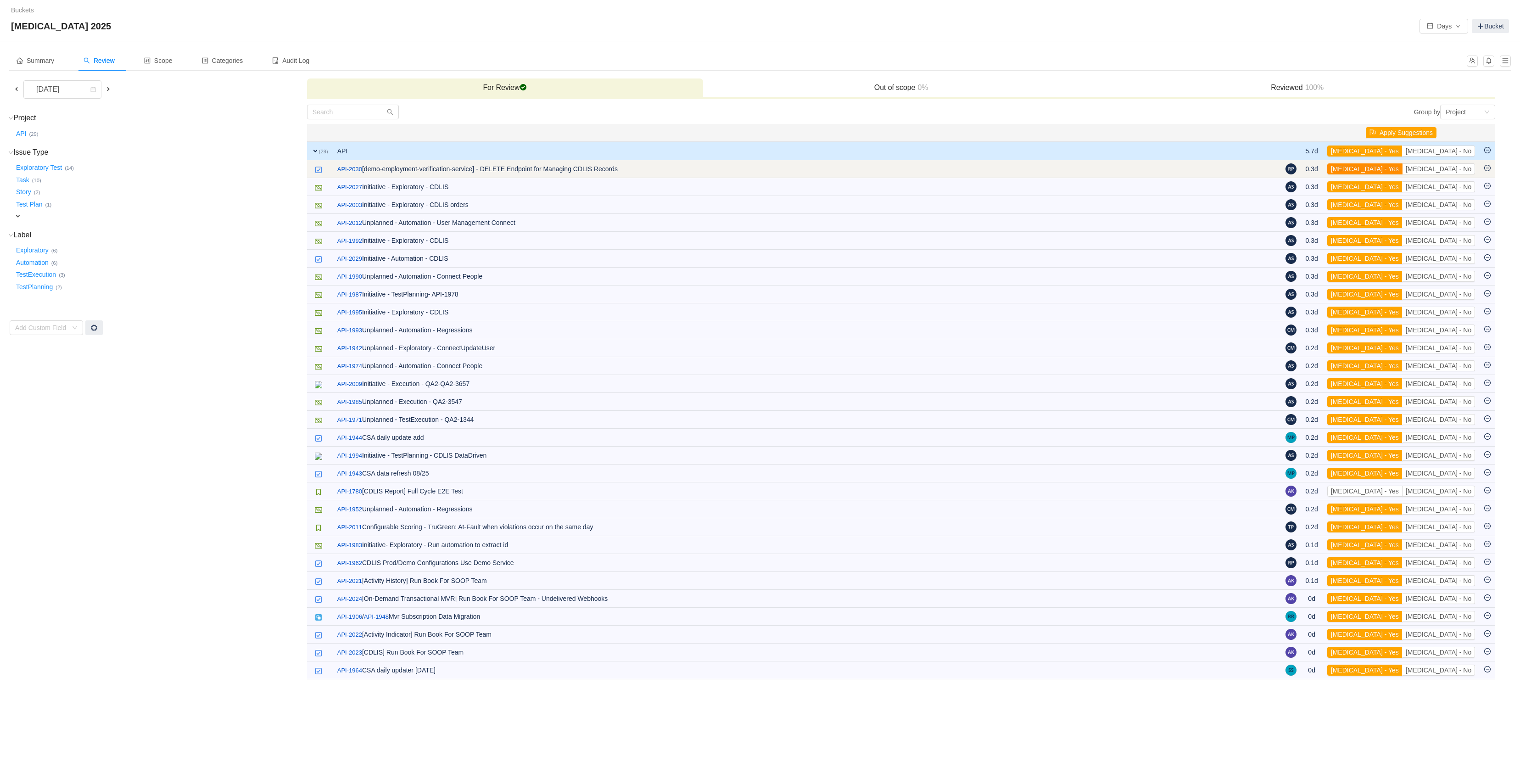
click at [1403, 171] on button "[MEDICAL_DATA] - Yes" at bounding box center [1365, 168] width 76 height 11
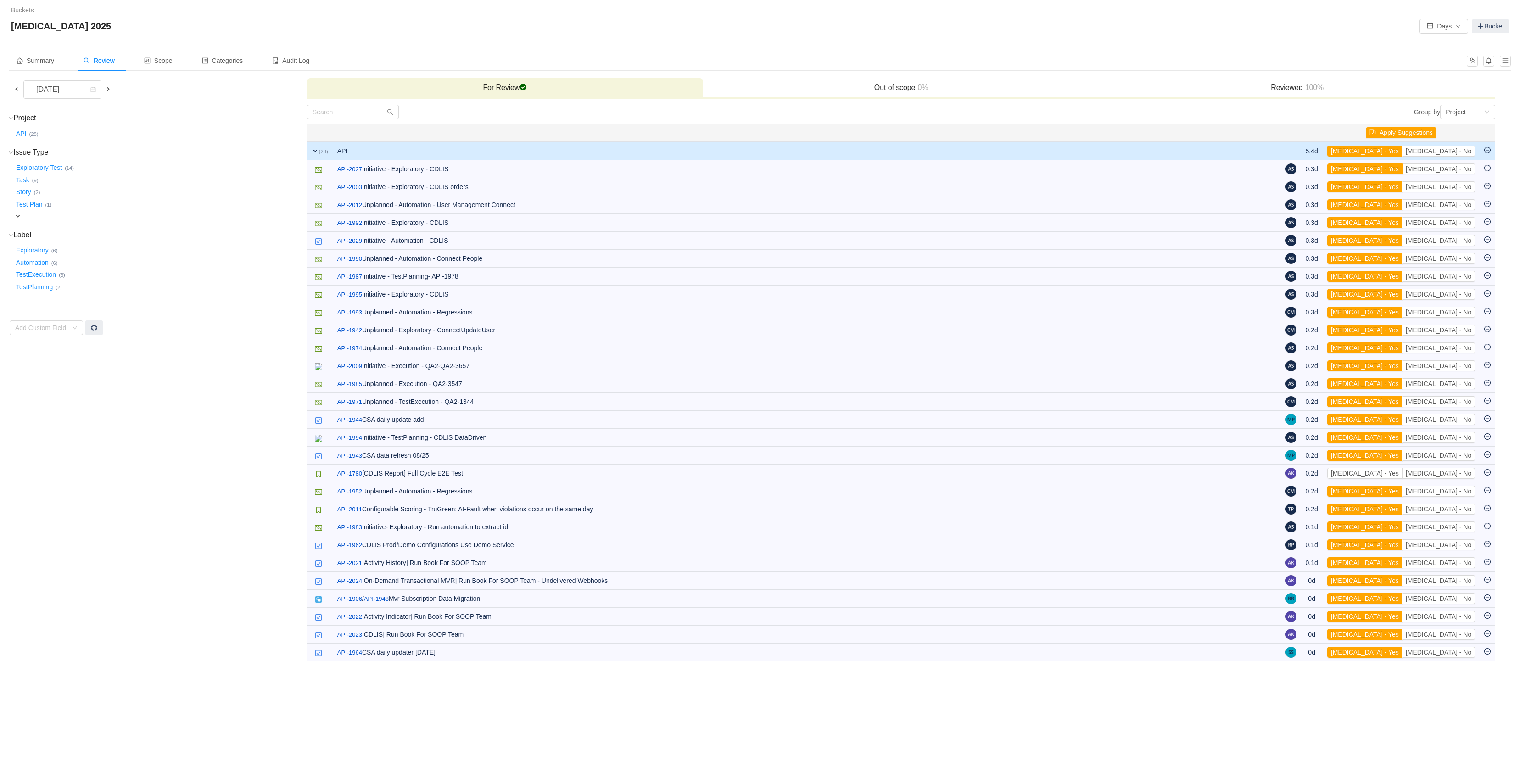
click at [1403, 171] on button "[MEDICAL_DATA] - Yes" at bounding box center [1365, 168] width 76 height 11
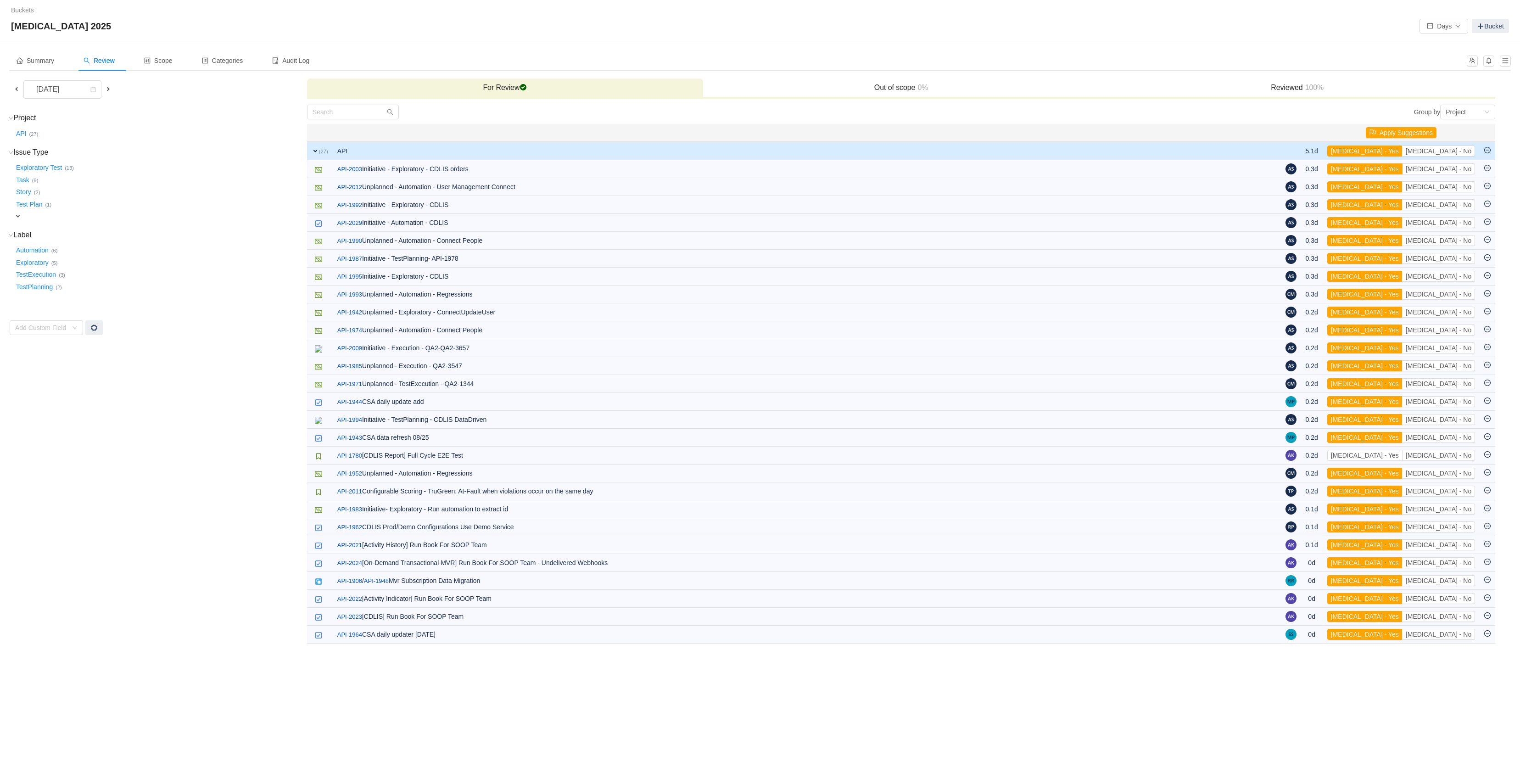
click at [1403, 171] on button "[MEDICAL_DATA] - Yes" at bounding box center [1365, 168] width 76 height 11
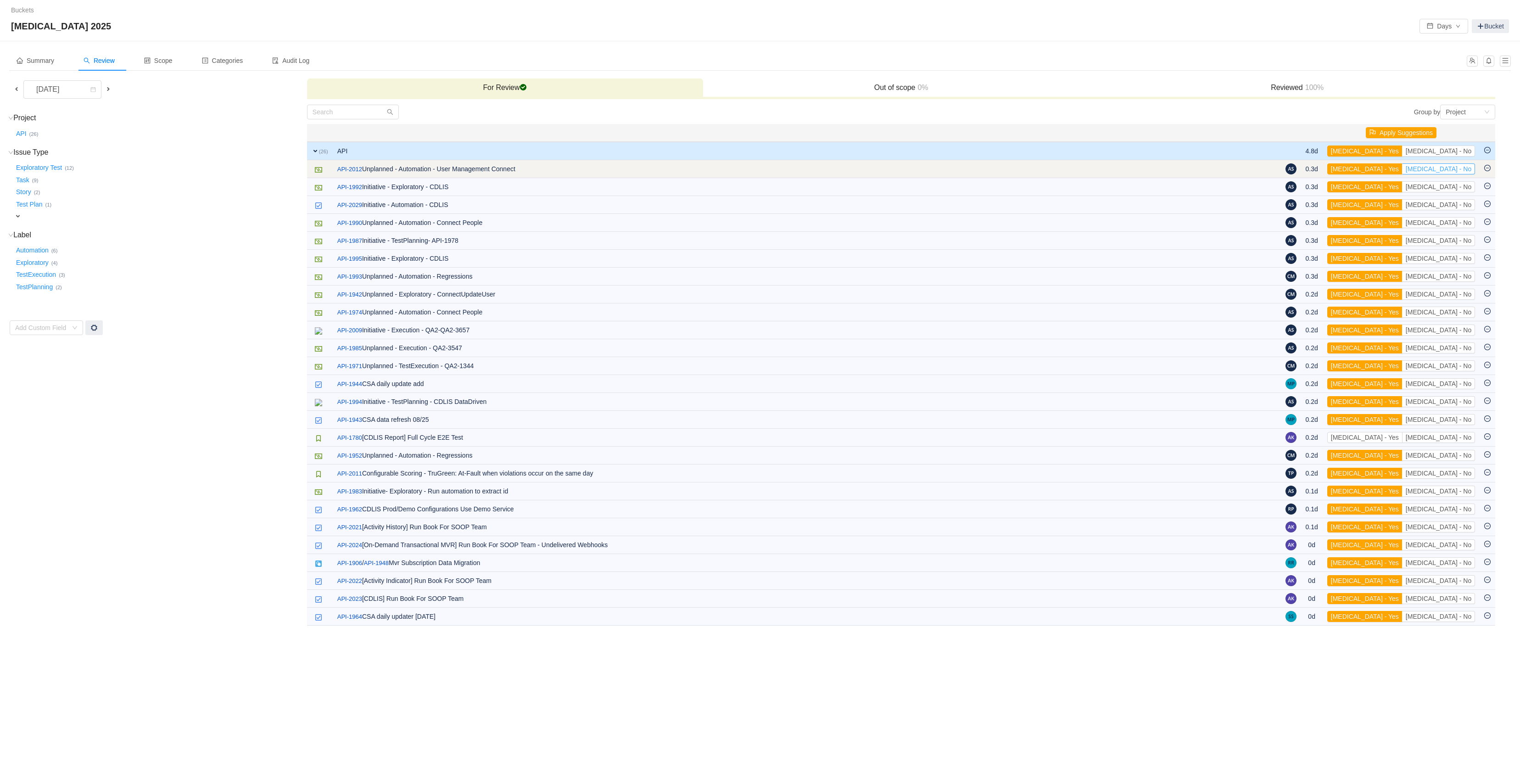
click at [1455, 171] on button "[MEDICAL_DATA] - No" at bounding box center [1438, 168] width 73 height 11
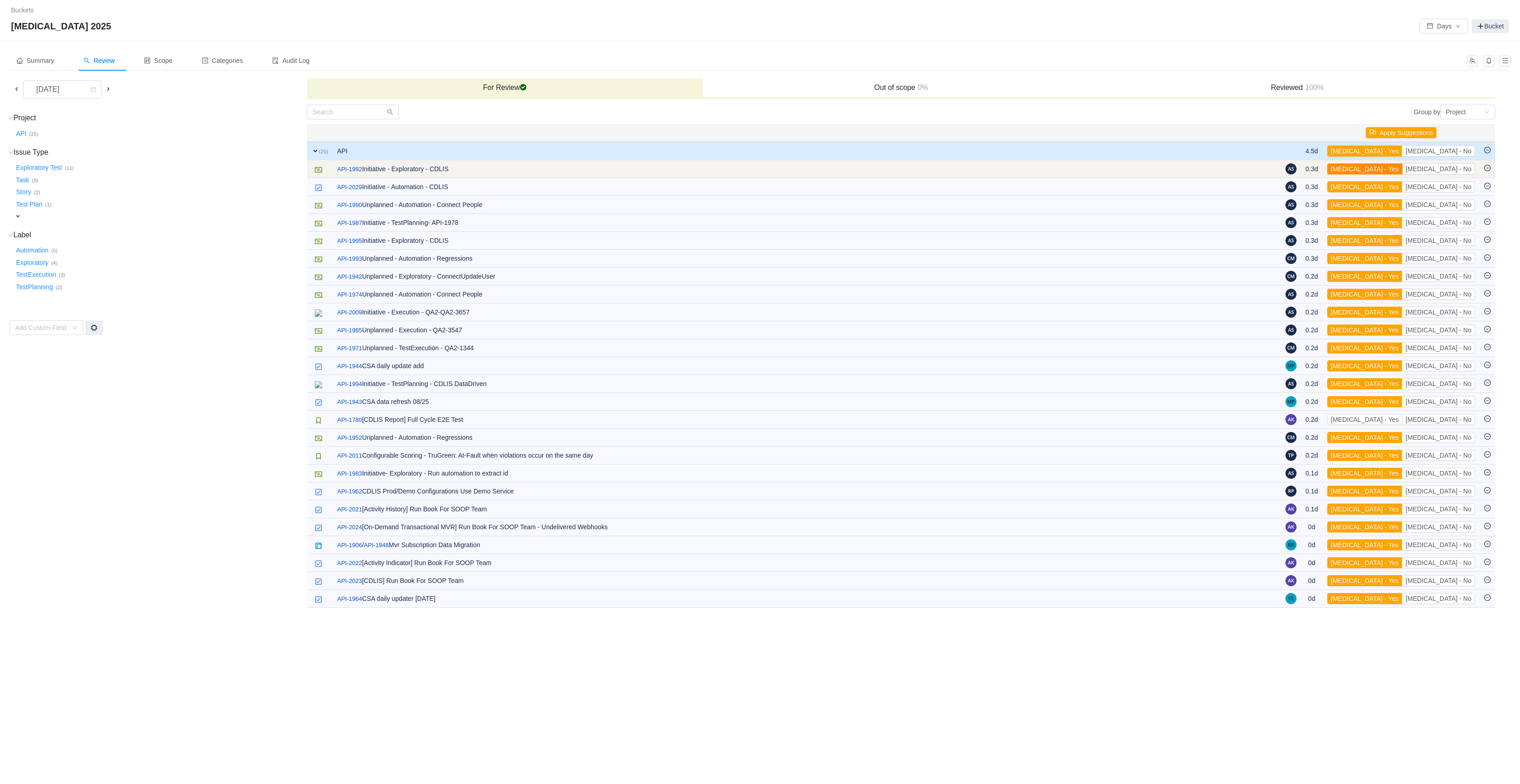
click at [1403, 172] on button "[MEDICAL_DATA] - Yes" at bounding box center [1365, 168] width 76 height 11
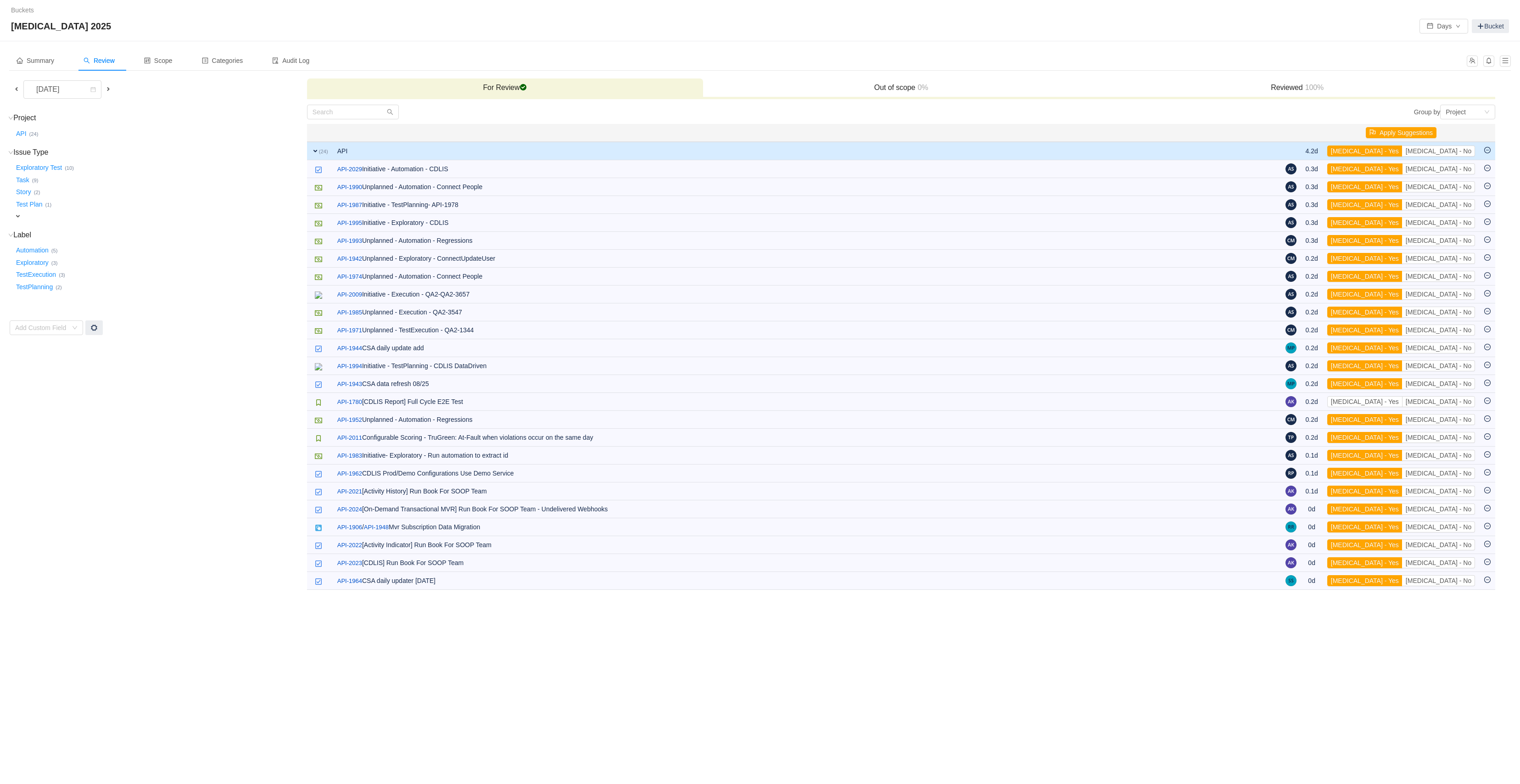
click at [1403, 172] on button "[MEDICAL_DATA] - Yes" at bounding box center [1365, 168] width 76 height 11
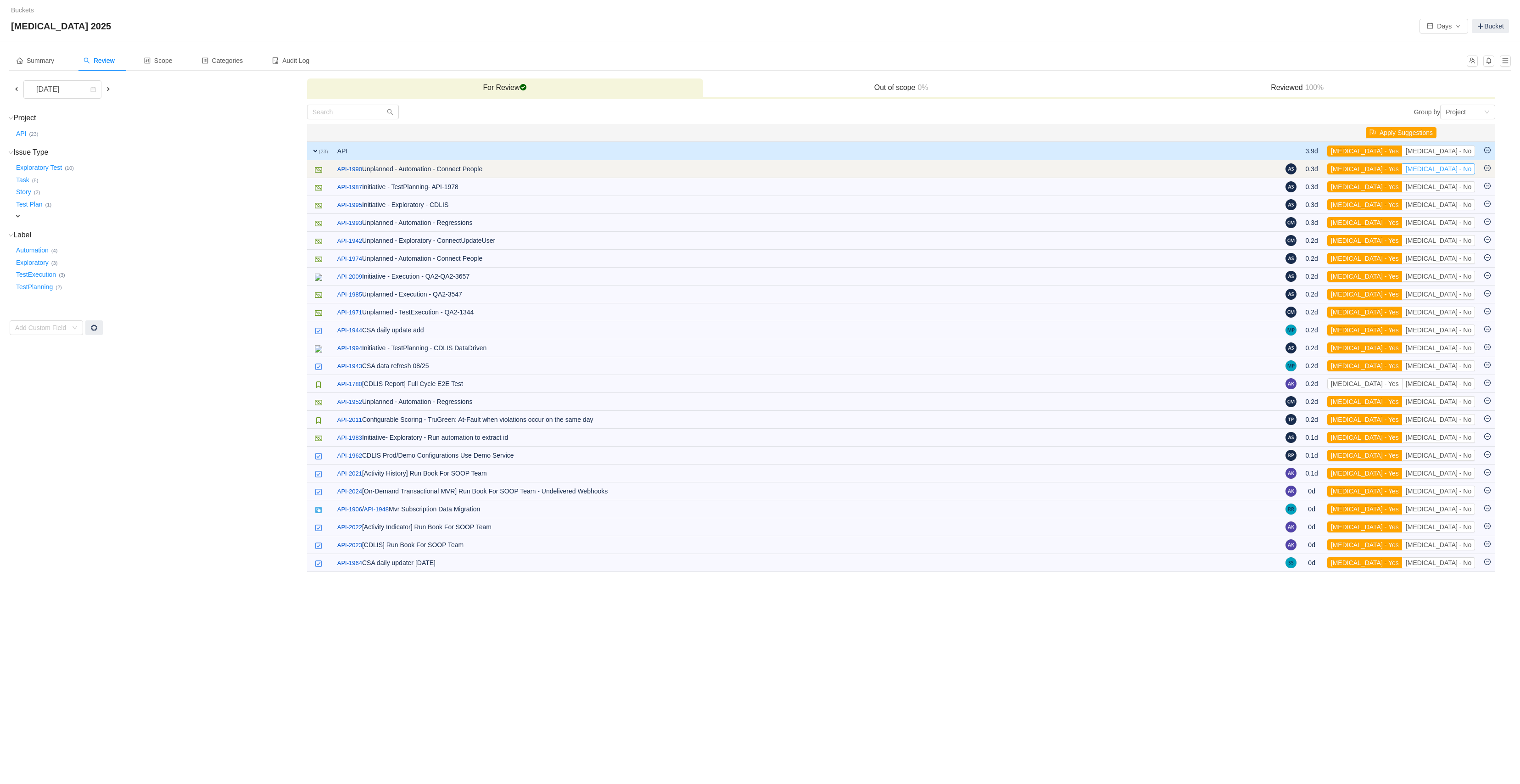
click at [1449, 171] on button "[MEDICAL_DATA] - No" at bounding box center [1438, 168] width 73 height 11
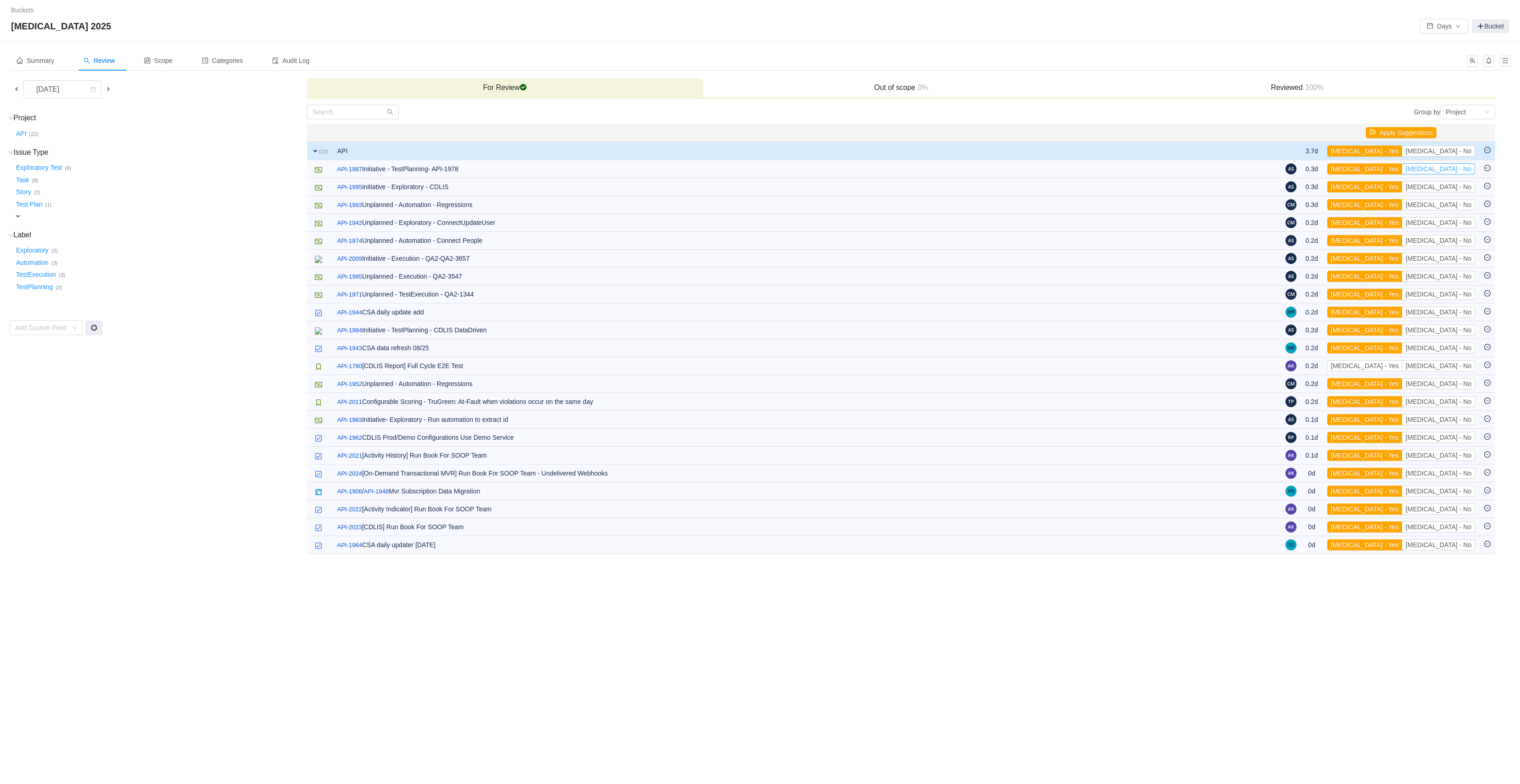
click at [1449, 171] on button "[MEDICAL_DATA] - No" at bounding box center [1438, 168] width 73 height 11
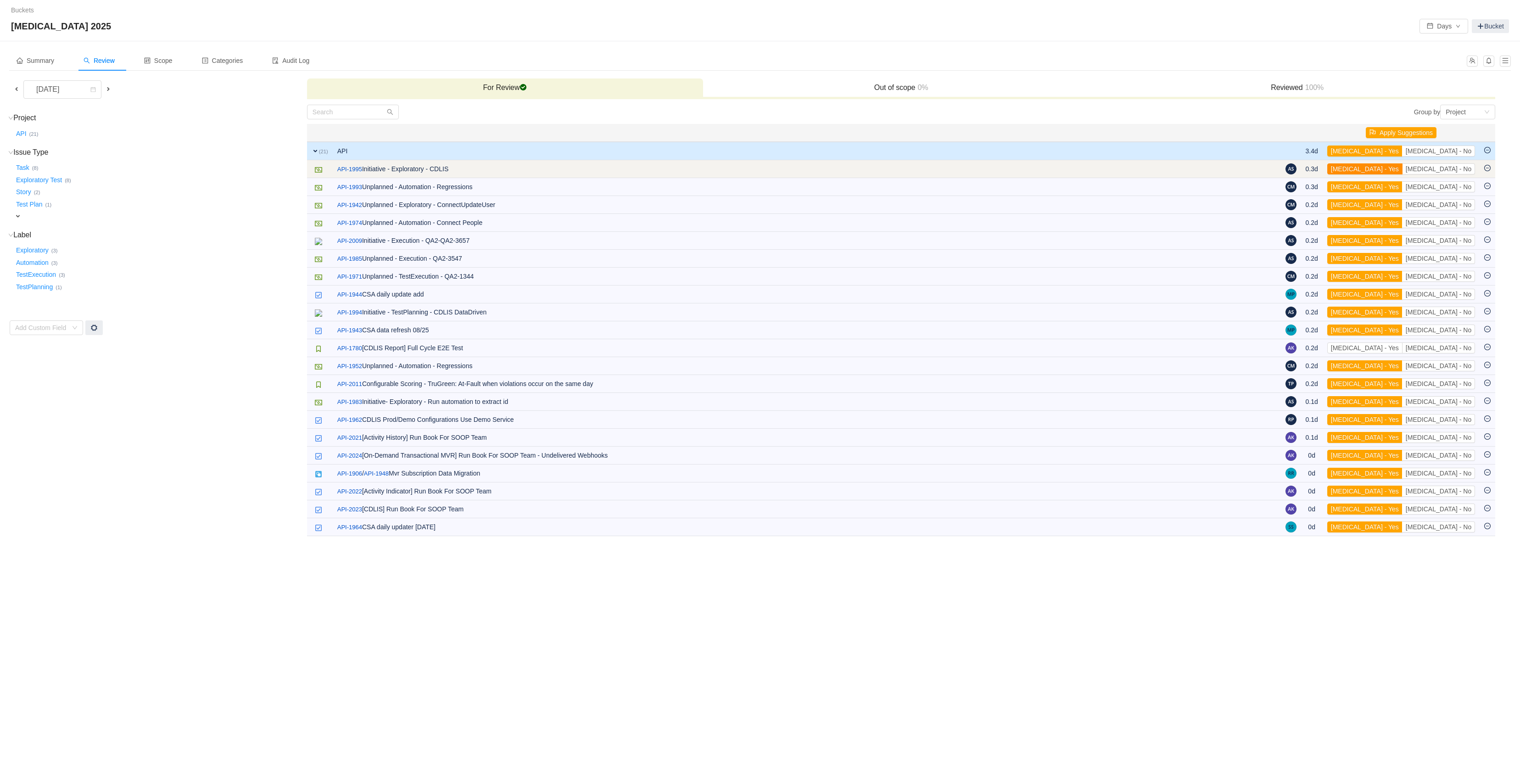
click at [1403, 172] on button "[MEDICAL_DATA] - Yes" at bounding box center [1365, 168] width 76 height 11
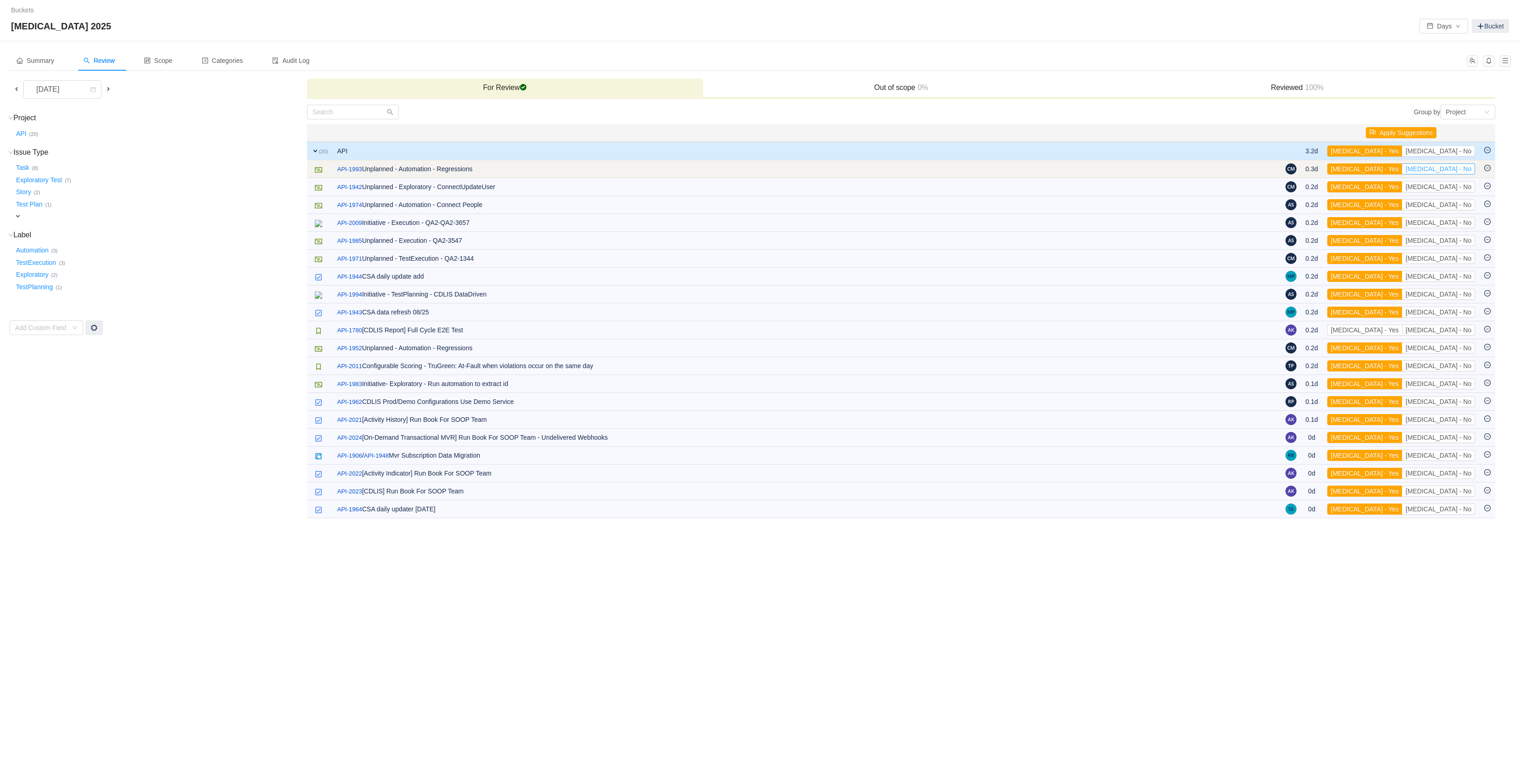
click at [1460, 172] on button "[MEDICAL_DATA] - No" at bounding box center [1438, 168] width 73 height 11
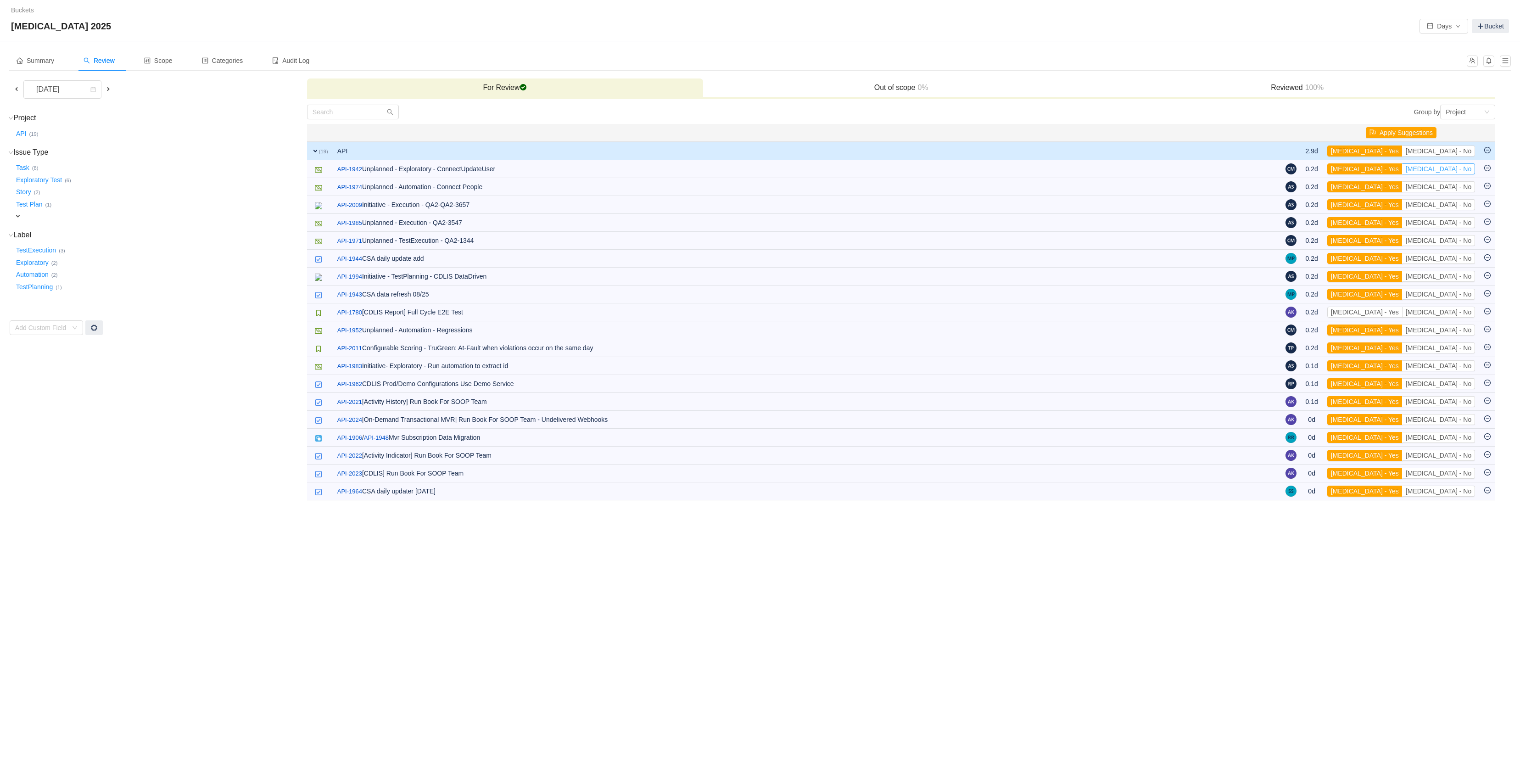
click at [1460, 172] on button "[MEDICAL_DATA] - No" at bounding box center [1438, 168] width 73 height 11
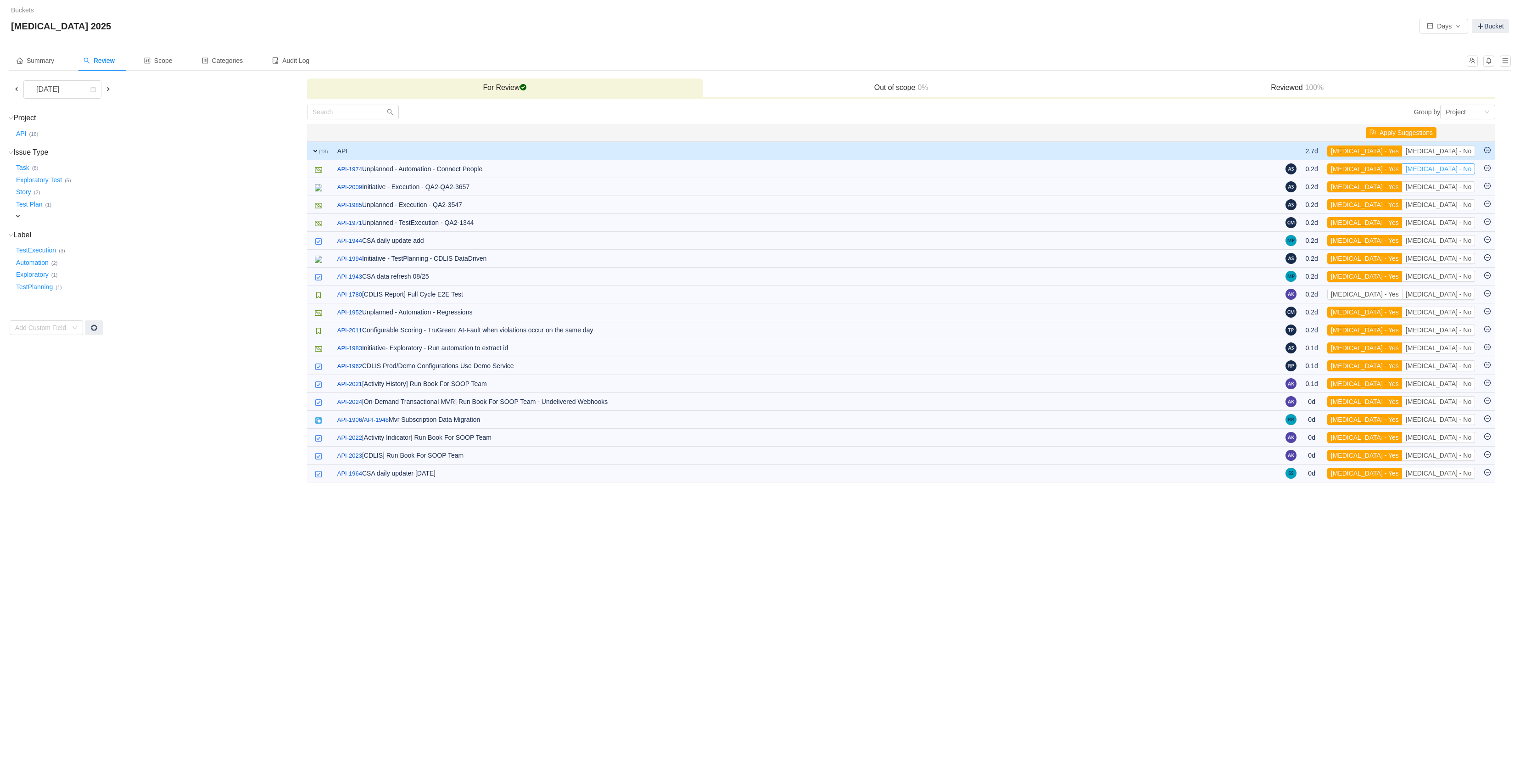
click at [1460, 172] on button "[MEDICAL_DATA] - No" at bounding box center [1438, 168] width 73 height 11
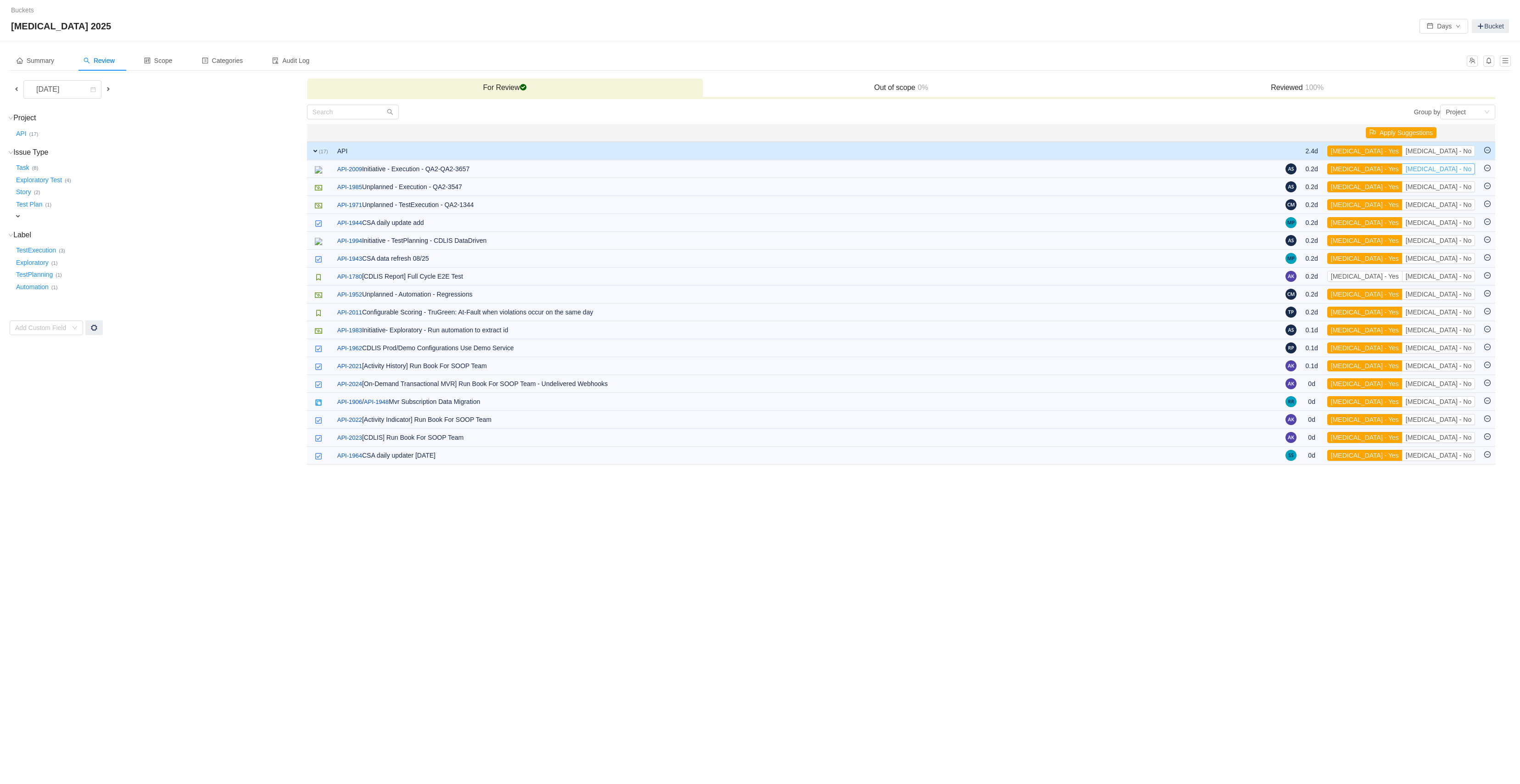
click at [1460, 172] on button "[MEDICAL_DATA] - No" at bounding box center [1438, 168] width 73 height 11
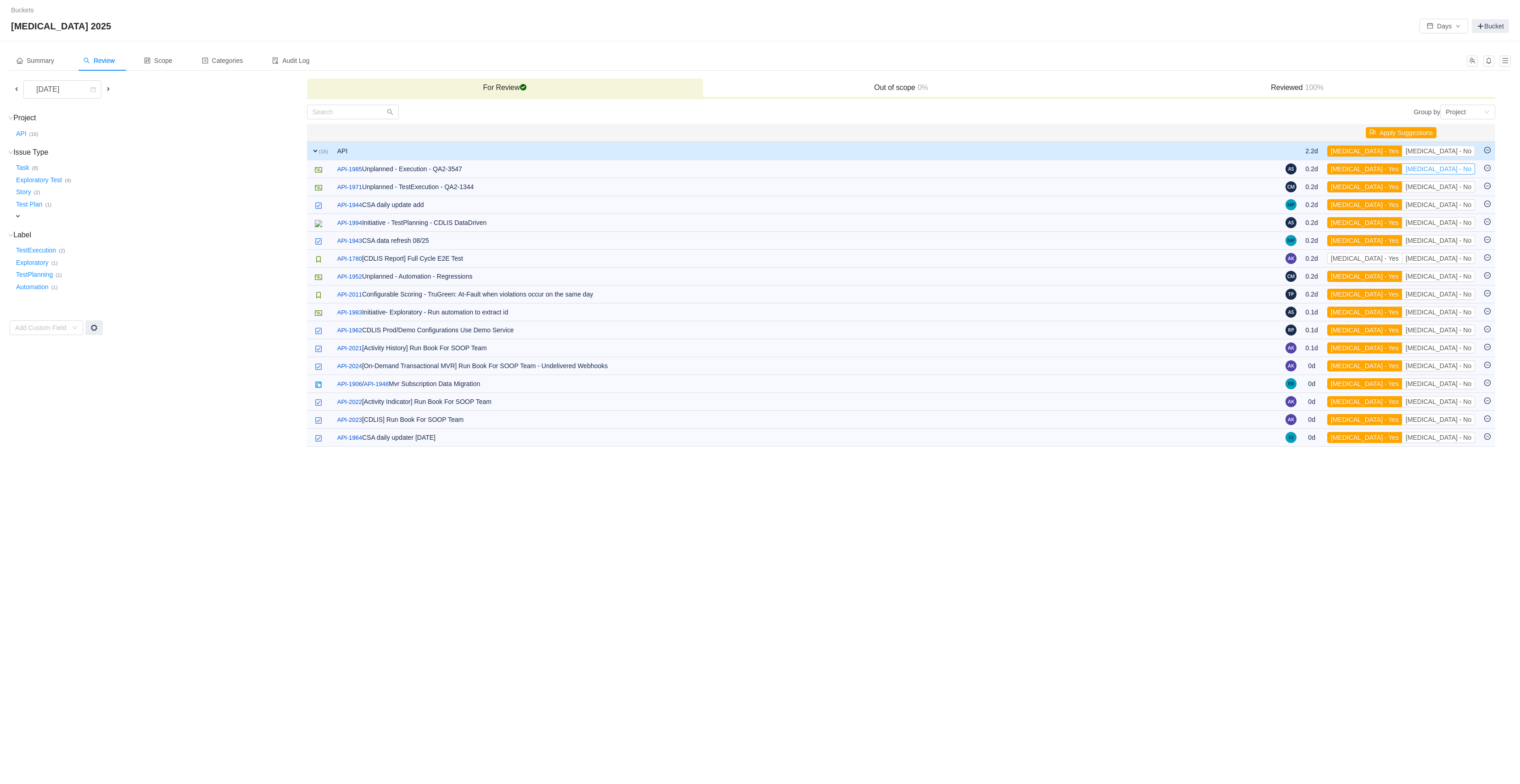
click at [1460, 172] on button "[MEDICAL_DATA] - No" at bounding box center [1438, 168] width 73 height 11
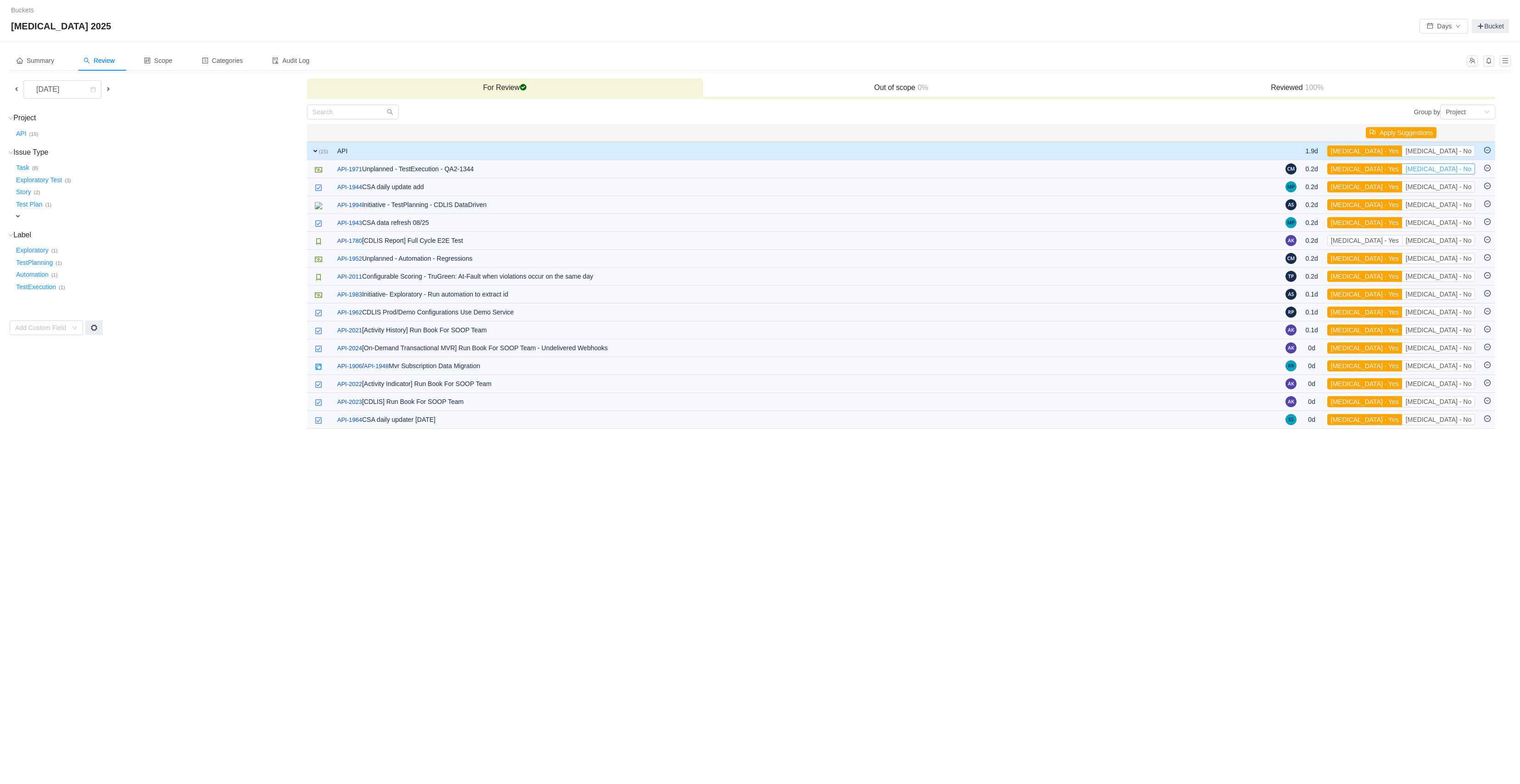
click at [1460, 172] on button "[MEDICAL_DATA] - No" at bounding box center [1438, 168] width 73 height 11
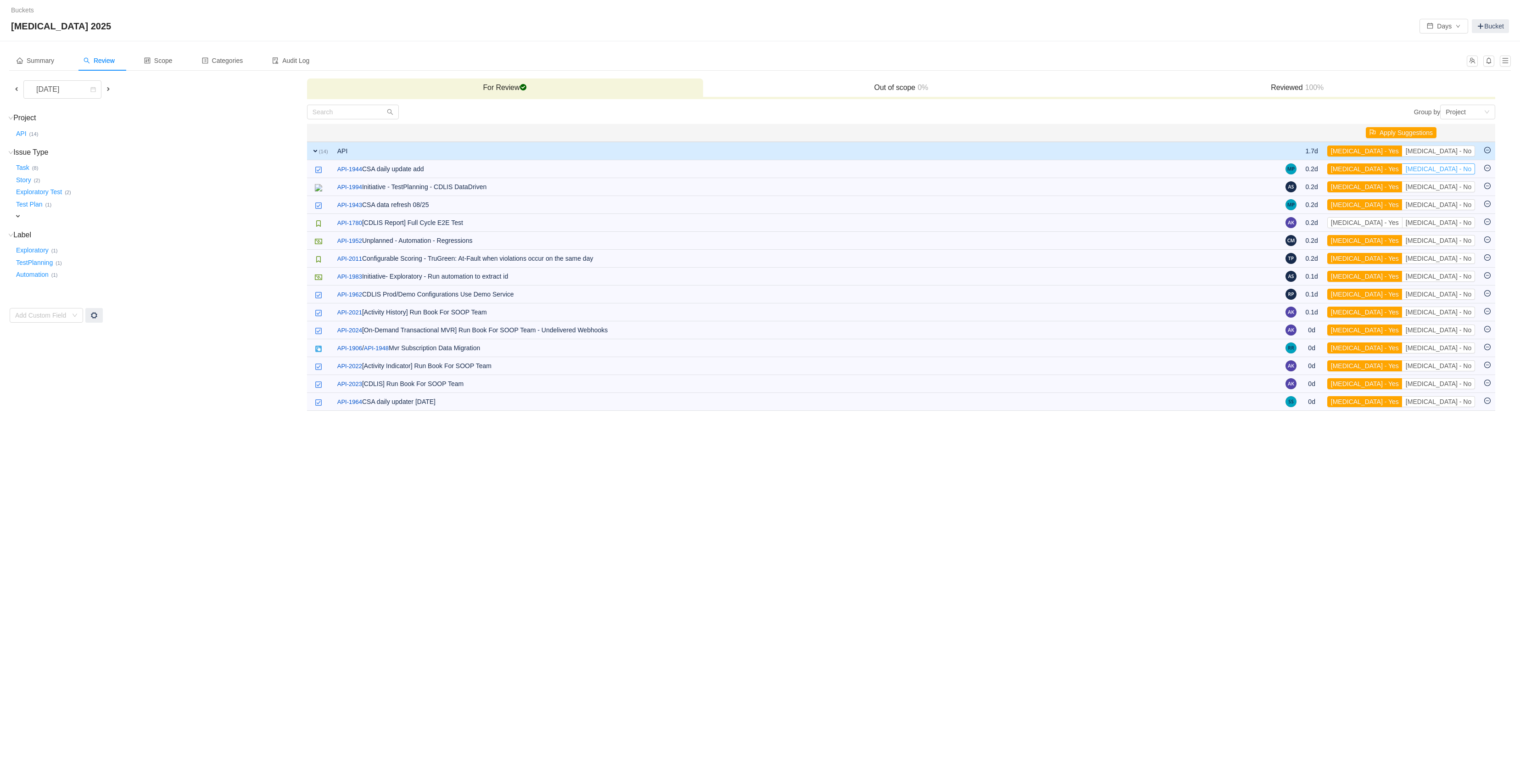
click at [1460, 172] on button "[MEDICAL_DATA] - No" at bounding box center [1438, 168] width 73 height 11
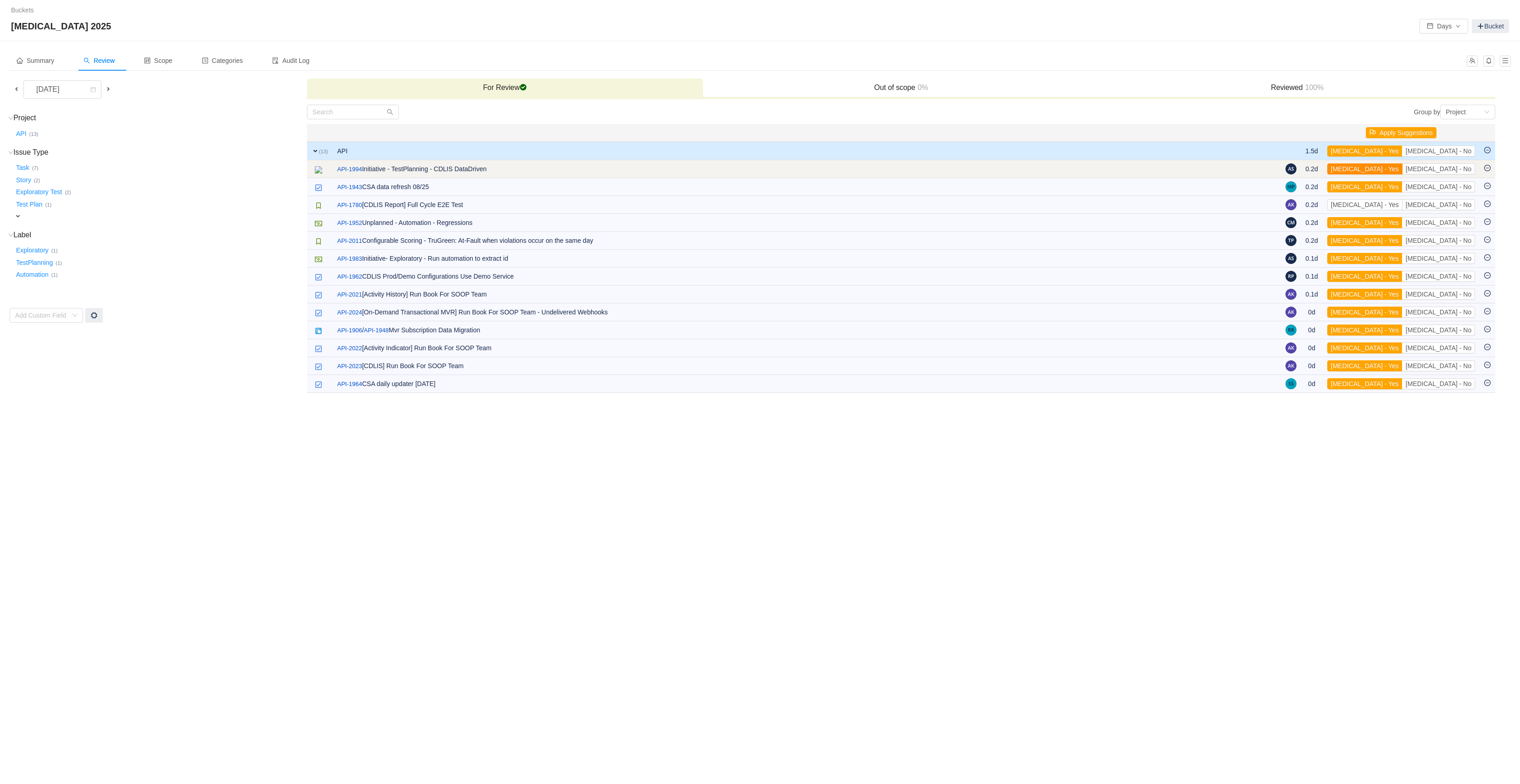
click at [1403, 171] on button "[MEDICAL_DATA] - Yes" at bounding box center [1365, 168] width 76 height 11
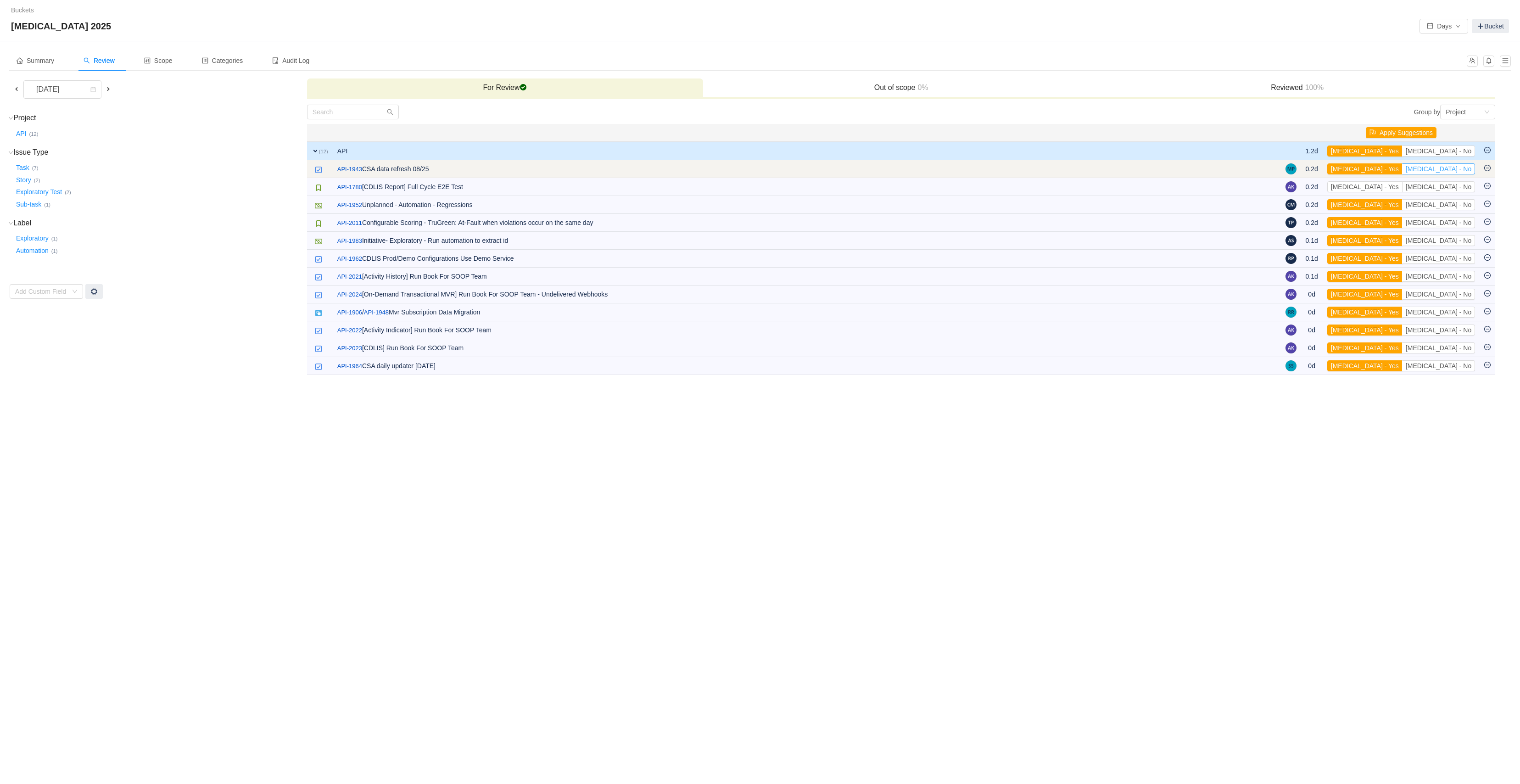
click at [1448, 171] on button "[MEDICAL_DATA] - No" at bounding box center [1438, 168] width 73 height 11
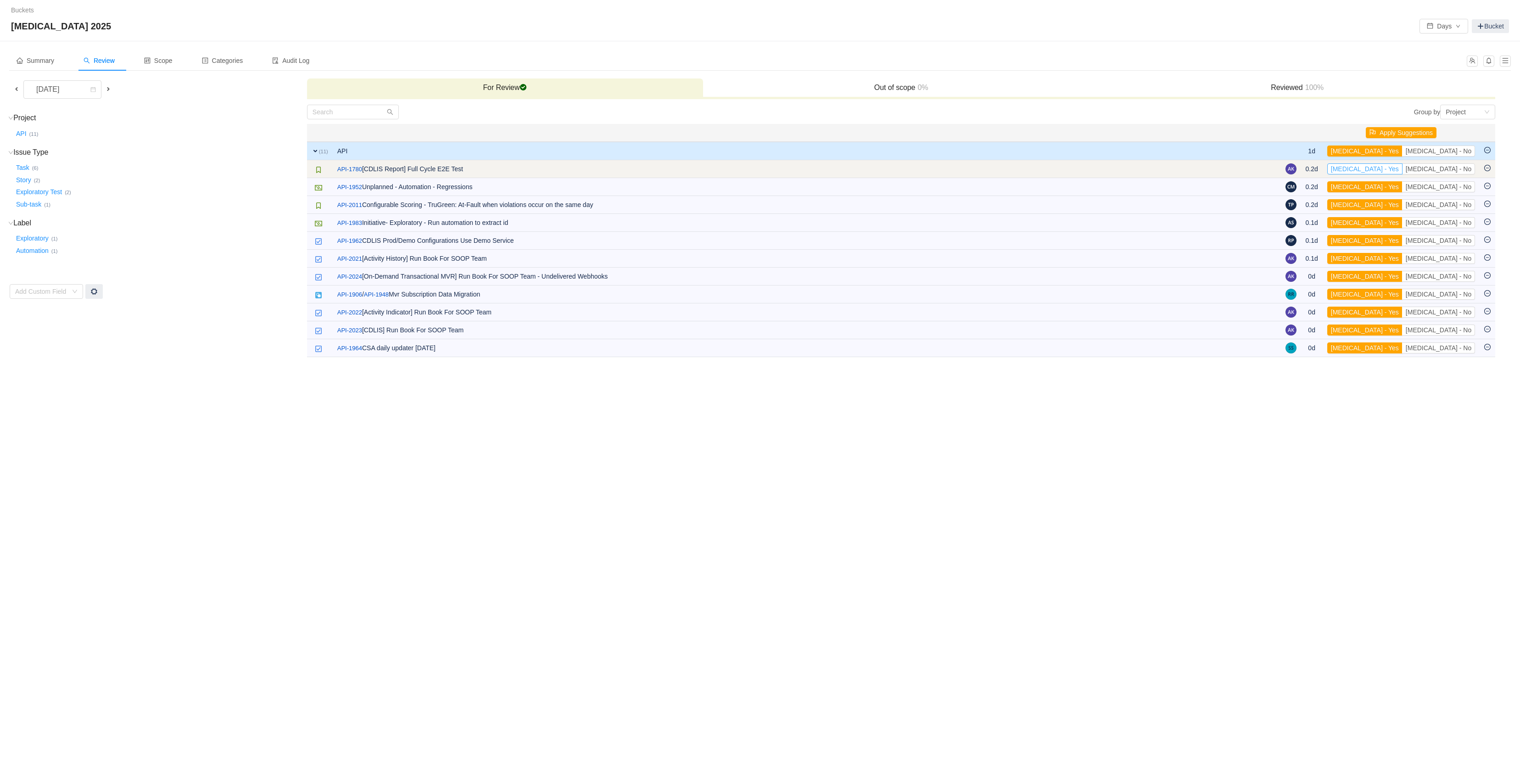
click at [1403, 171] on button "[MEDICAL_DATA] - Yes" at bounding box center [1365, 168] width 76 height 11
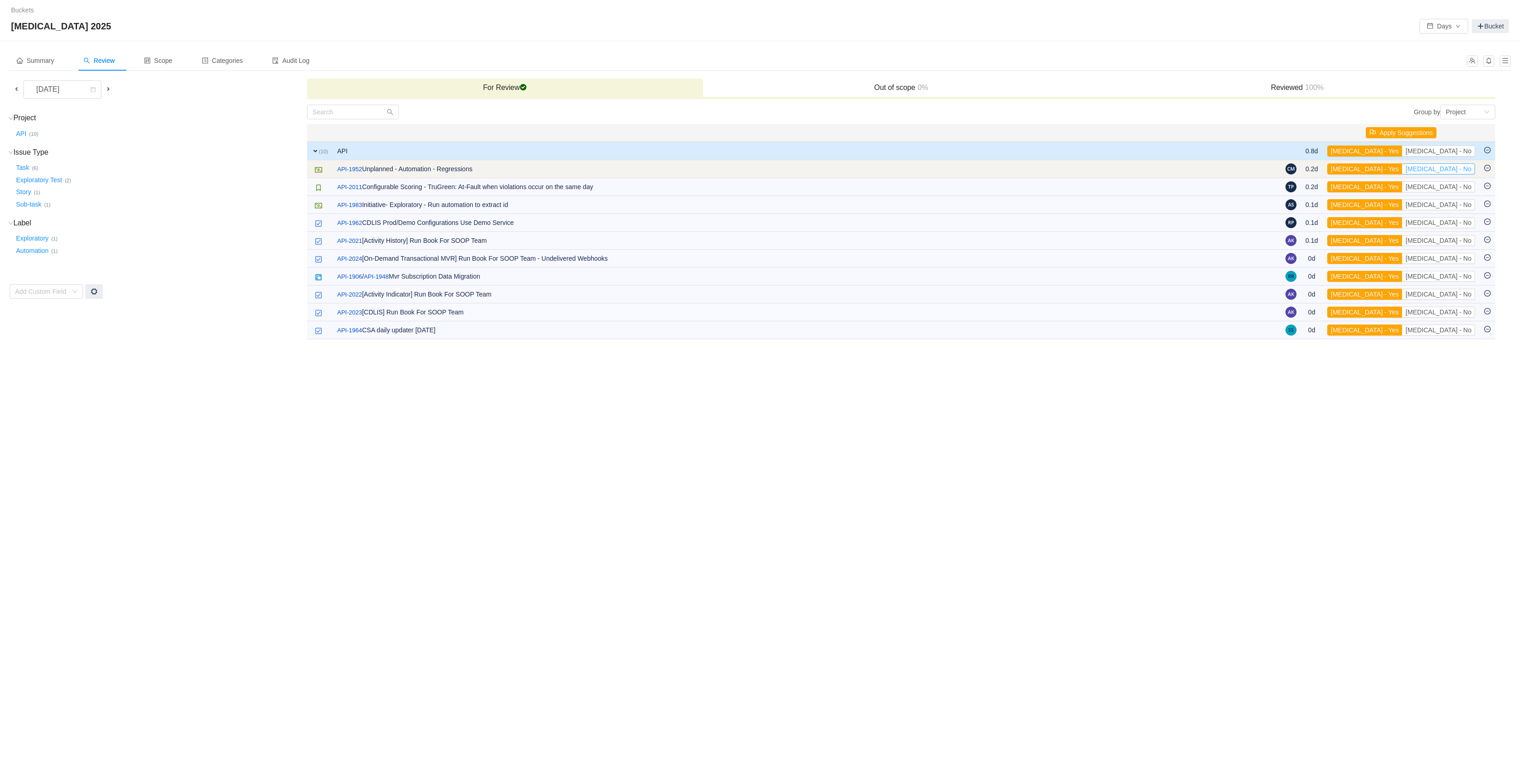
click at [1457, 172] on button "[MEDICAL_DATA] - No" at bounding box center [1438, 168] width 73 height 11
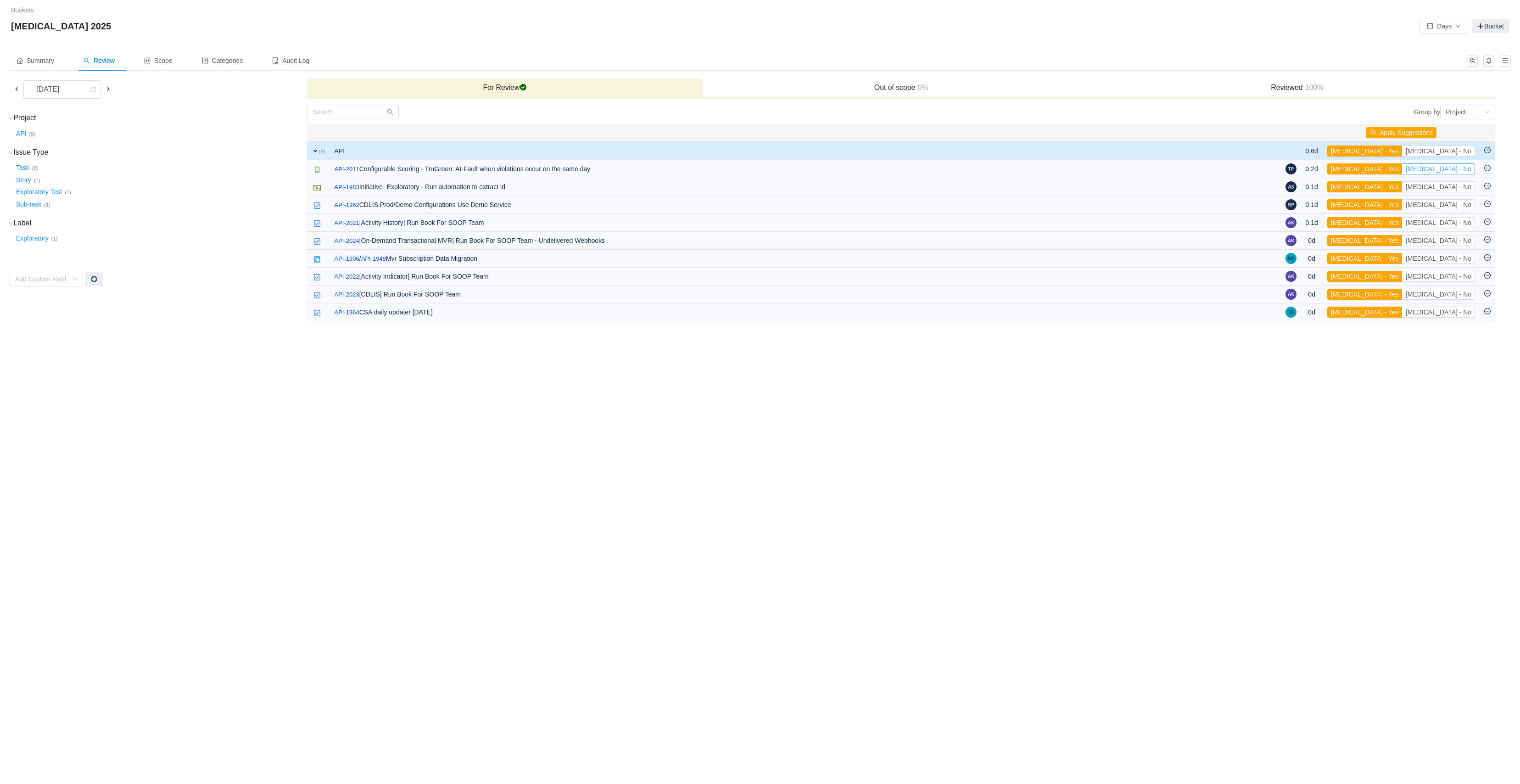
click at [1457, 172] on button "[MEDICAL_DATA] - No" at bounding box center [1438, 168] width 73 height 11
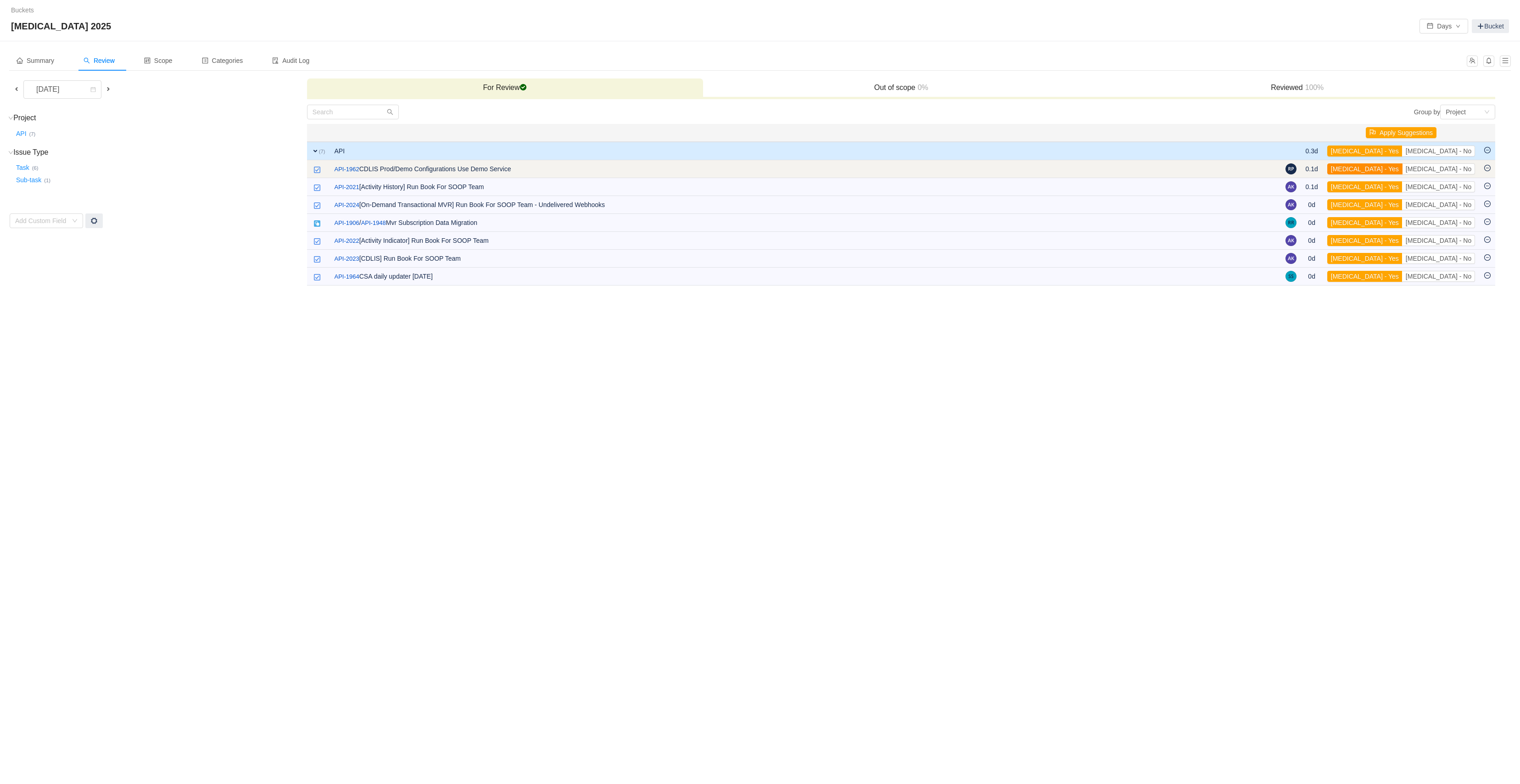
click at [1403, 169] on button "[MEDICAL_DATA] - Yes" at bounding box center [1365, 168] width 76 height 11
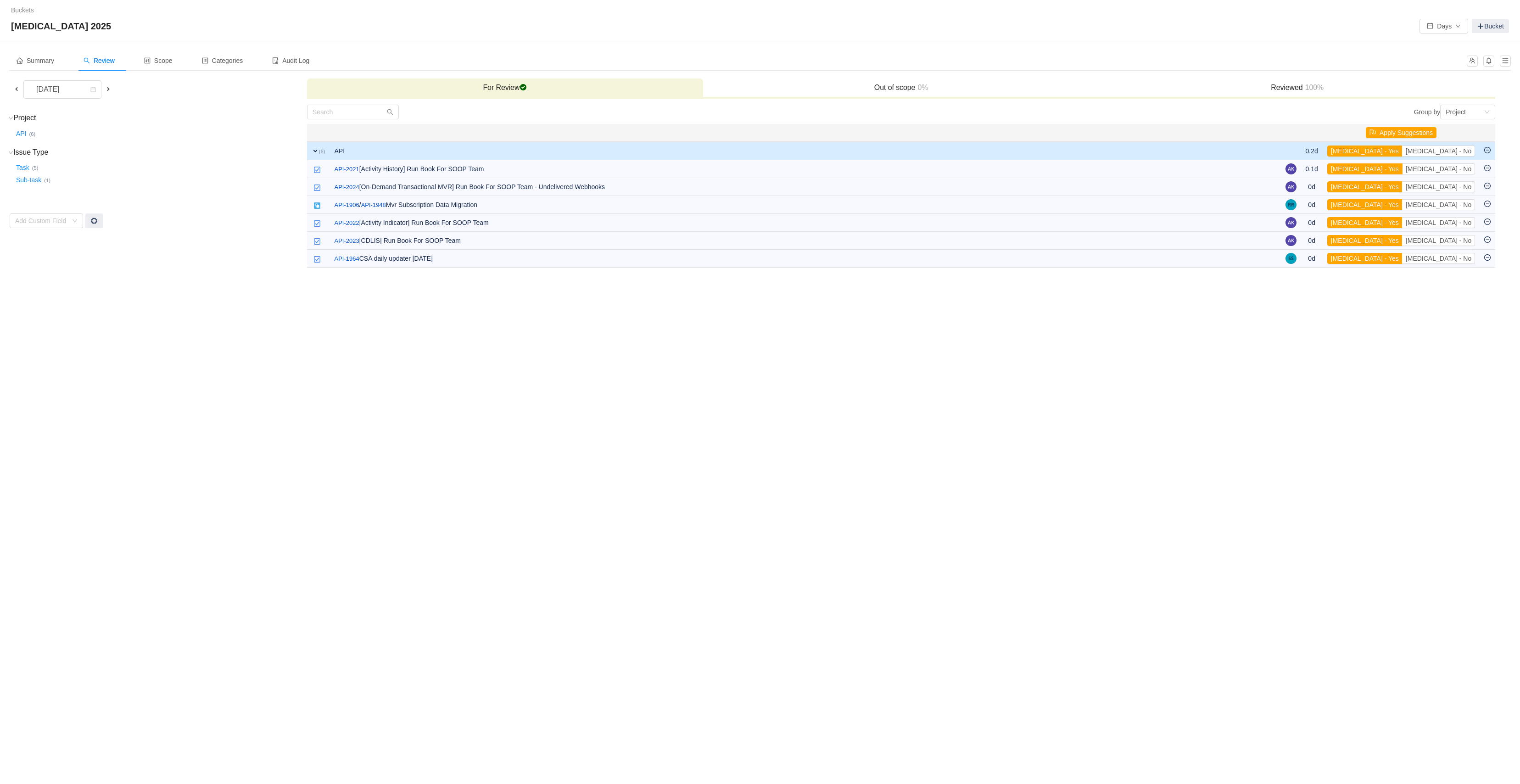
click at [1403, 169] on button "[MEDICAL_DATA] - Yes" at bounding box center [1365, 168] width 76 height 11
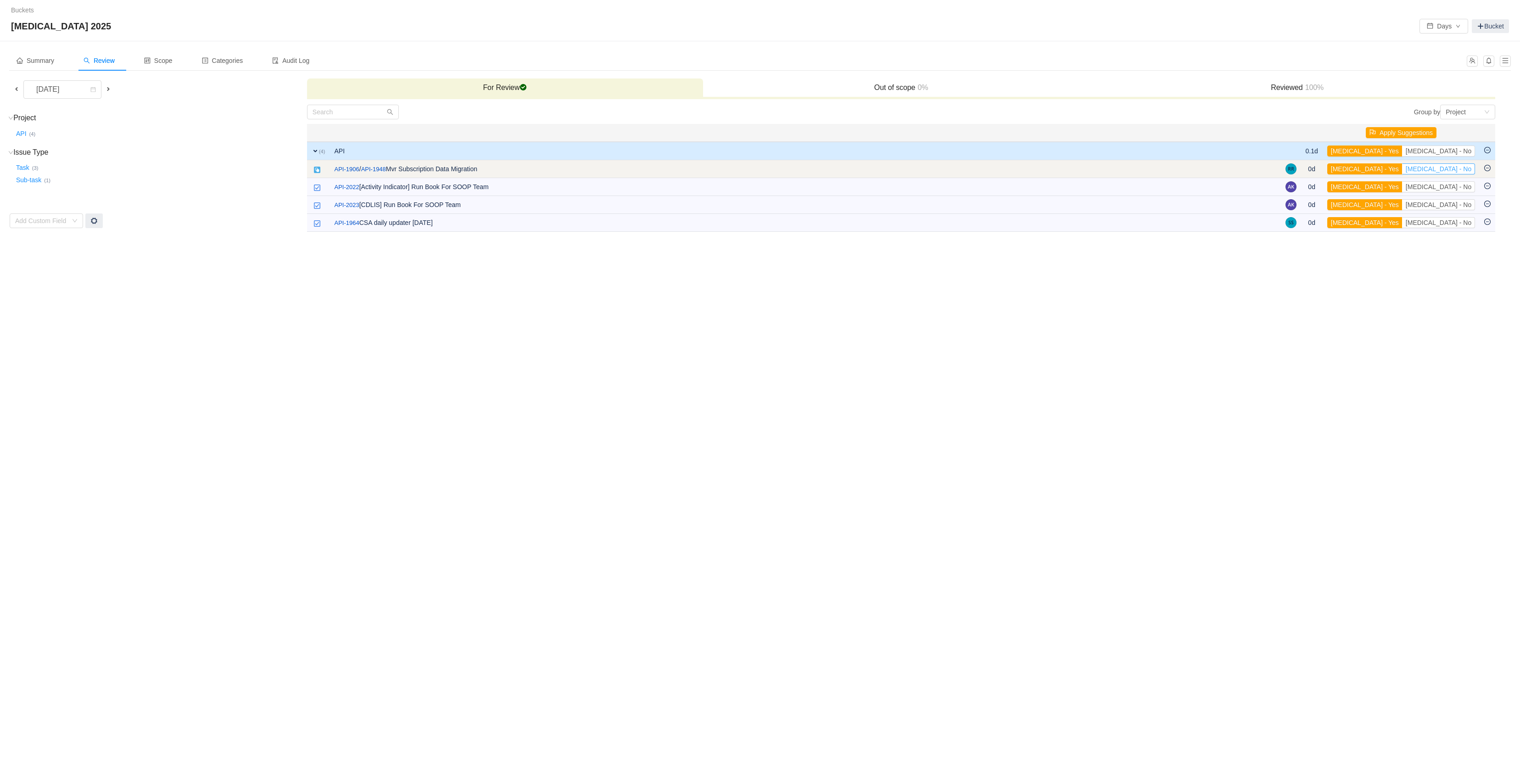
click at [1452, 169] on button "[MEDICAL_DATA] - No" at bounding box center [1438, 168] width 73 height 11
click at [1403, 170] on button "[MEDICAL_DATA] - Yes" at bounding box center [1365, 168] width 76 height 11
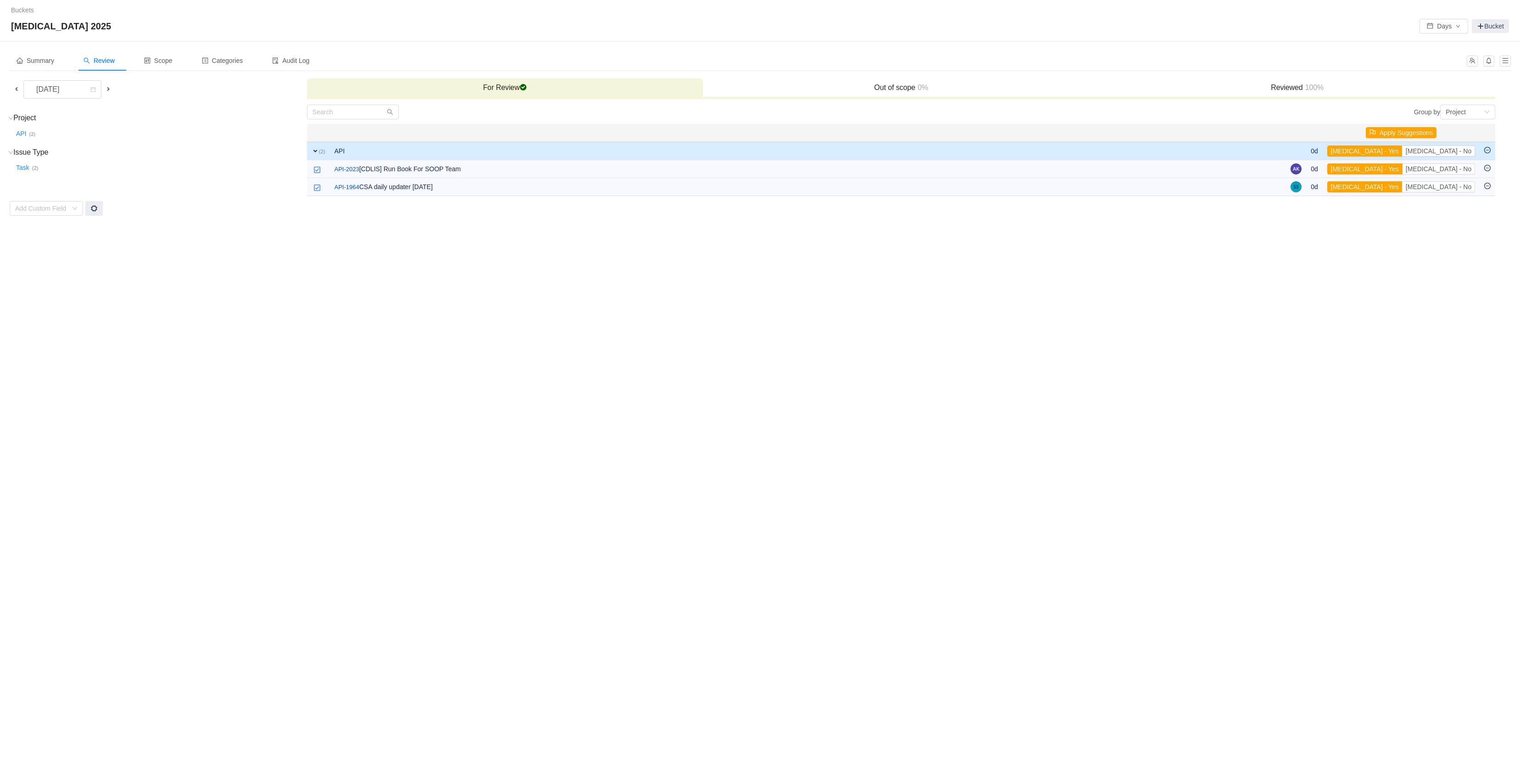
click at [1403, 170] on button "[MEDICAL_DATA] - Yes" at bounding box center [1365, 168] width 76 height 11
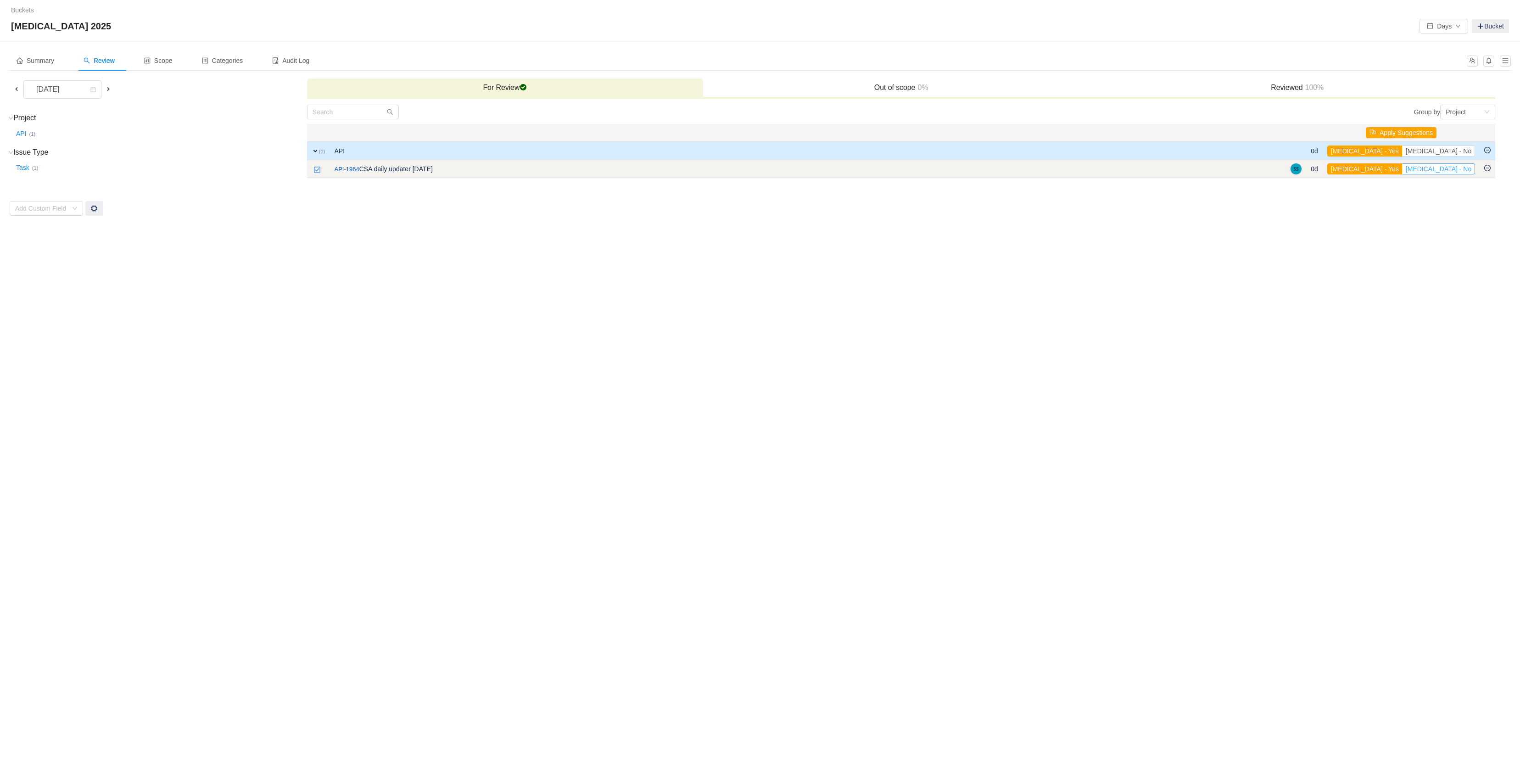
click at [1472, 171] on button "[MEDICAL_DATA] - No" at bounding box center [1438, 168] width 73 height 11
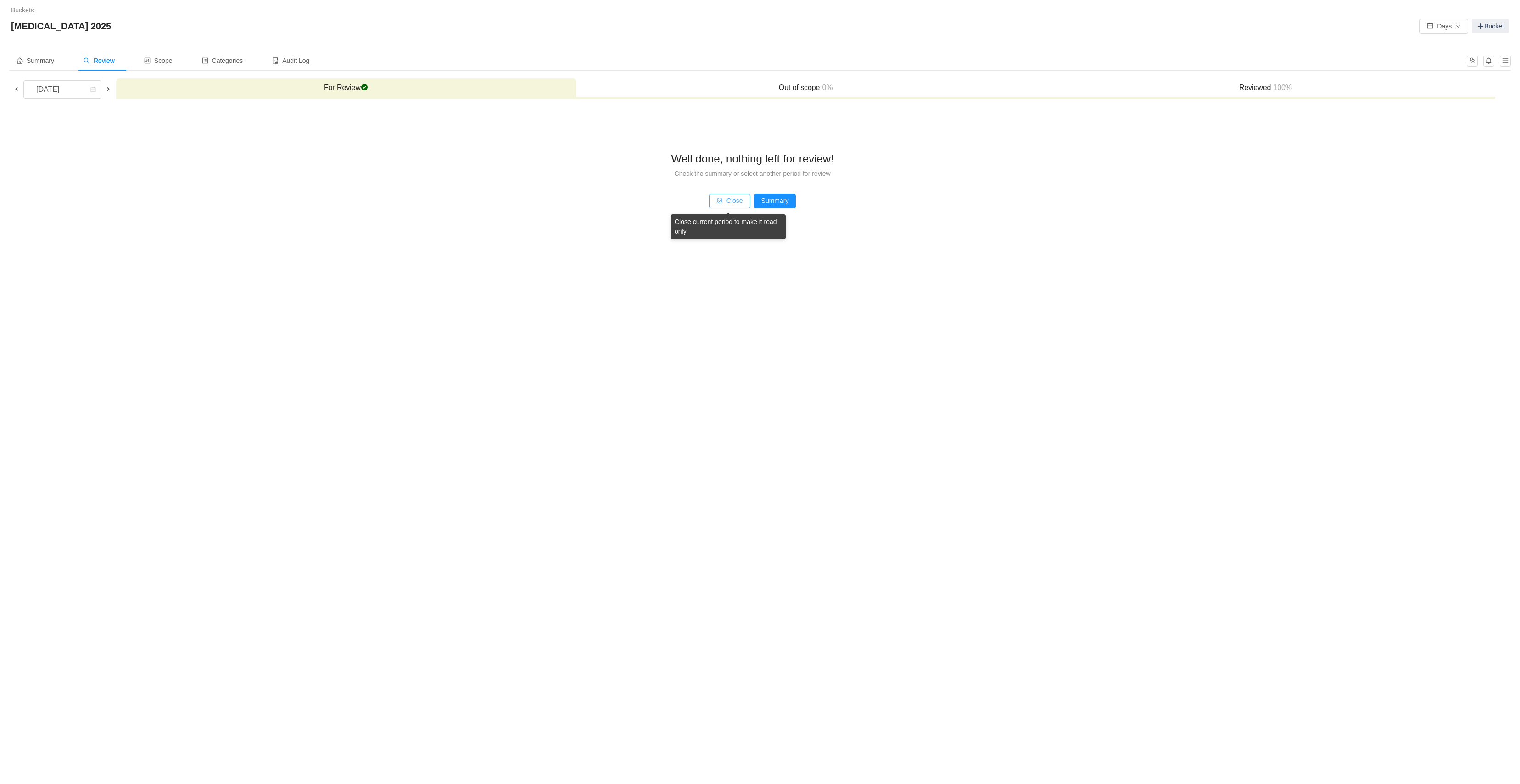
click at [730, 205] on button "Close" at bounding box center [730, 200] width 41 height 15
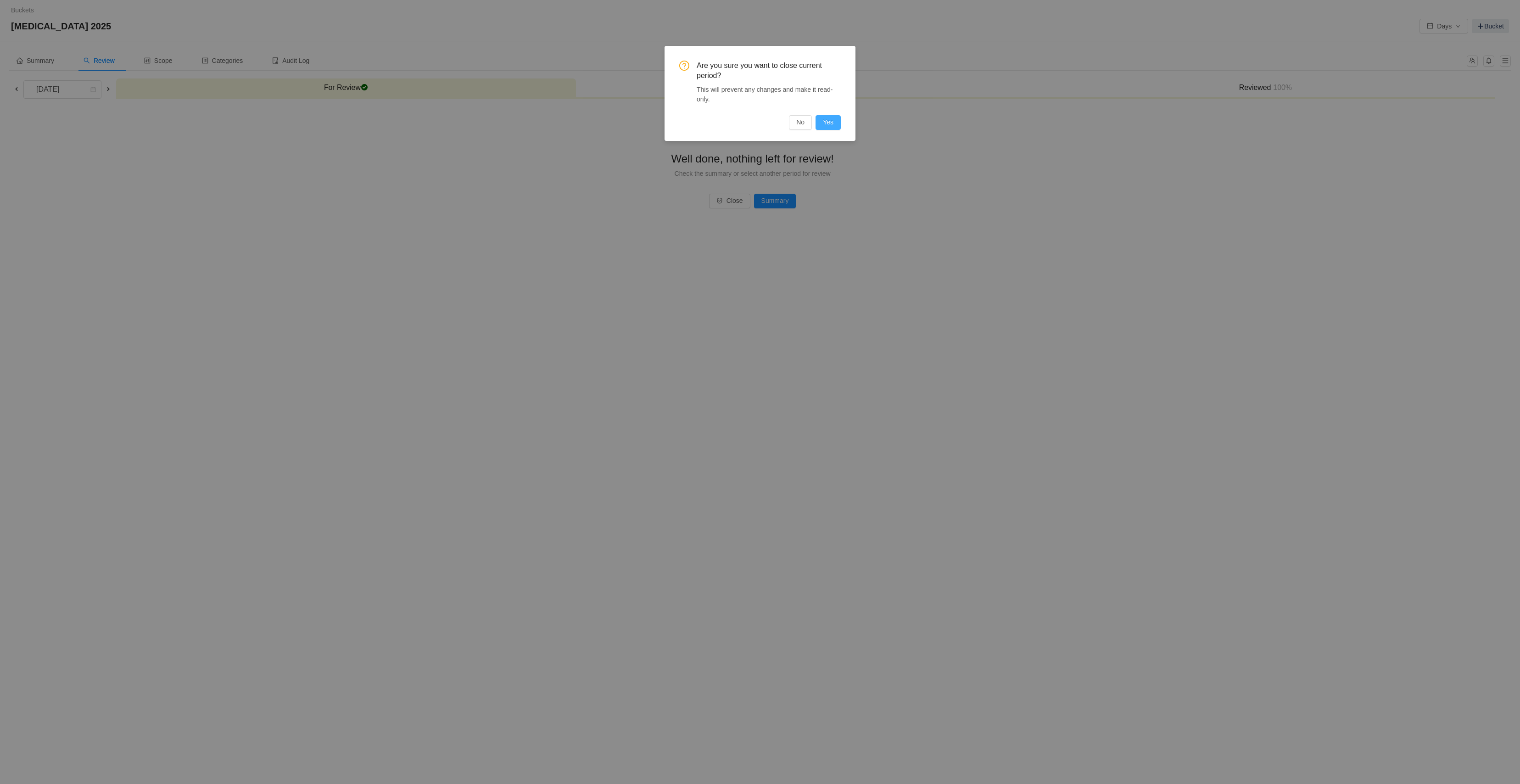
click at [822, 122] on button "Yes" at bounding box center [828, 122] width 26 height 15
